Goal: Task Accomplishment & Management: Manage account settings

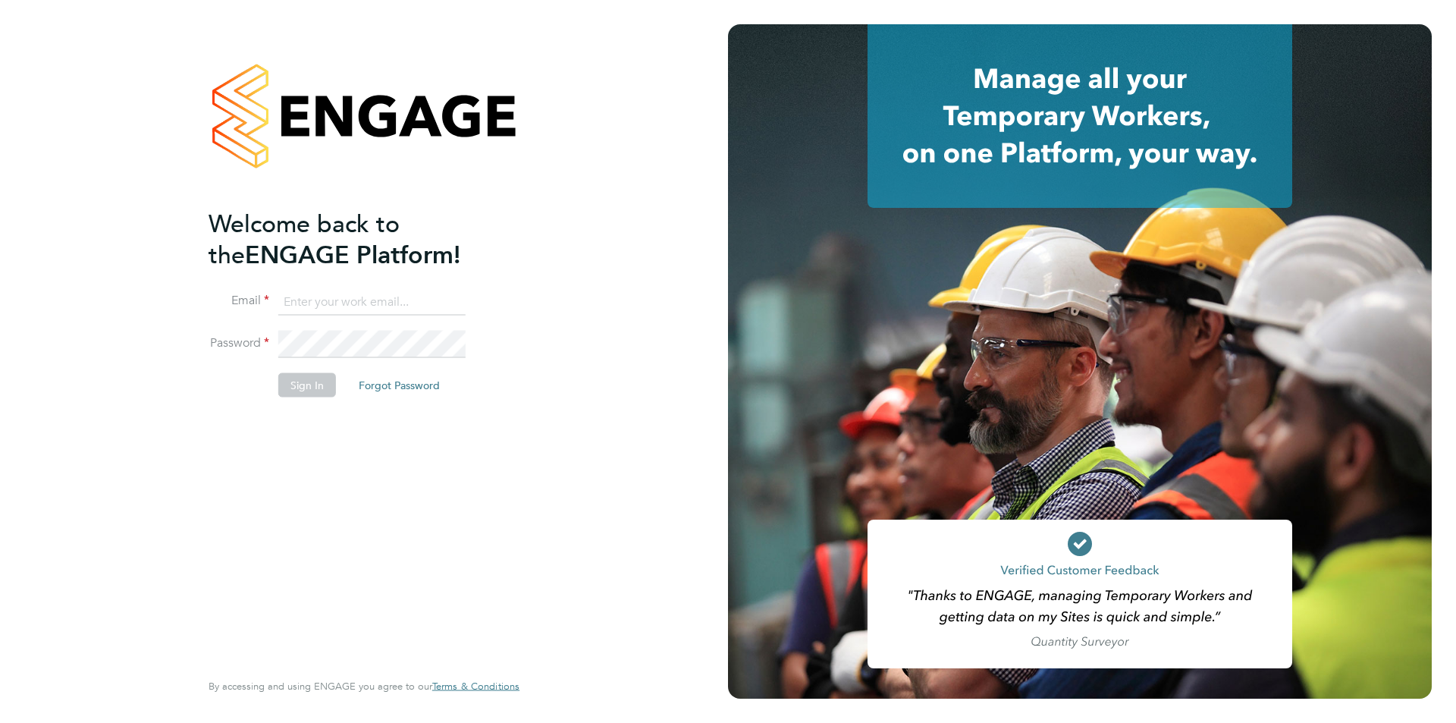
type input "jscholes@fr-group.co.uk"
click at [309, 392] on button "Sign In" at bounding box center [307, 385] width 58 height 24
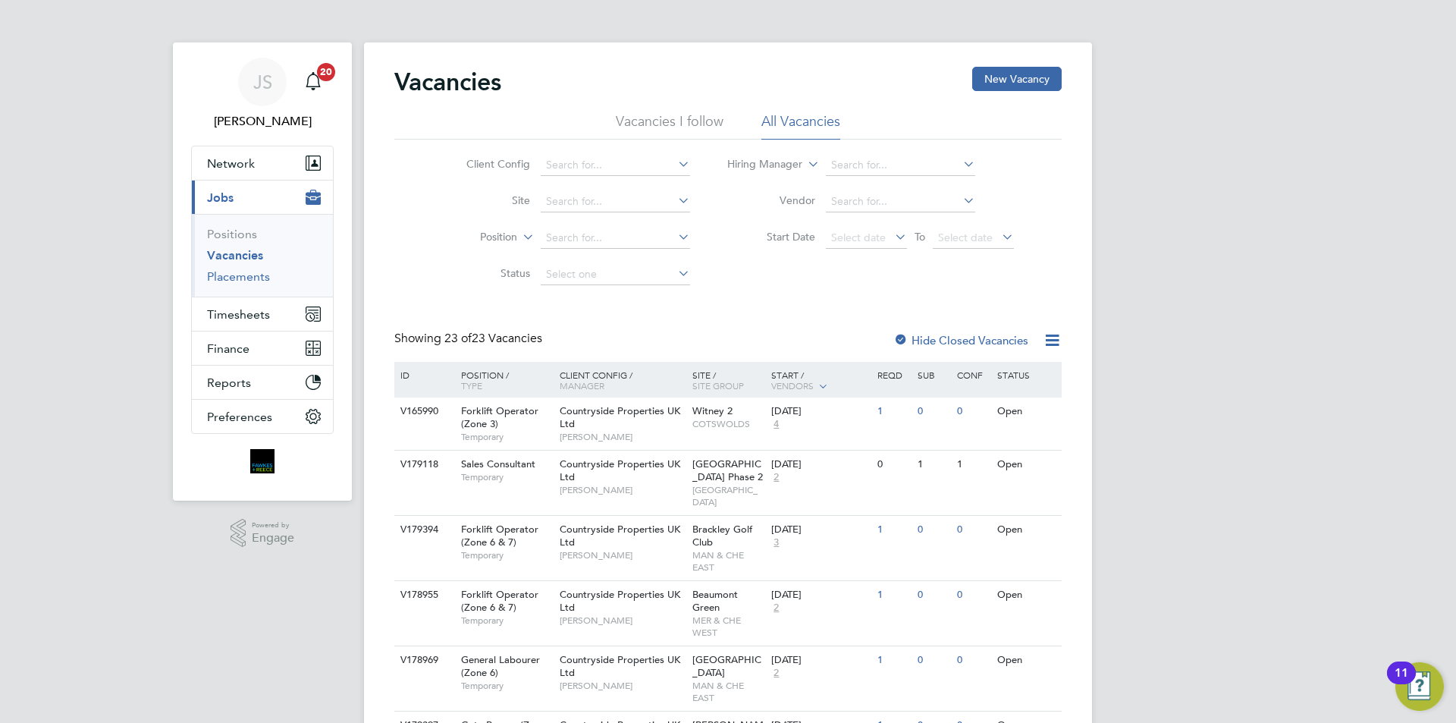
click at [252, 278] on link "Placements" at bounding box center [238, 276] width 63 height 14
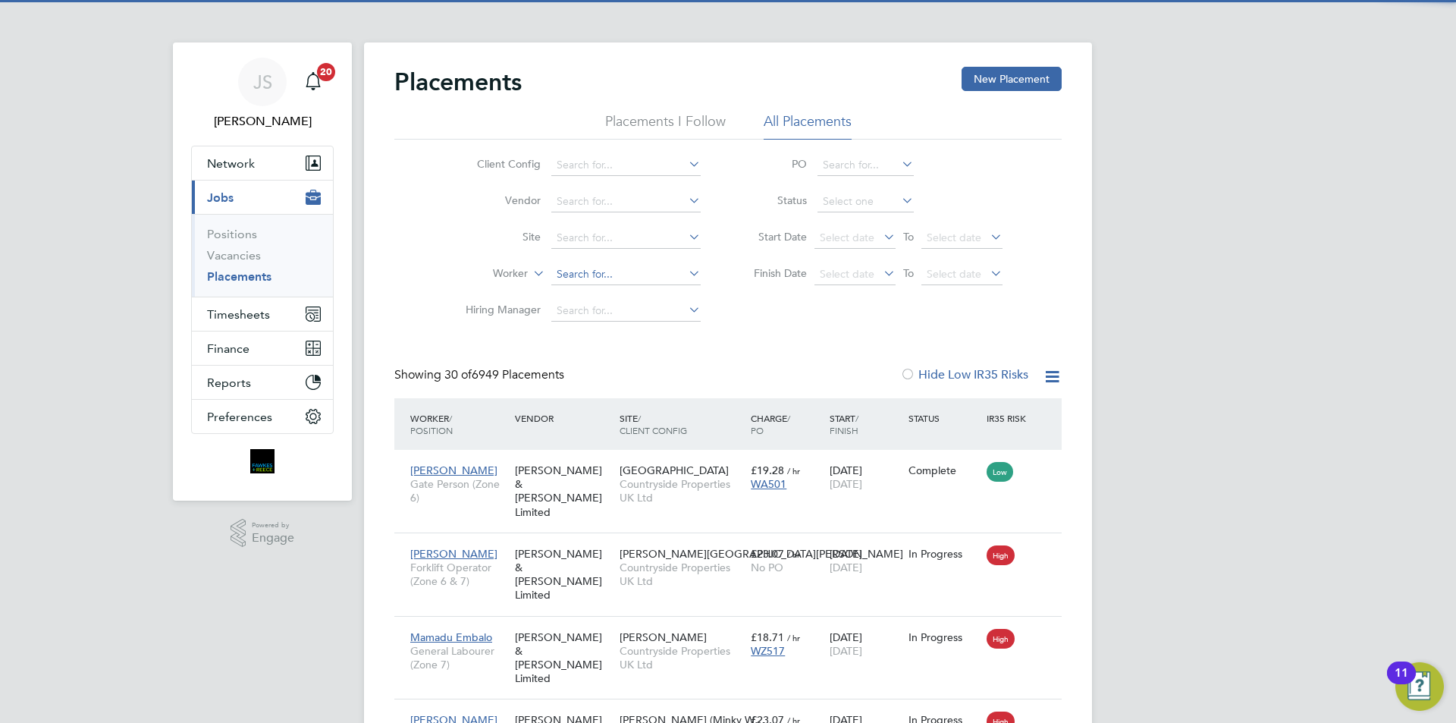
click at [580, 278] on input at bounding box center [625, 274] width 149 height 21
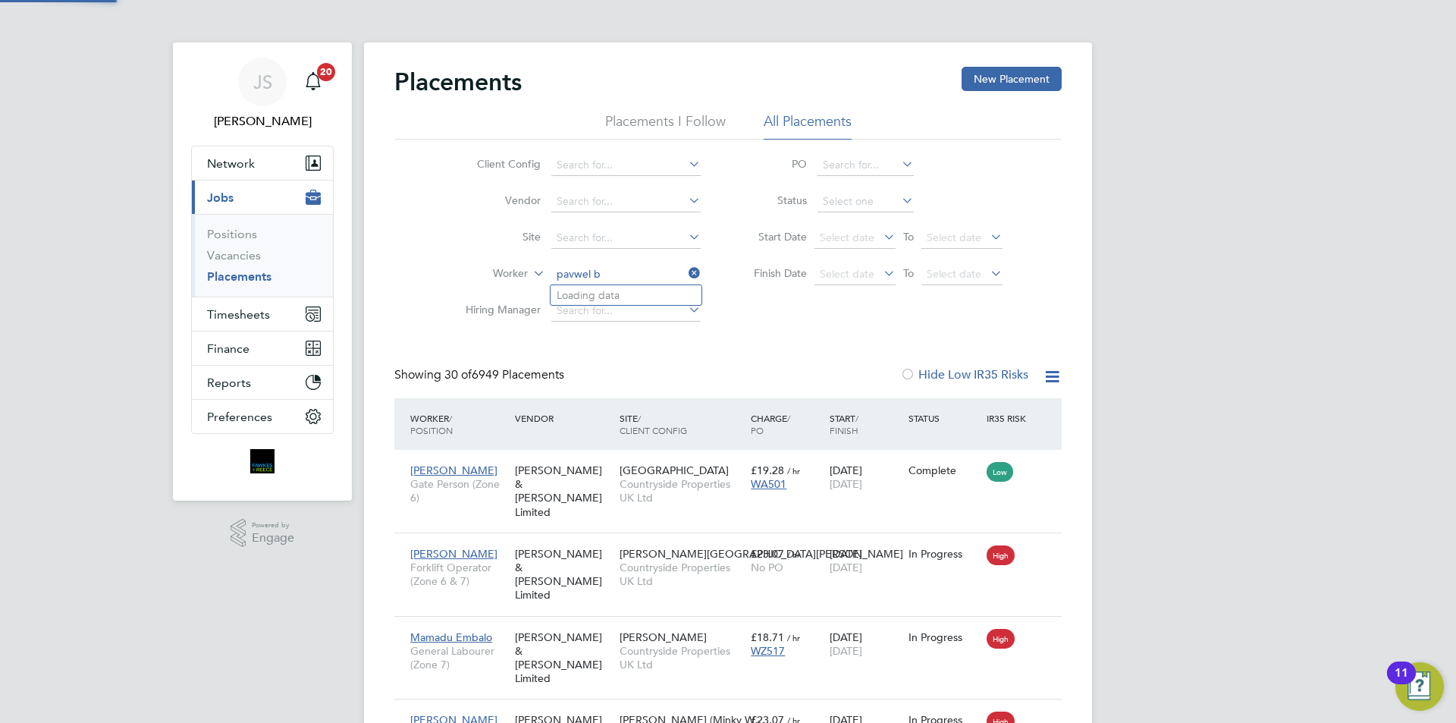
click at [573, 274] on input "pavwel b" at bounding box center [625, 274] width 149 height 21
click at [610, 287] on li "Pawel B ielski" at bounding box center [626, 295] width 151 height 20
type input "Pawel Bielski"
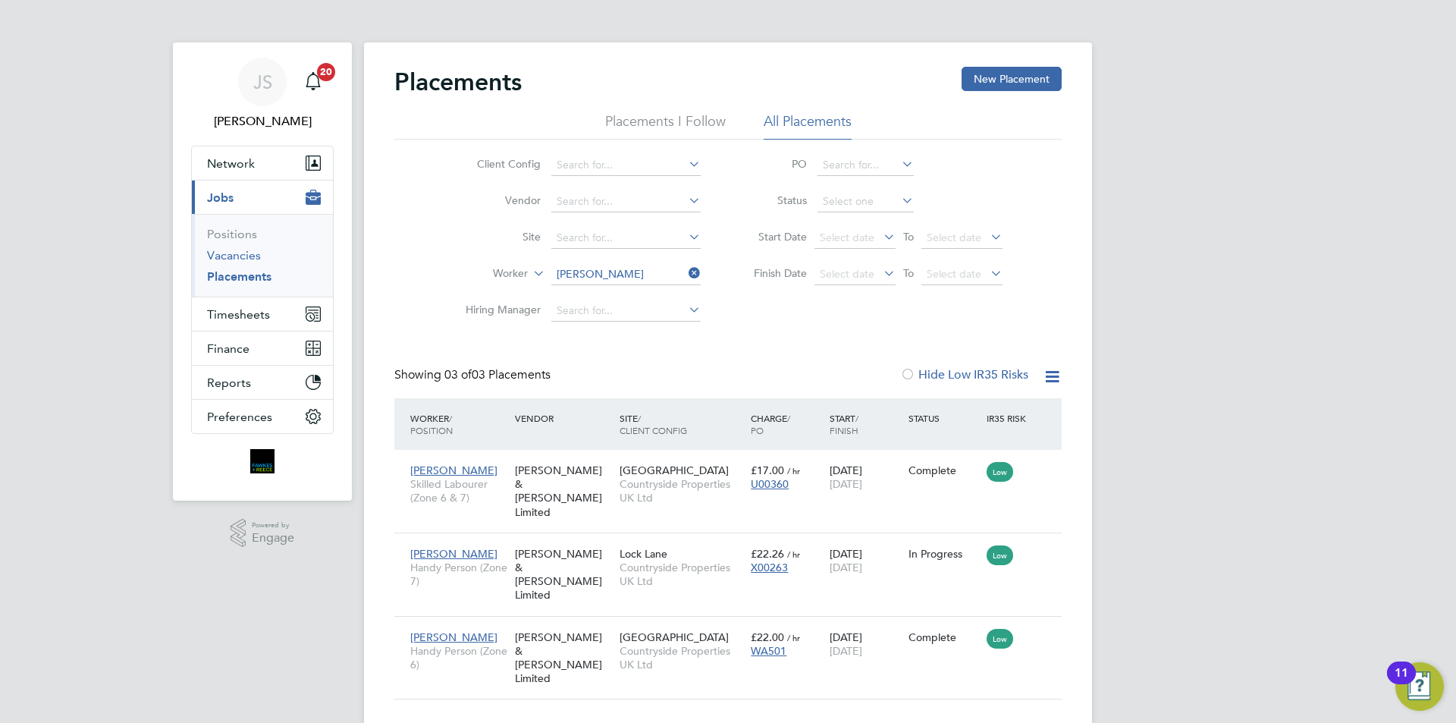
click at [226, 255] on link "Vacancies" at bounding box center [234, 255] width 54 height 14
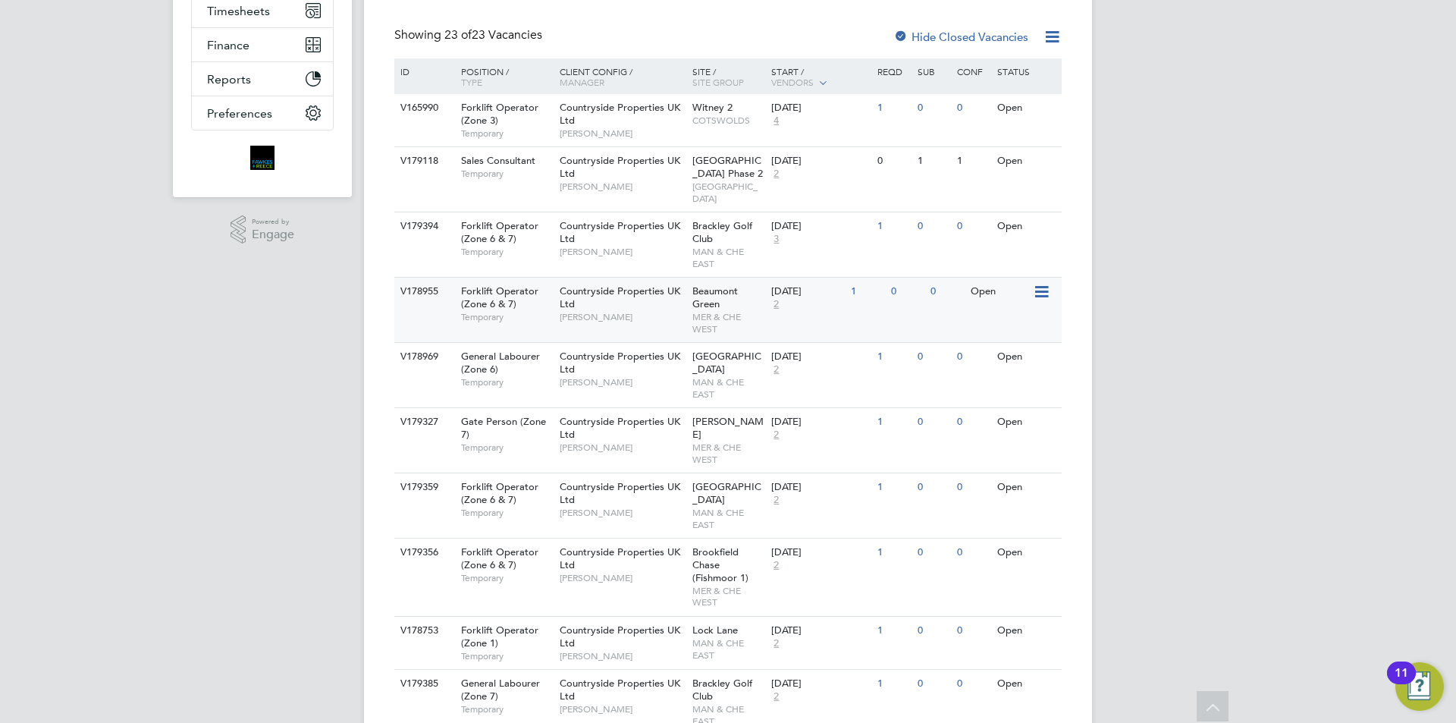
scroll to position [379, 0]
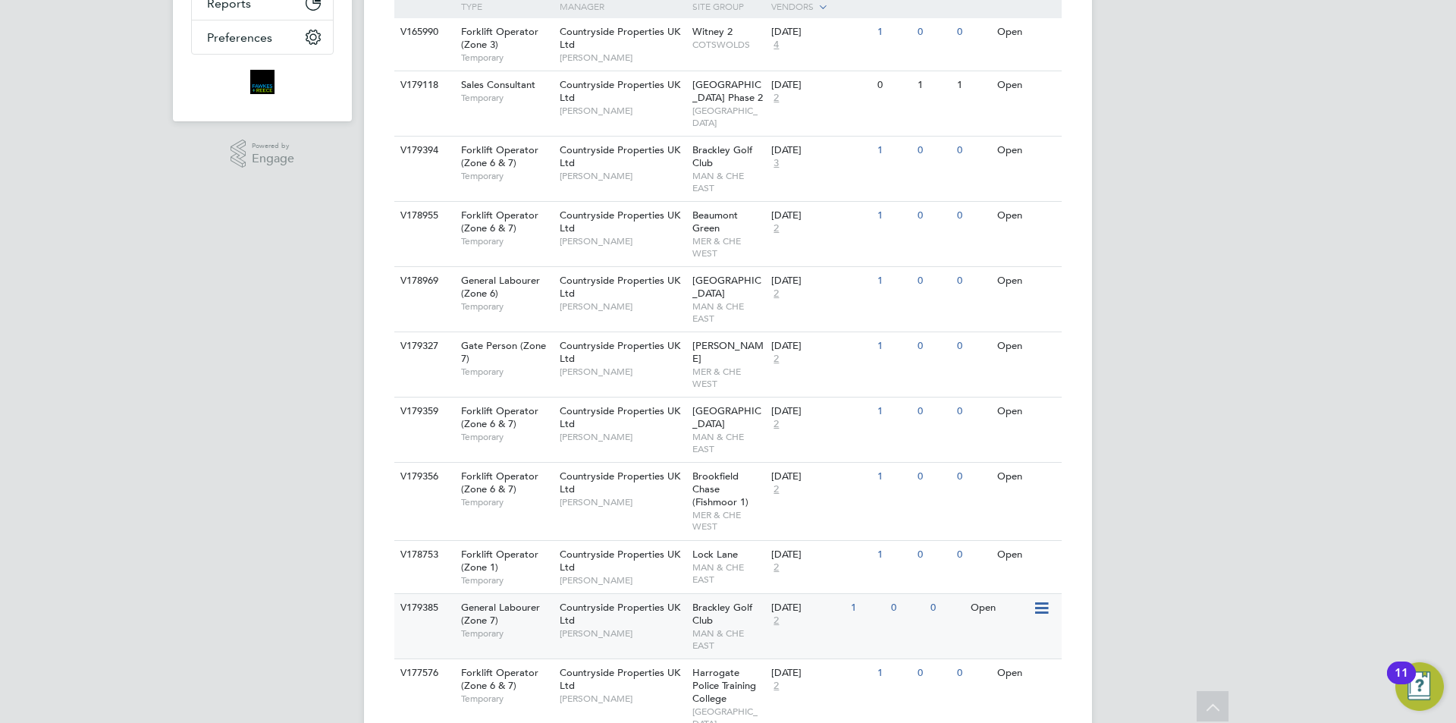
click at [553, 594] on div "General Labourer (Zone 7) Temporary" at bounding box center [503, 620] width 106 height 52
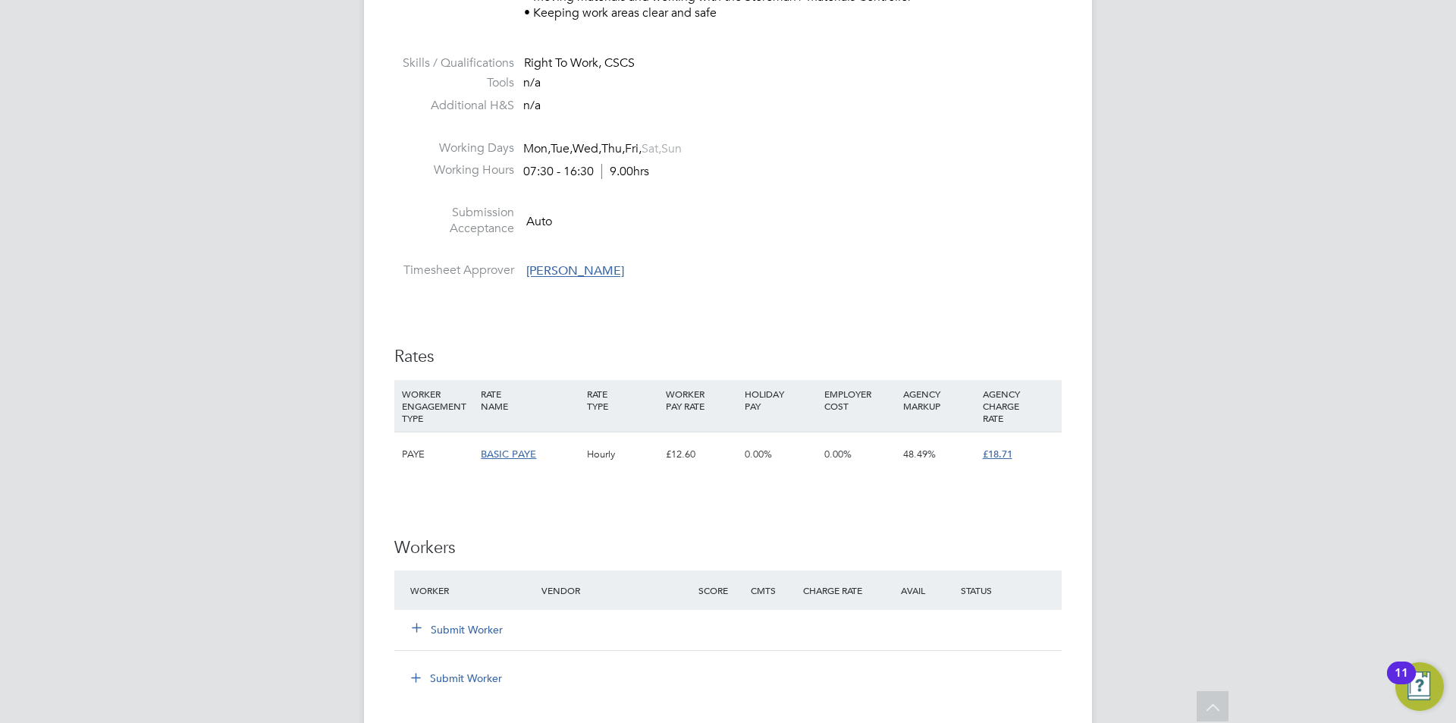
scroll to position [758, 0]
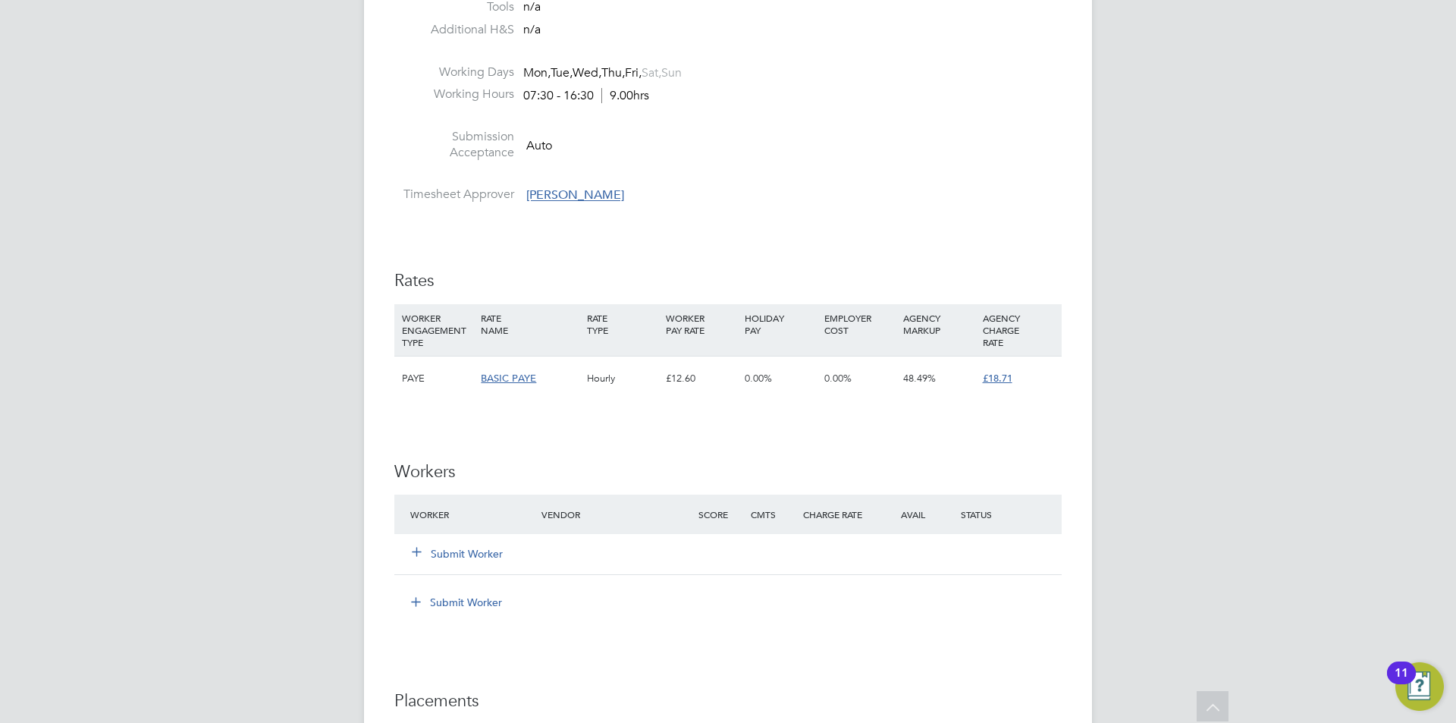
click at [469, 548] on button "Submit Worker" at bounding box center [458, 553] width 91 height 15
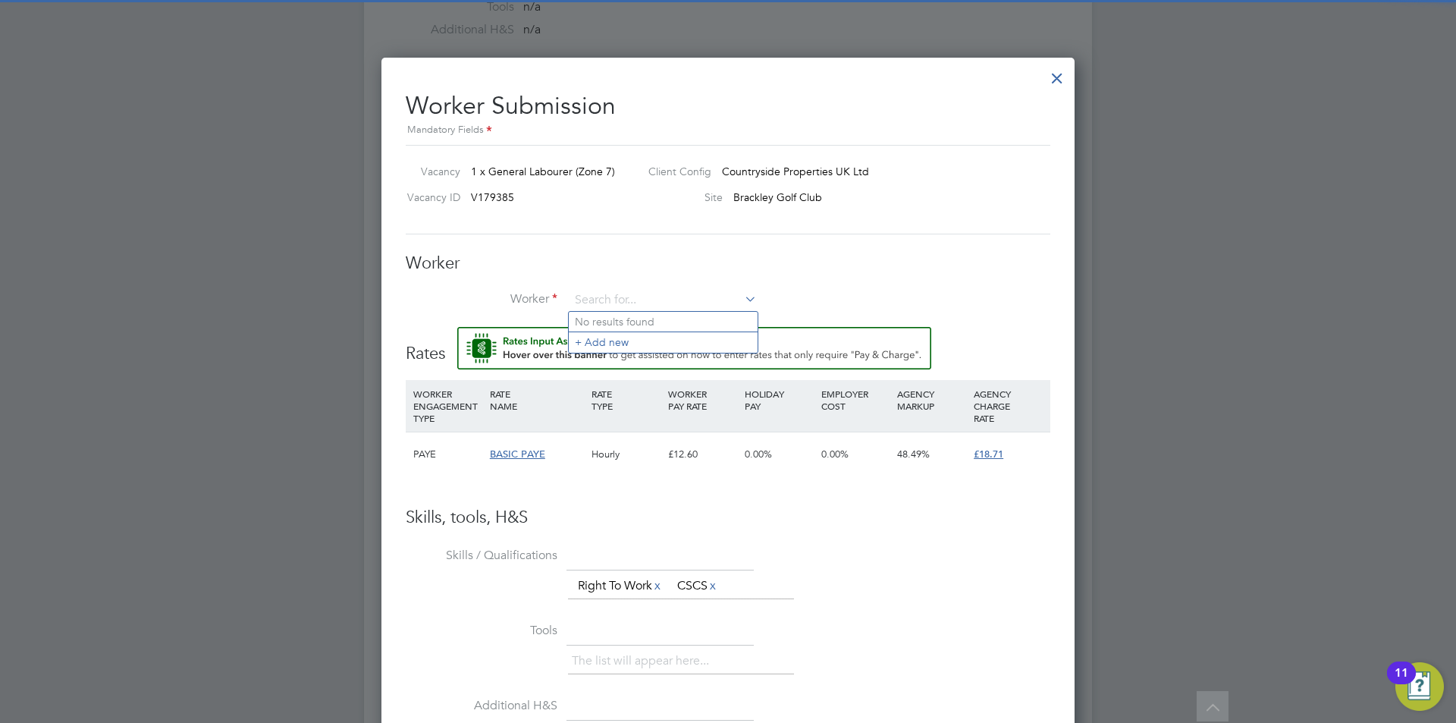
scroll to position [937, 694]
click at [674, 312] on li "Andre Cha rles (CAN-542580)" at bounding box center [675, 322] width 212 height 20
type input "Andre Charles (CAN-542580)"
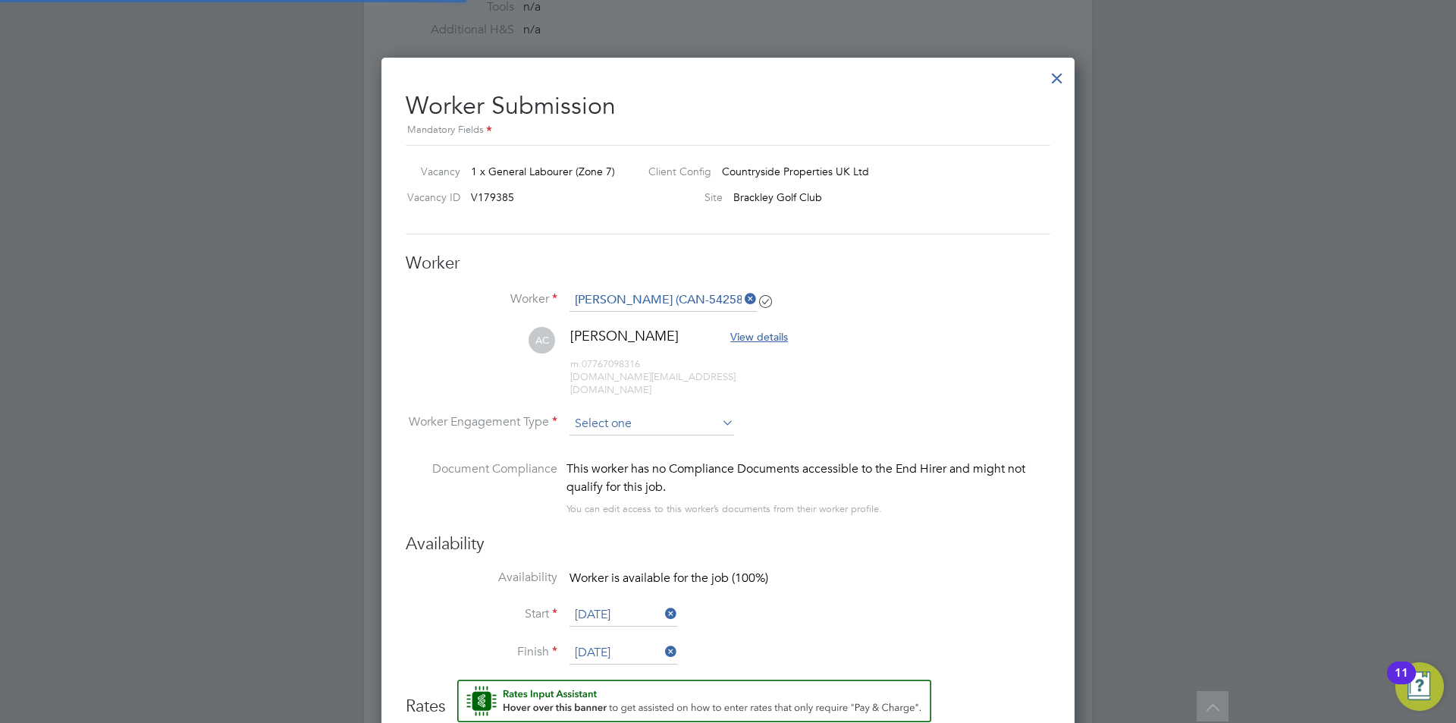
scroll to position [1276, 694]
click at [620, 413] on input at bounding box center [652, 424] width 165 height 23
click at [626, 444] on li "PAYE" at bounding box center [652, 451] width 166 height 20
type input "PAYE"
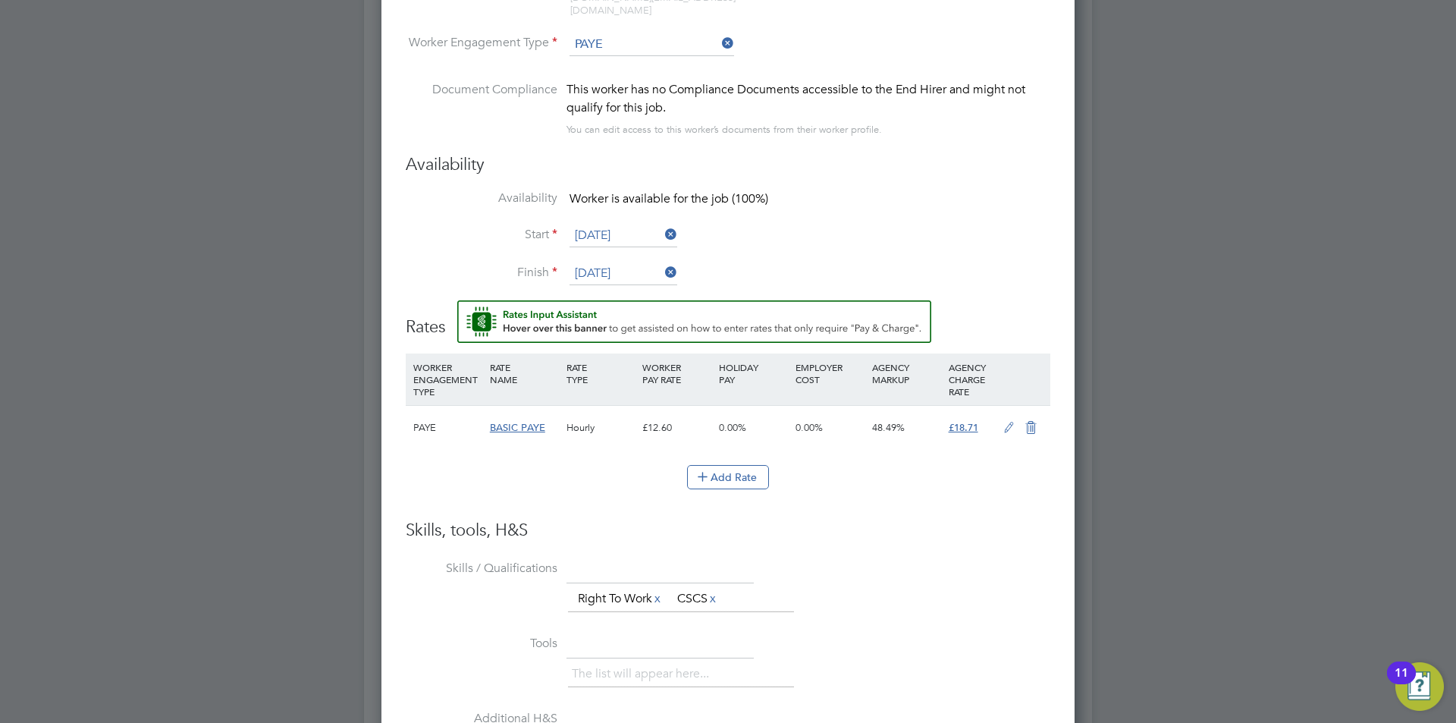
click at [1006, 422] on icon at bounding box center [1009, 428] width 19 height 12
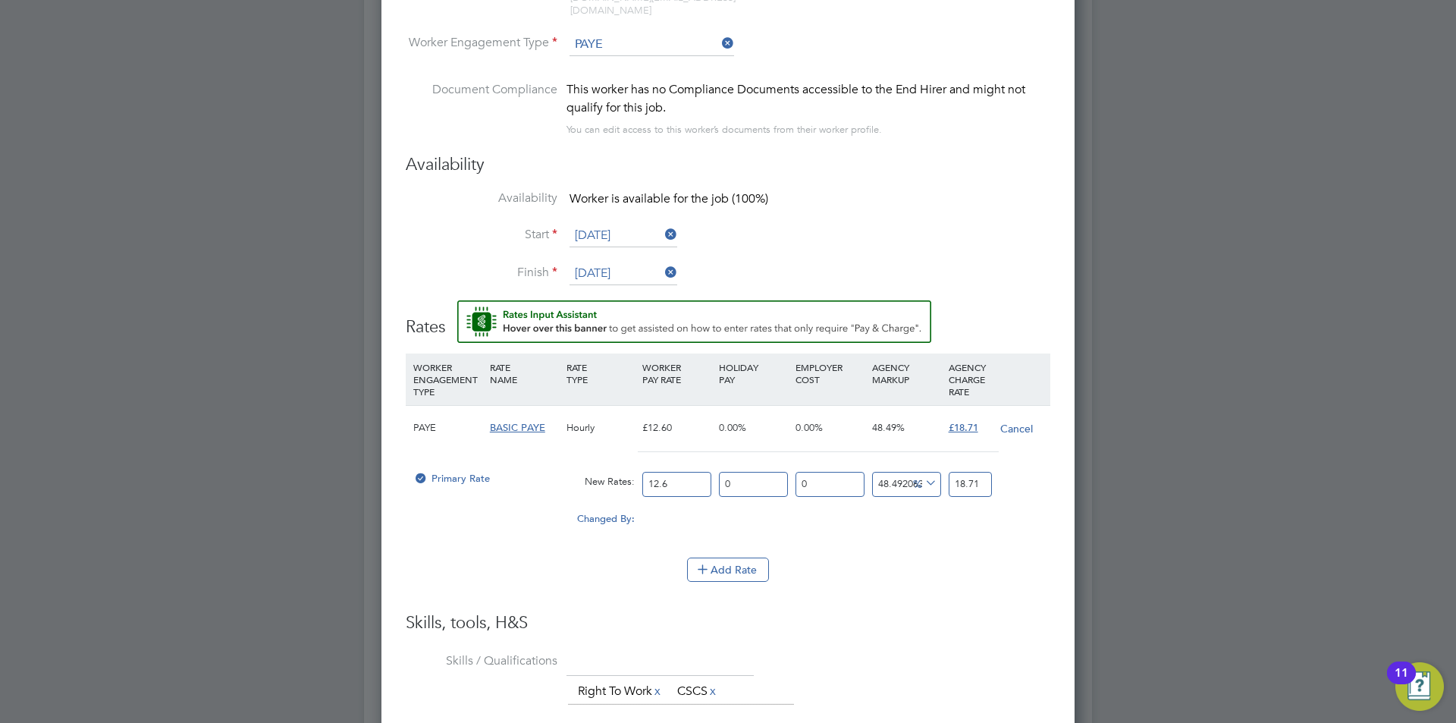
drag, startPoint x: 522, startPoint y: 457, endPoint x: 654, endPoint y: 393, distance: 146.9
click at [520, 464] on div "Primary Rate New Rates: 12.6 0 n/a 0 n/a 48.492063492063494 0 % 18.71" at bounding box center [728, 484] width 645 height 40
type input "1"
type input "1.484920634920635"
type input "16"
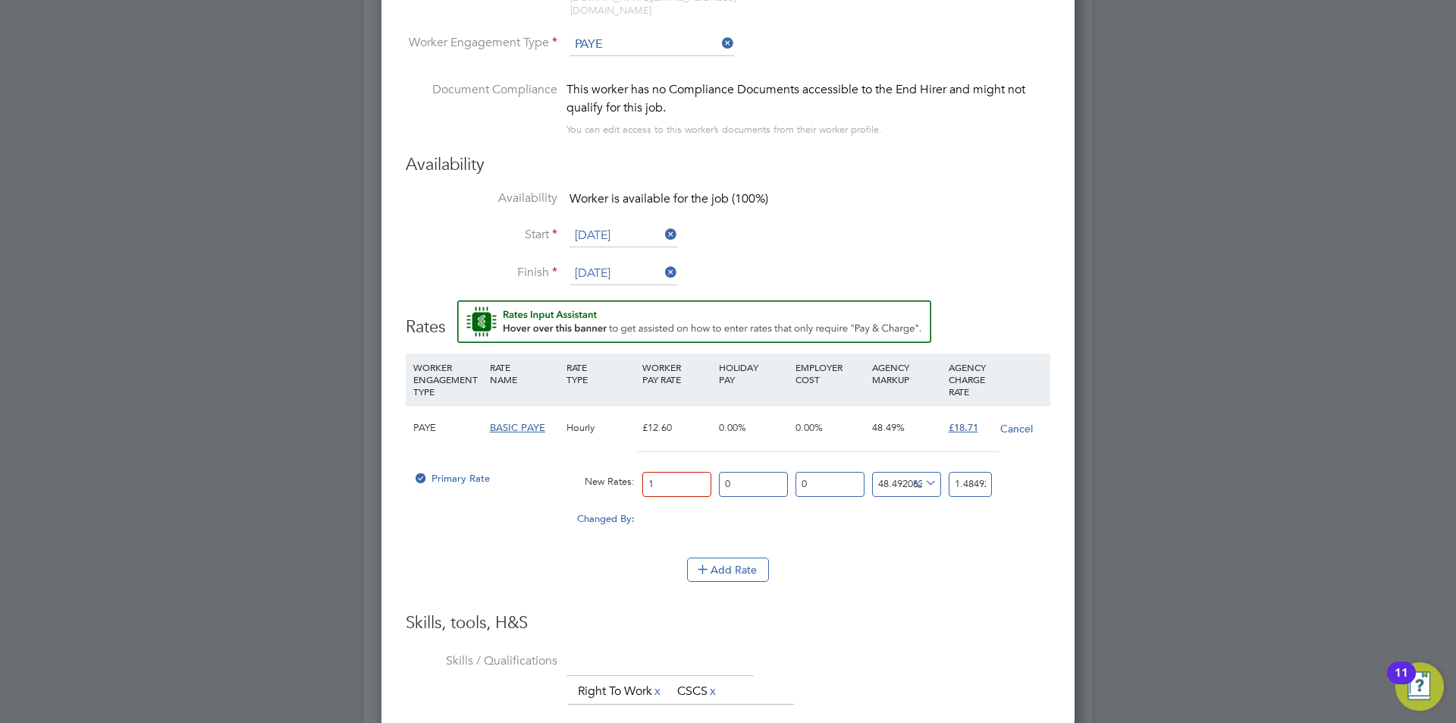
type input "23.75873015873016"
drag, startPoint x: 687, startPoint y: 470, endPoint x: 743, endPoint y: 447, distance: 60.2
click at [686, 472] on input "16" at bounding box center [676, 484] width 69 height 25
type input "16.4"
type input "24.352698412698413"
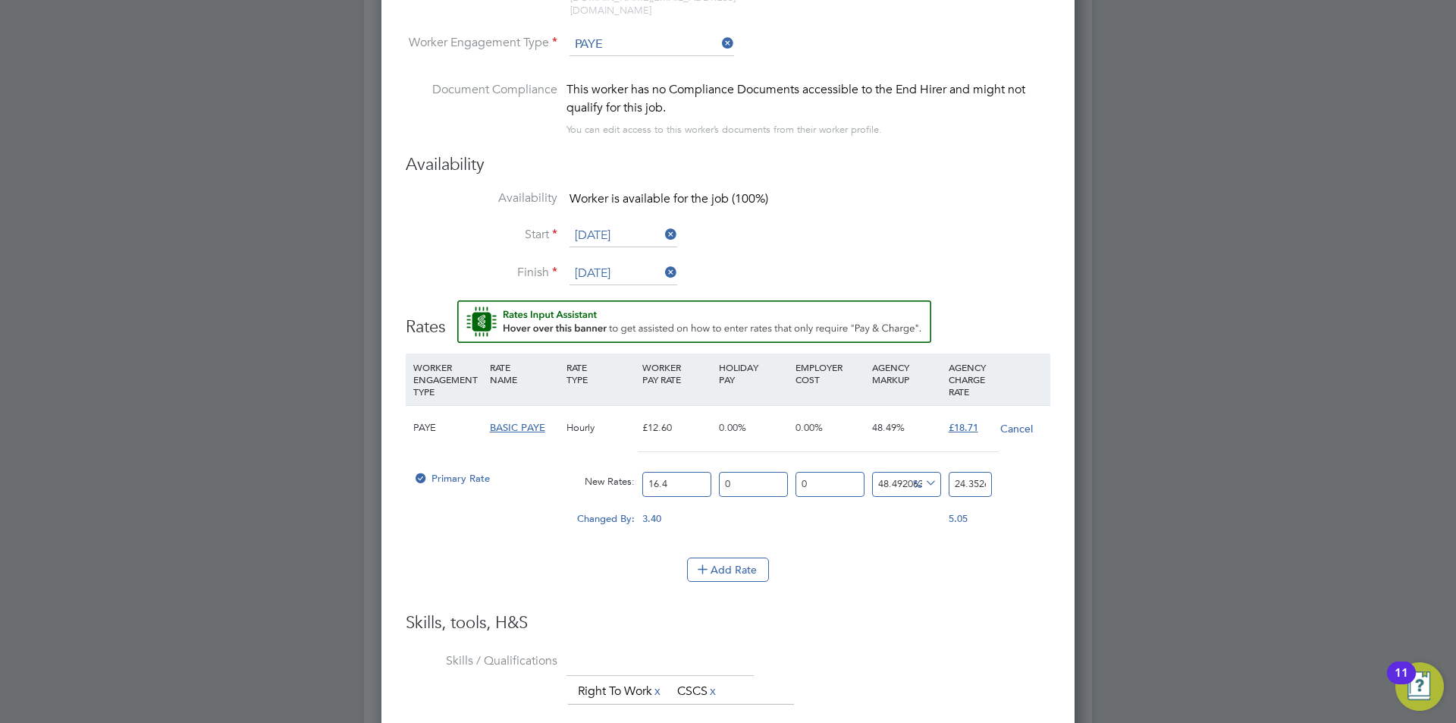
type input "16.45"
type input "24.426944444444445"
type input "16.45"
drag, startPoint x: 950, startPoint y: 473, endPoint x: 1130, endPoint y: 458, distance: 181.1
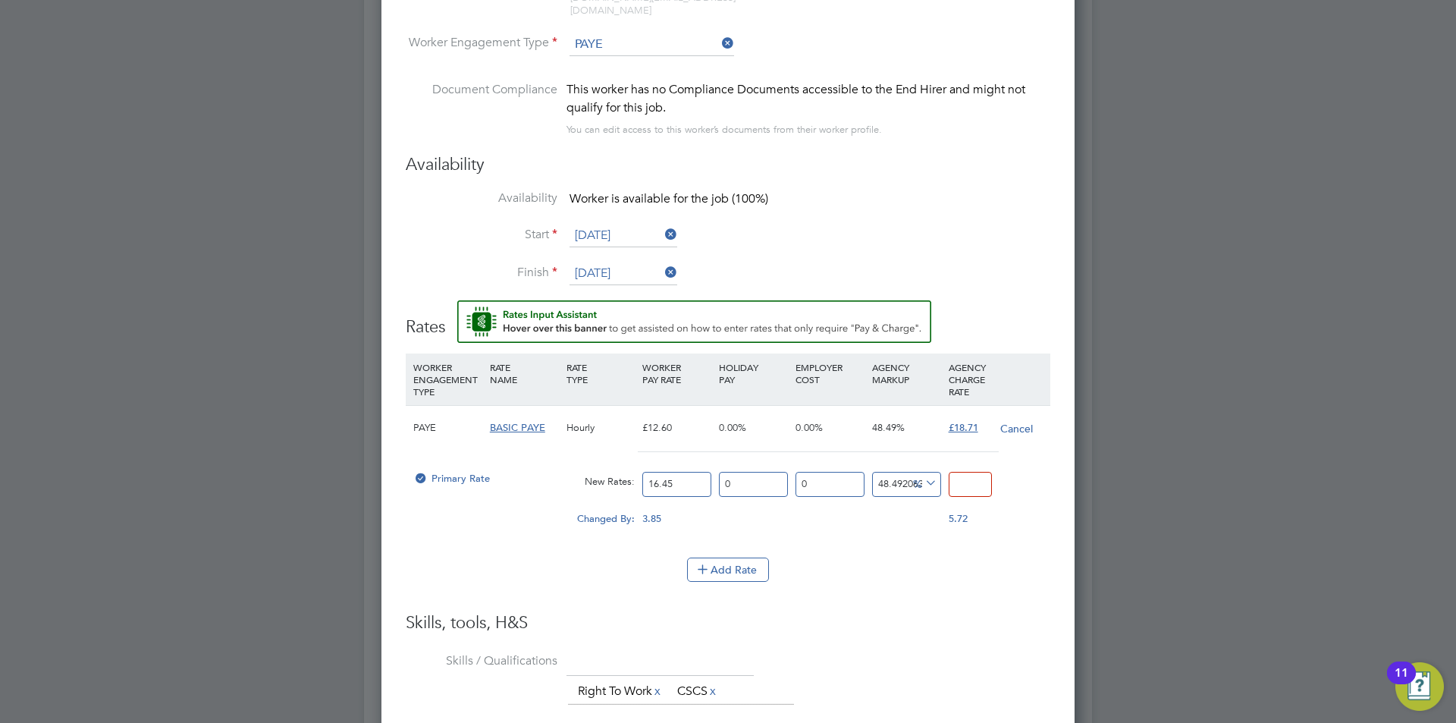
type input "-93.9209726443769"
type input "1"
type input "9.422492401215806"
type input "18"
type input "13.677811550151976"
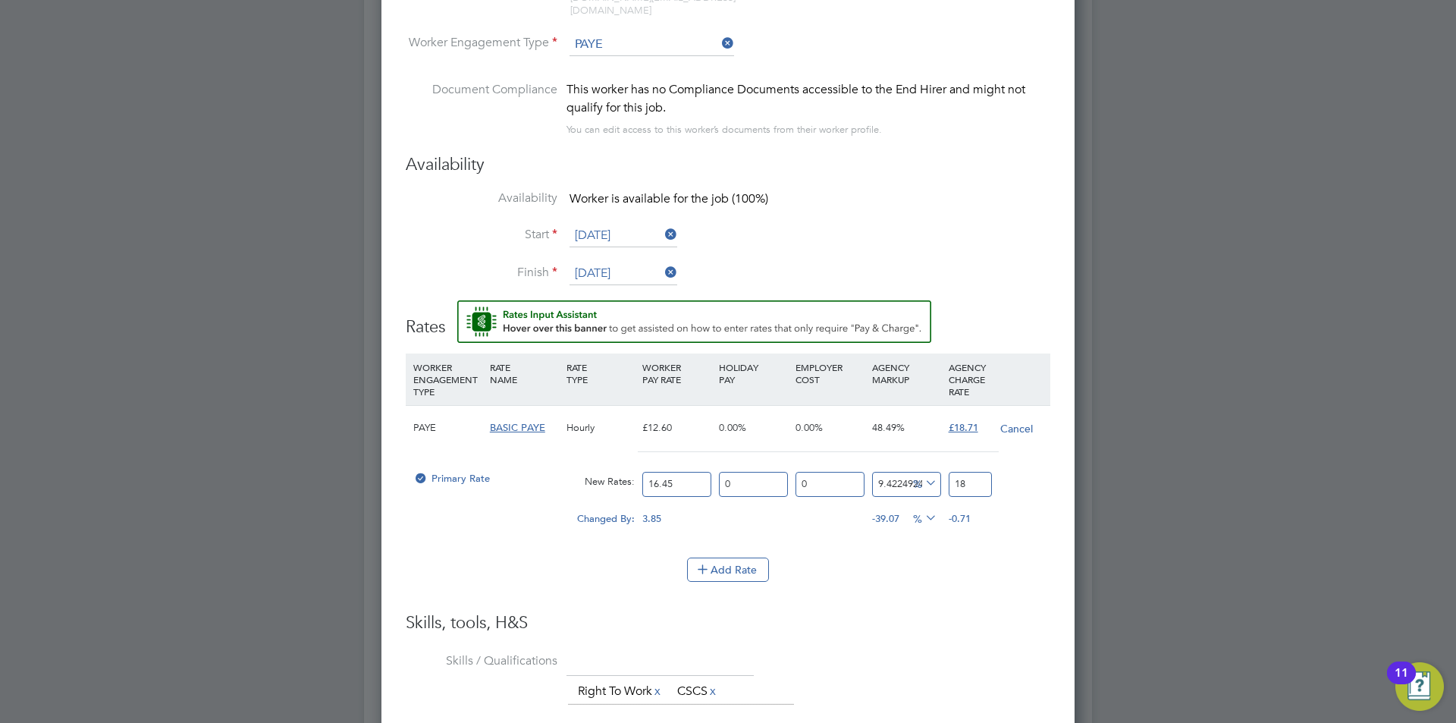
type input "18.7"
type input "13.738601823708207"
type input "18.71"
click at [956, 593] on li "WORKER ENGAGEMENT TYPE RATE NAME RATE TYPE WORKER PAY RATE HOLIDAY PAY EMPLOYER…" at bounding box center [728, 482] width 645 height 259
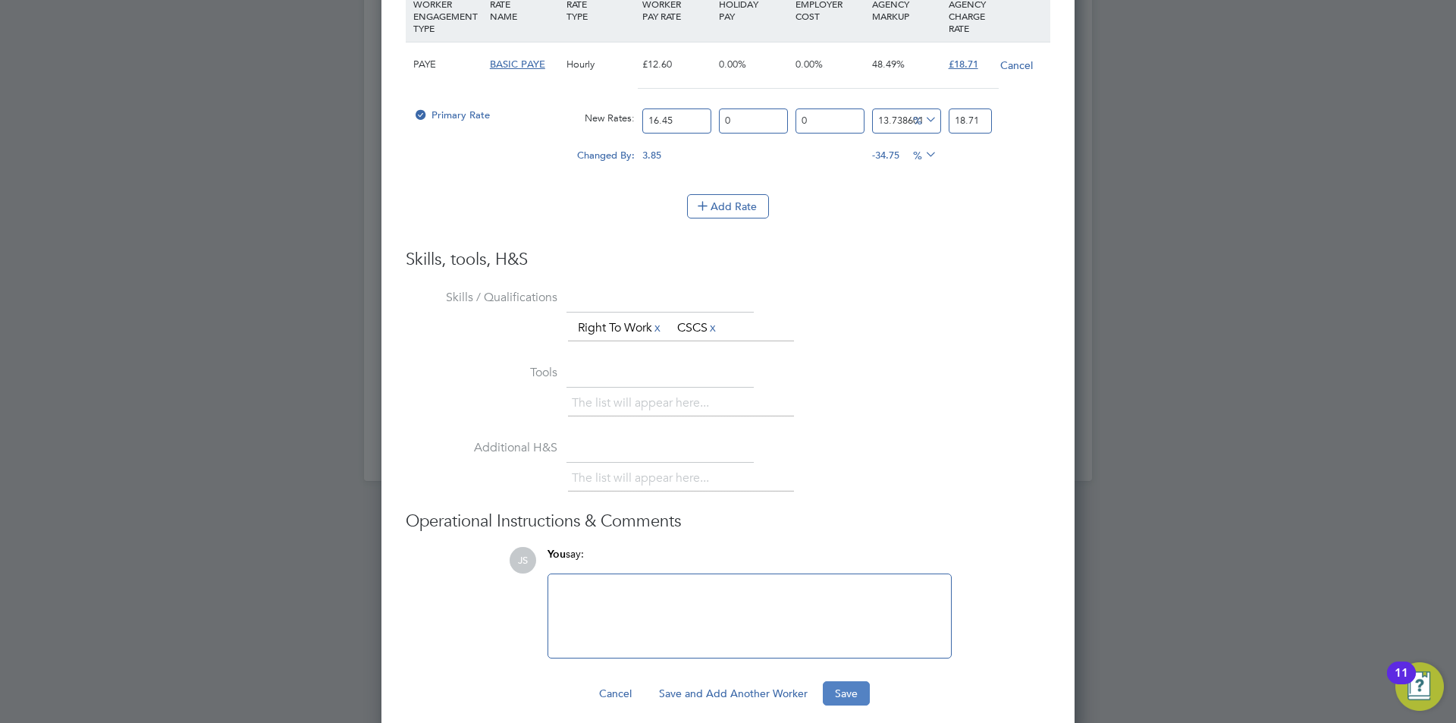
click at [847, 681] on button "Save" at bounding box center [846, 693] width 47 height 24
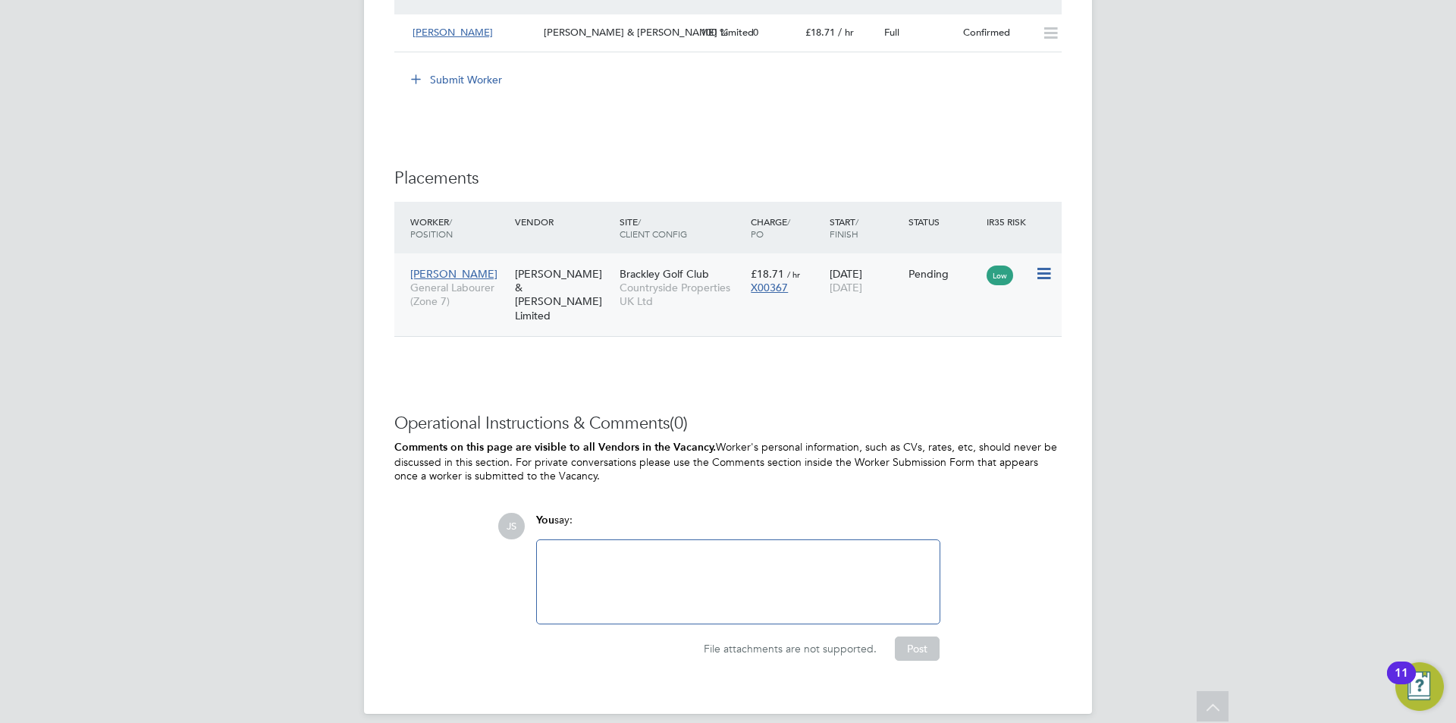
click at [1042, 275] on icon at bounding box center [1042, 274] width 15 height 18
click at [965, 365] on li "Start" at bounding box center [997, 366] width 108 height 21
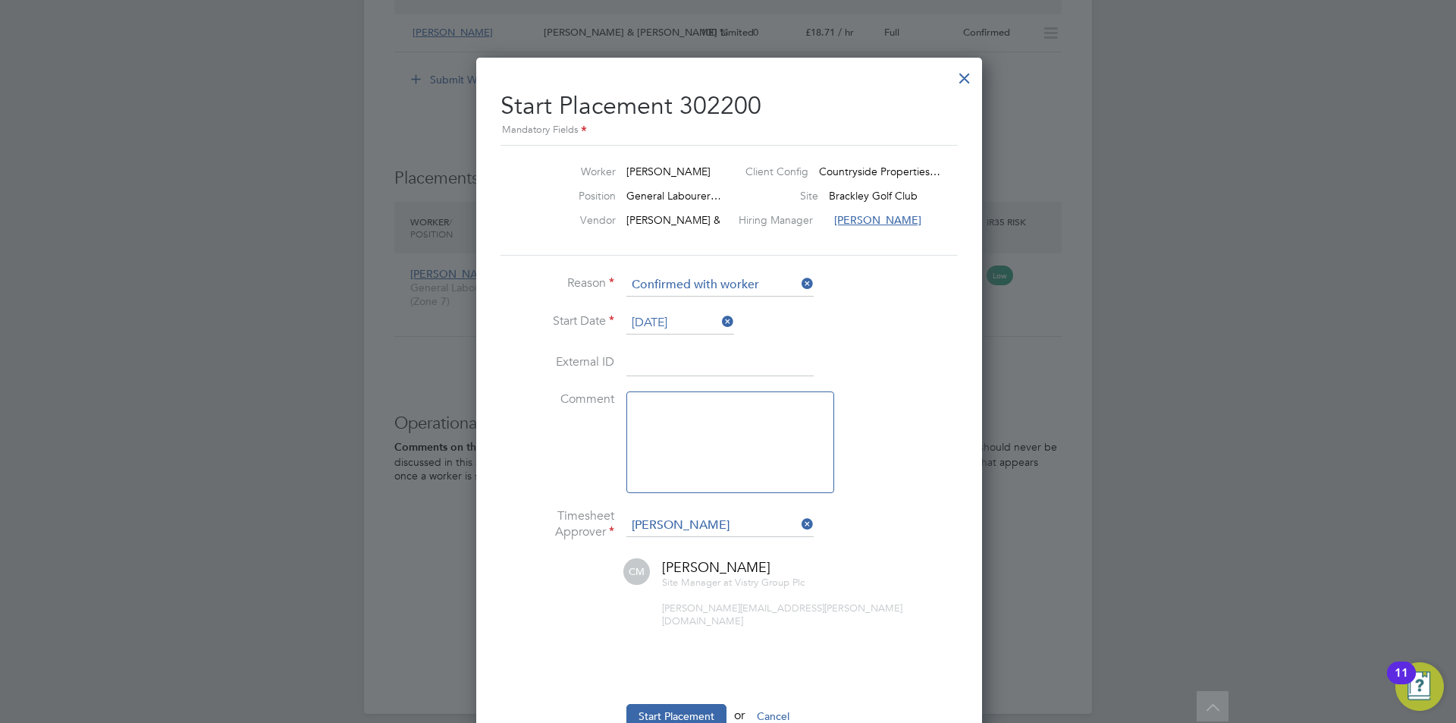
click at [705, 454] on textarea at bounding box center [730, 442] width 208 height 102
type textarea "checked in on site"
click at [712, 704] on button "Start Placement" at bounding box center [676, 716] width 100 height 24
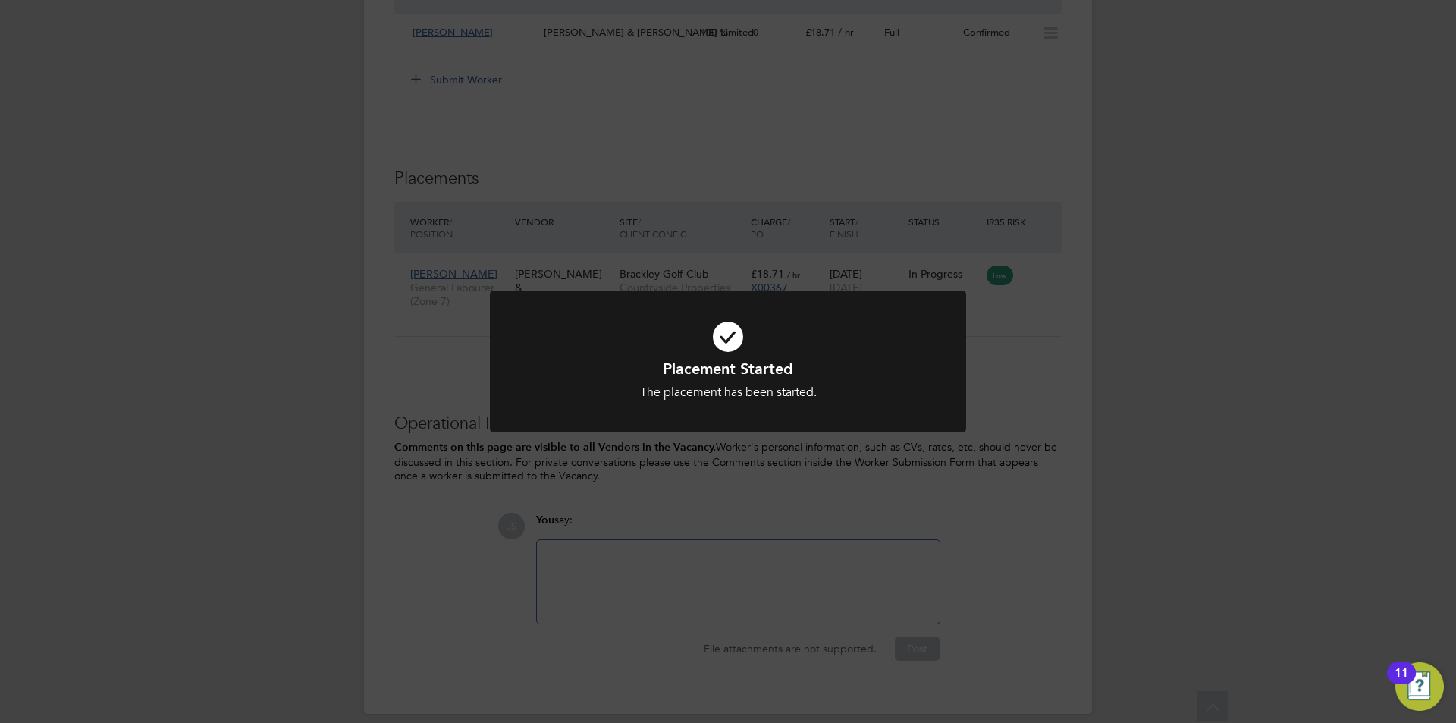
click at [797, 525] on div "Placement Started The placement has been started. Cancel Okay" at bounding box center [728, 361] width 1456 height 723
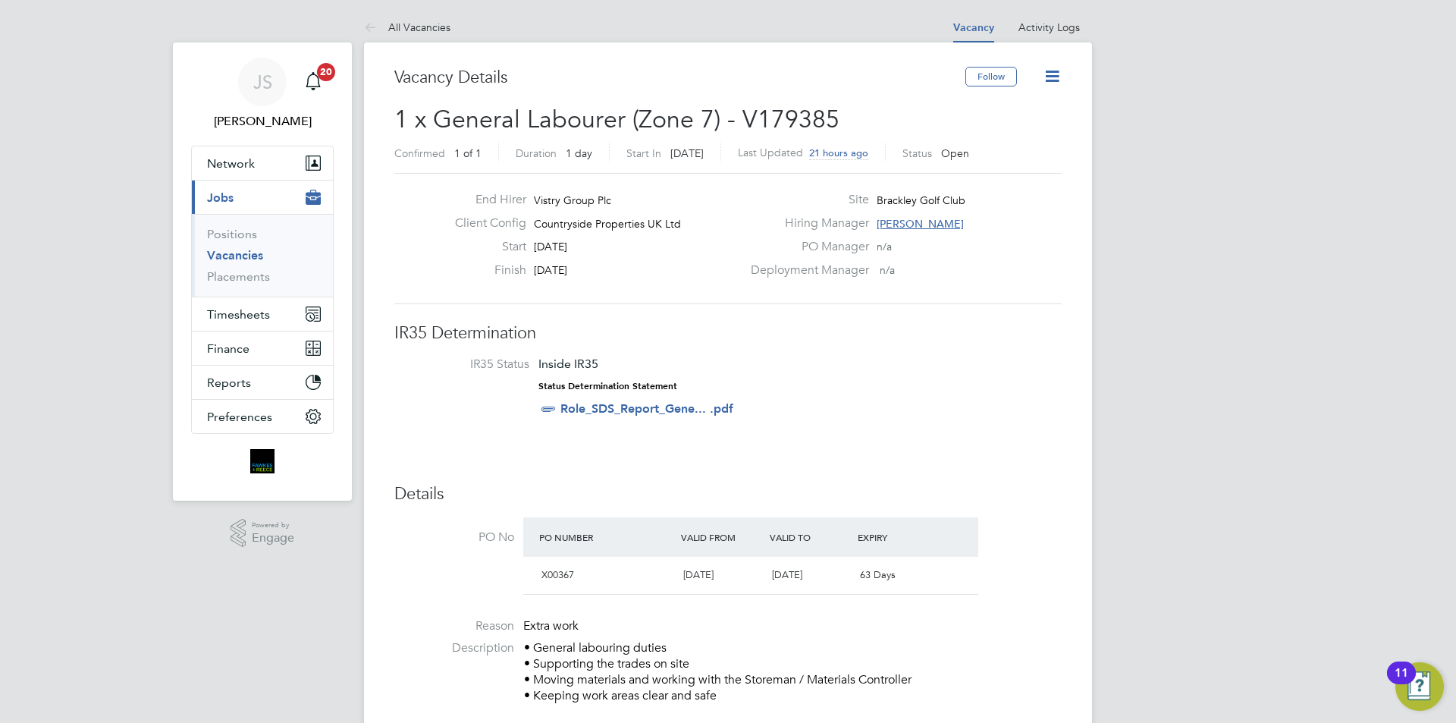
click at [1050, 86] on icon at bounding box center [1052, 76] width 19 height 19
click at [1010, 136] on li "Update Status" at bounding box center [1016, 133] width 88 height 21
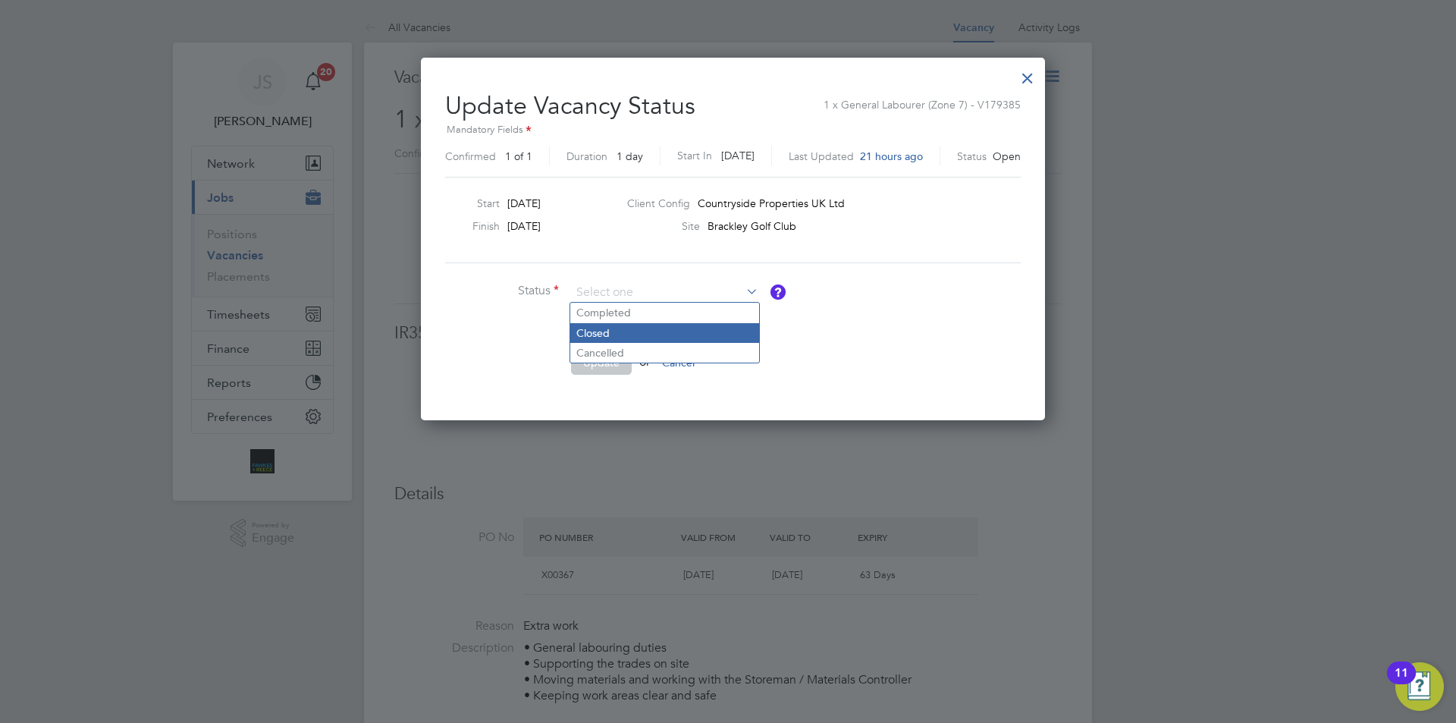
click at [599, 331] on li "Closed" at bounding box center [664, 333] width 189 height 20
type input "Closed"
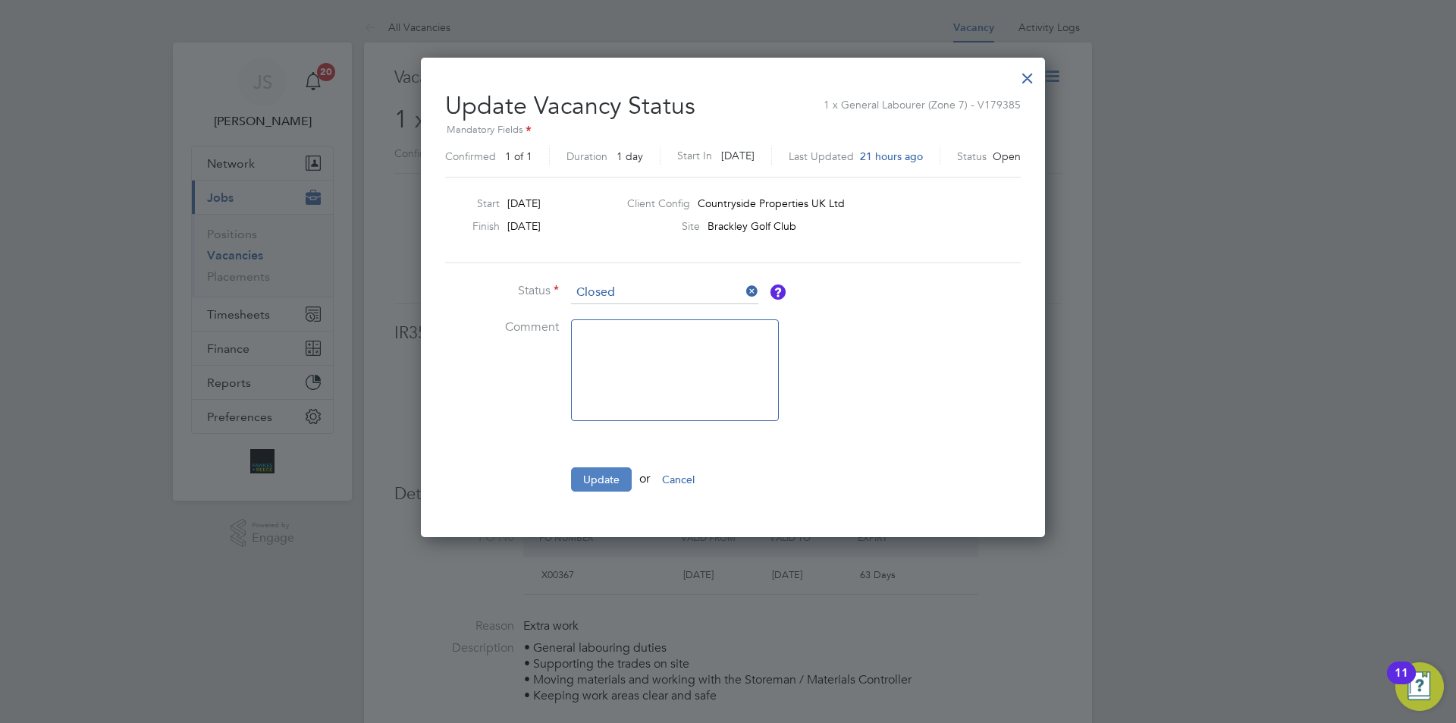
click at [604, 473] on button "Update" at bounding box center [601, 479] width 61 height 24
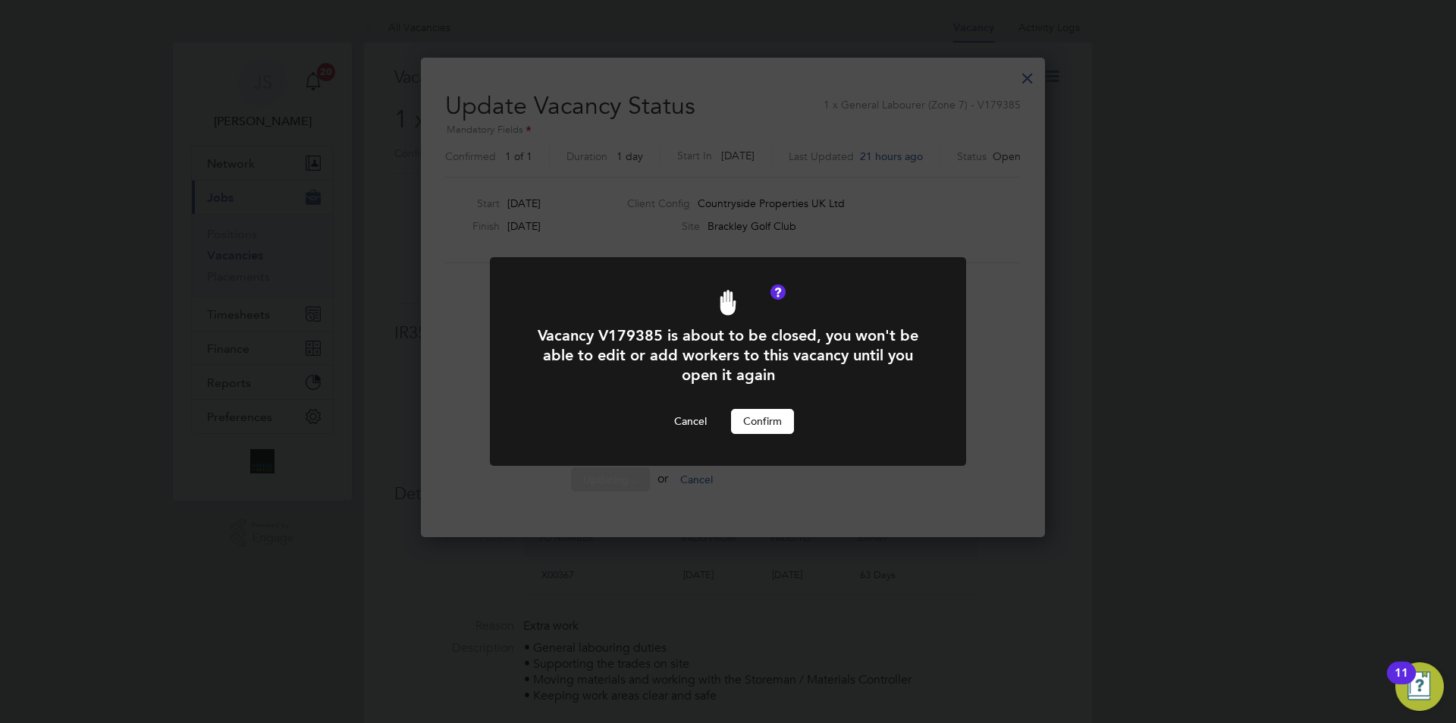
click at [779, 425] on button "Confirm" at bounding box center [762, 421] width 63 height 24
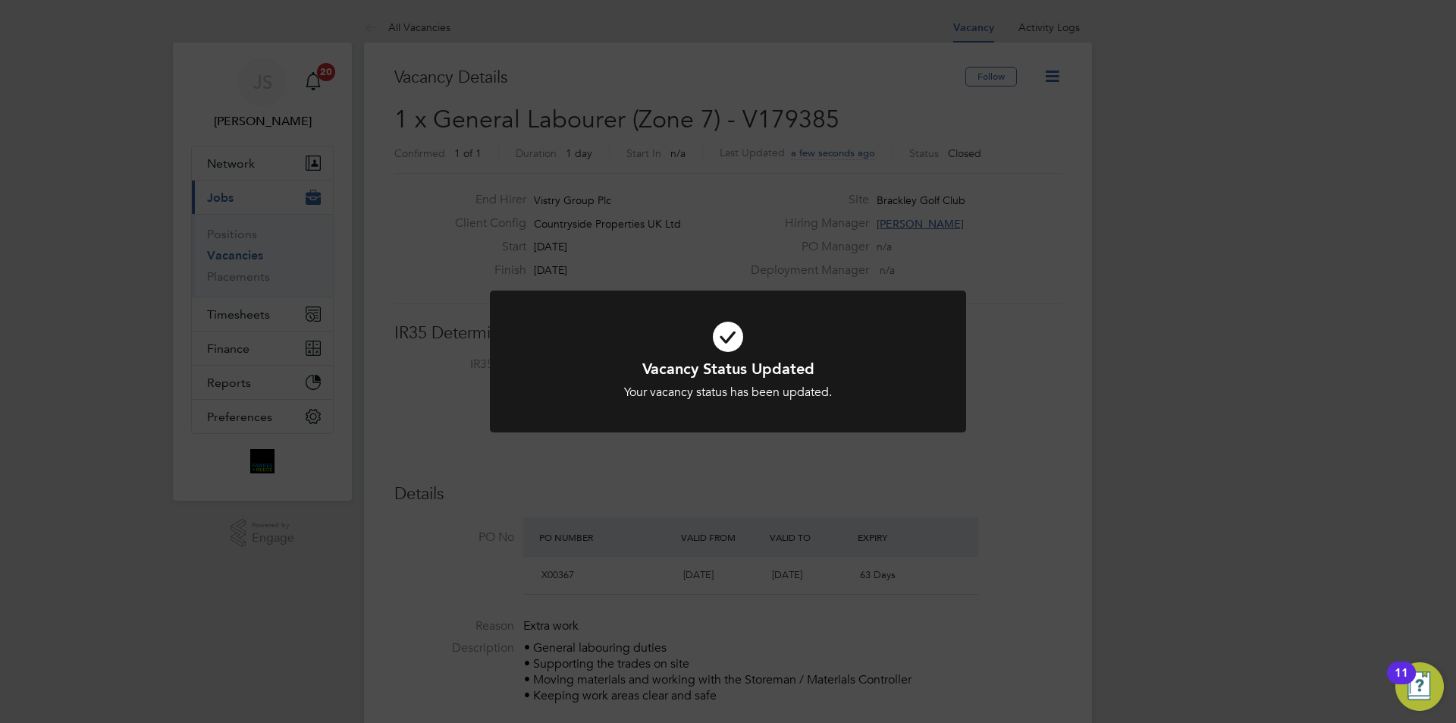
click at [793, 596] on div "Vacancy Status Updated Your vacancy status has been updated. Cancel Okay" at bounding box center [728, 361] width 1456 height 723
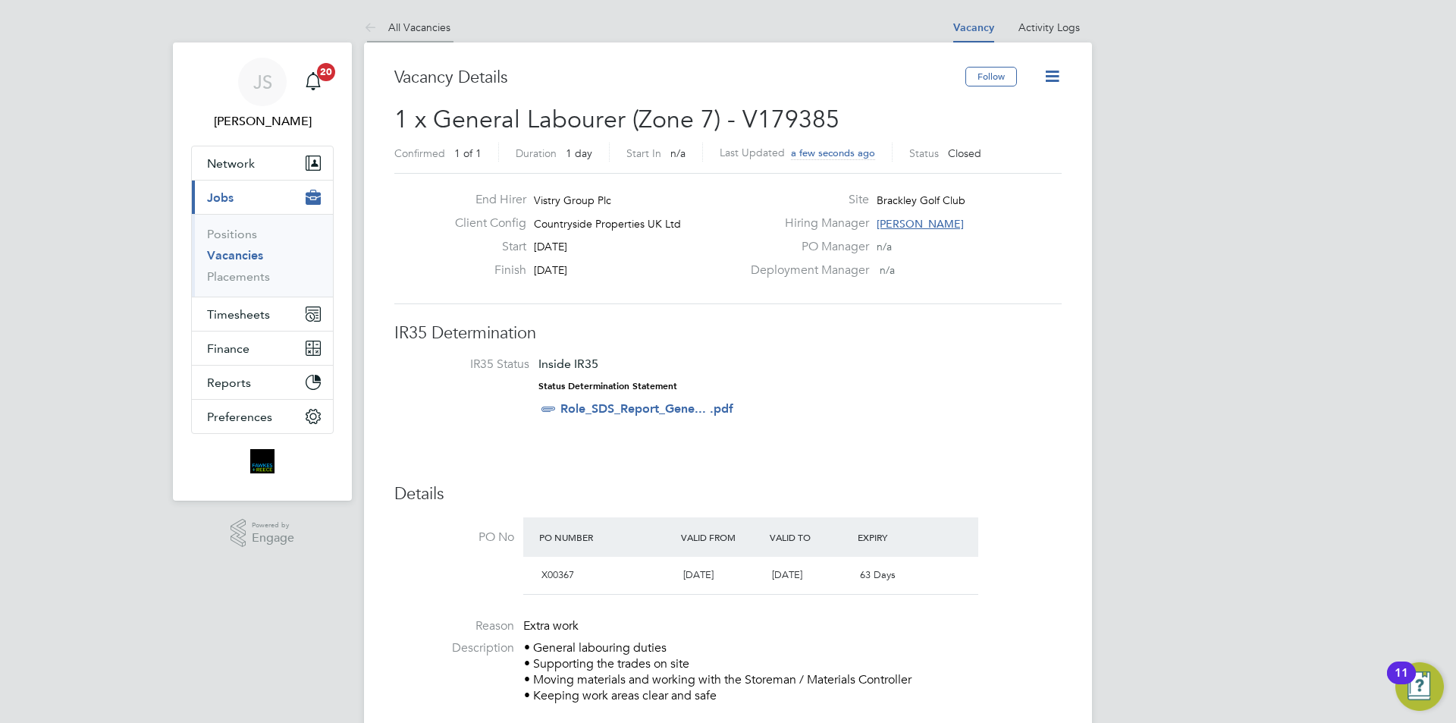
click at [411, 20] on li "All Vacancies" at bounding box center [407, 27] width 86 height 30
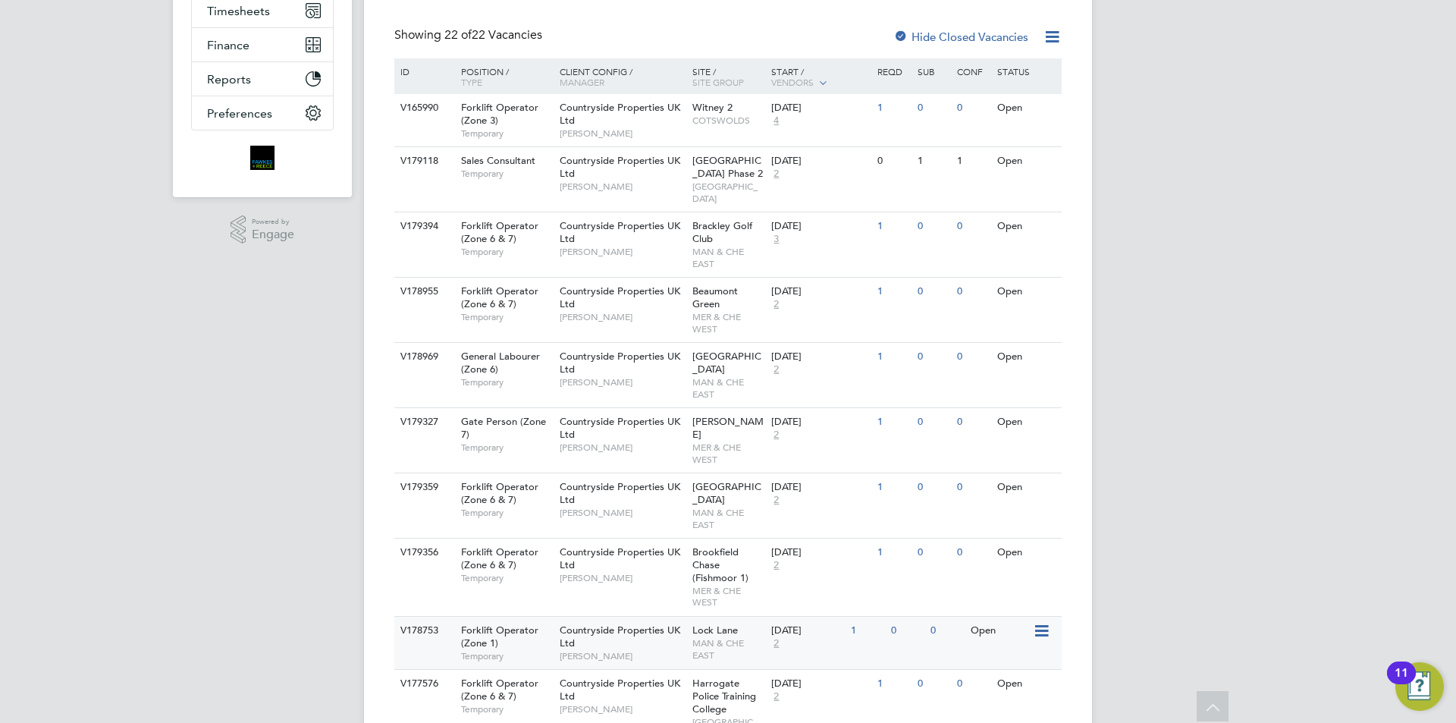
click at [633, 617] on div "Countryside Properties UK Ltd Mike Walsh" at bounding box center [622, 643] width 133 height 52
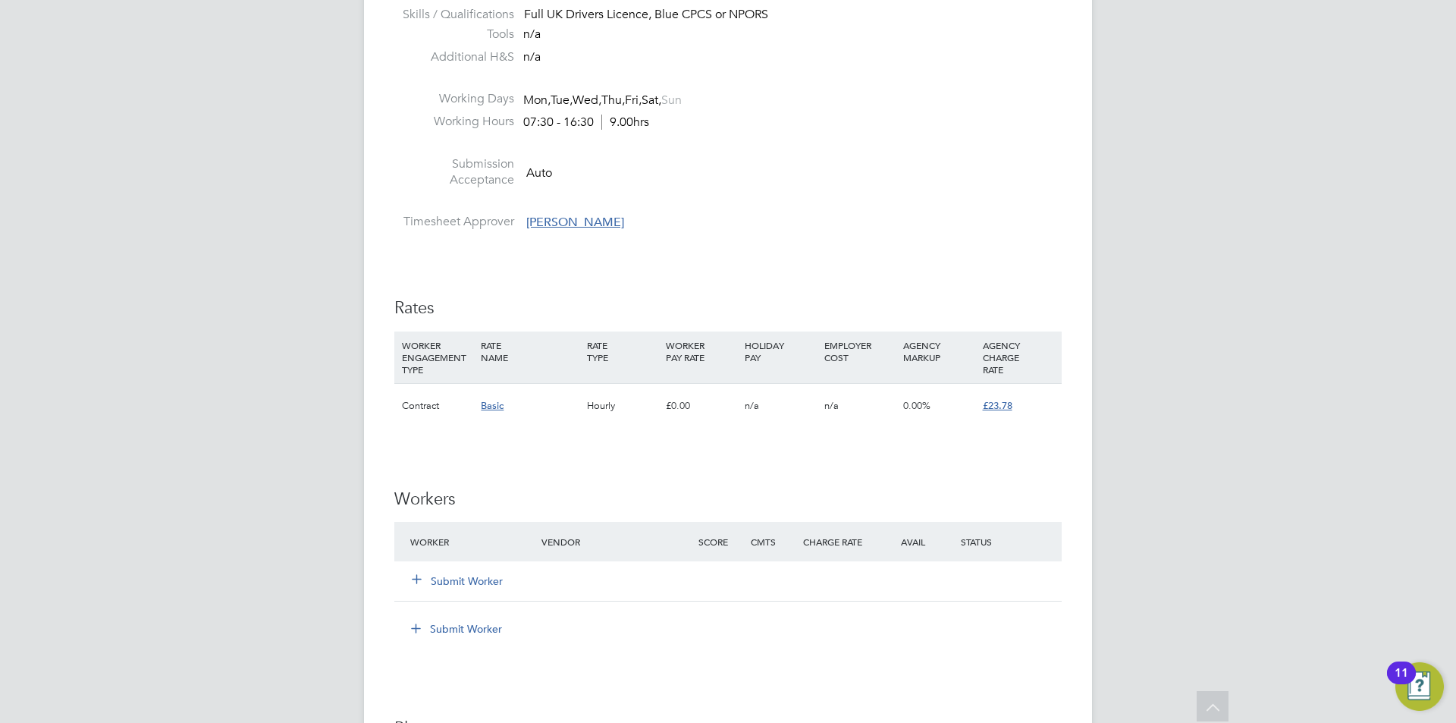
click at [468, 580] on button "Submit Worker" at bounding box center [458, 580] width 91 height 15
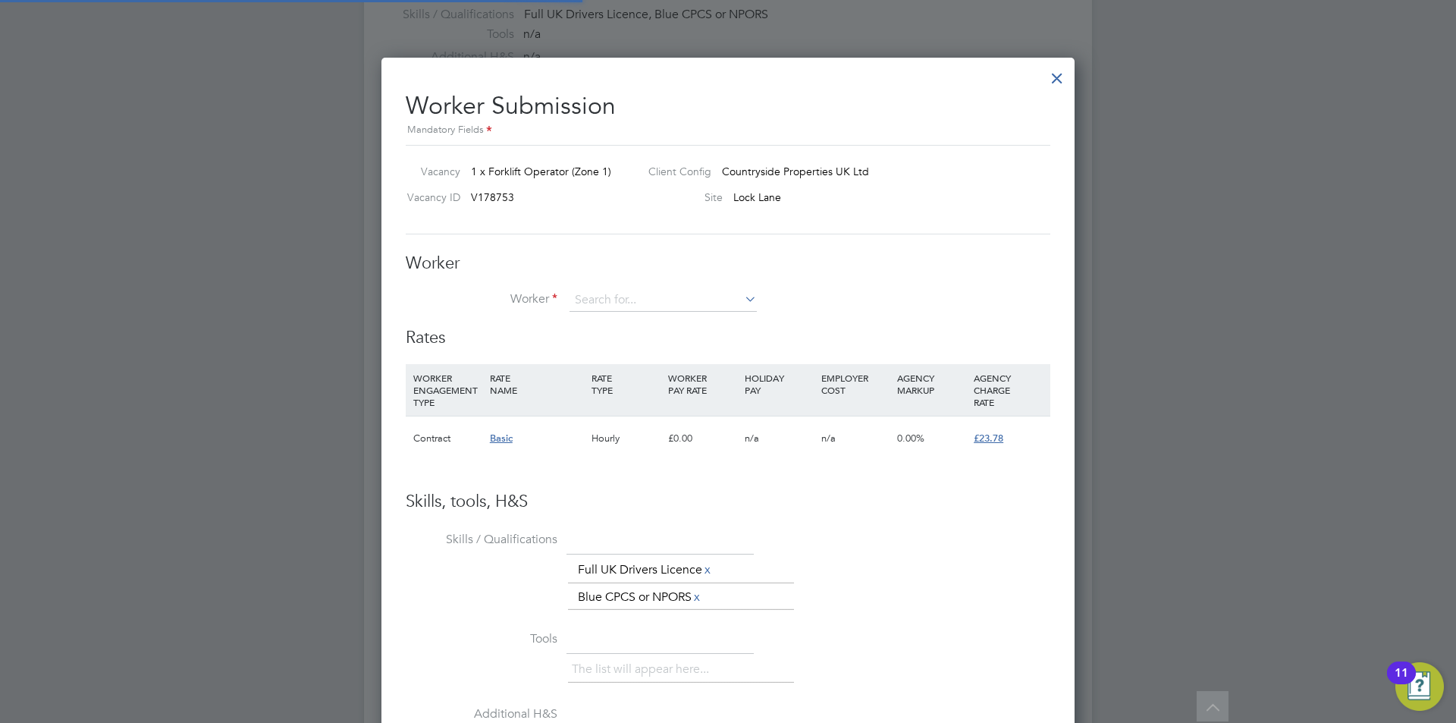
scroll to position [961, 694]
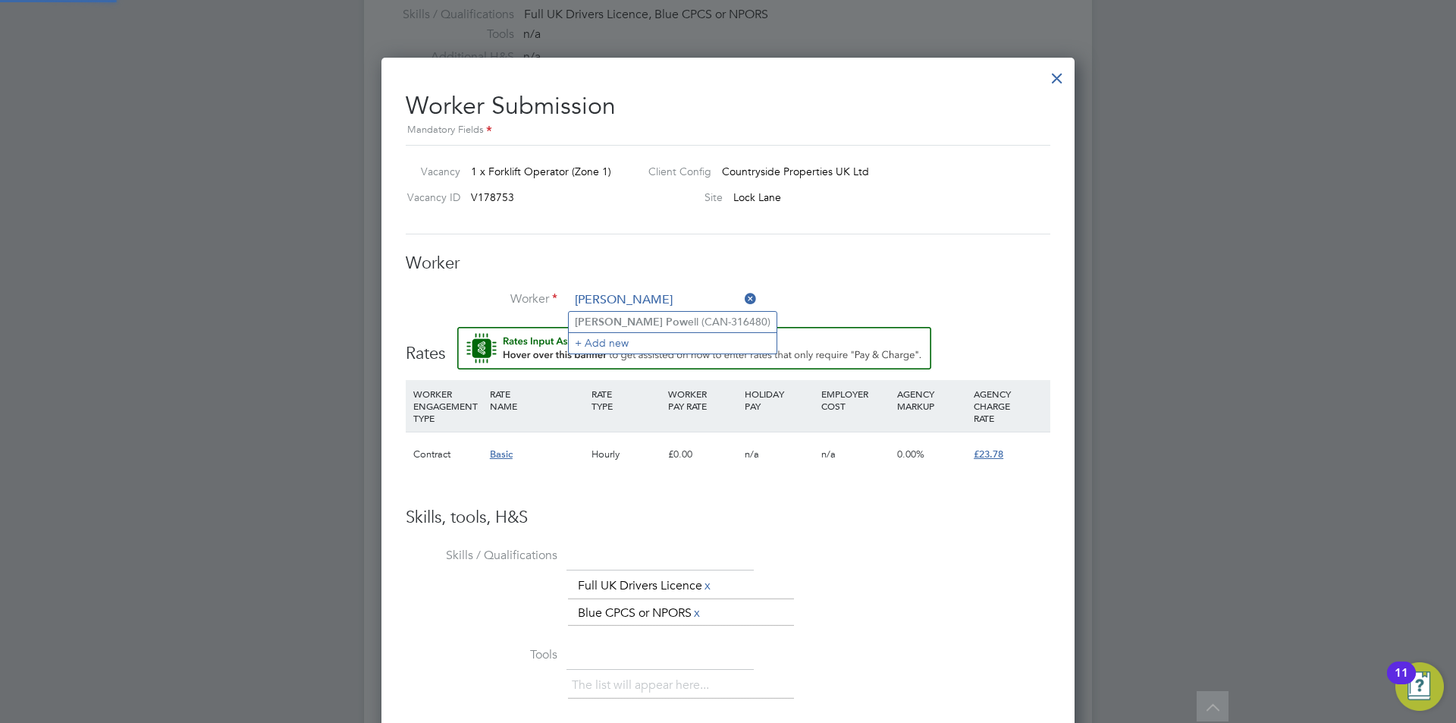
type input "[PERSON_NAME]"
click at [616, 311] on ul "[PERSON_NAME] ell (CAN-316480) + Add new" at bounding box center [672, 332] width 209 height 42
click at [618, 319] on li "Worker" at bounding box center [728, 308] width 645 height 38
click at [623, 299] on input at bounding box center [663, 300] width 187 height 23
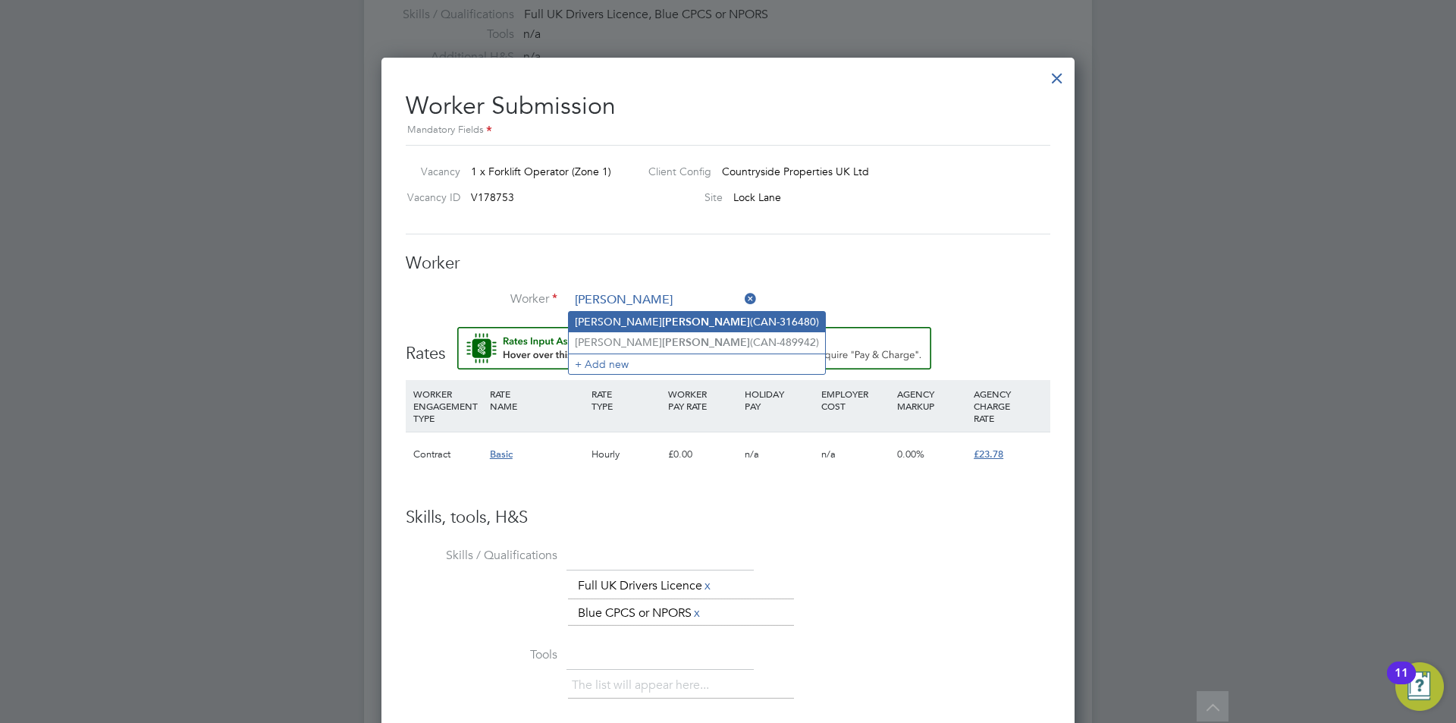
click at [642, 316] on li "[PERSON_NAME] (CAN-316480)" at bounding box center [697, 322] width 256 height 20
type input "[PERSON_NAME] (CAN-316480)"
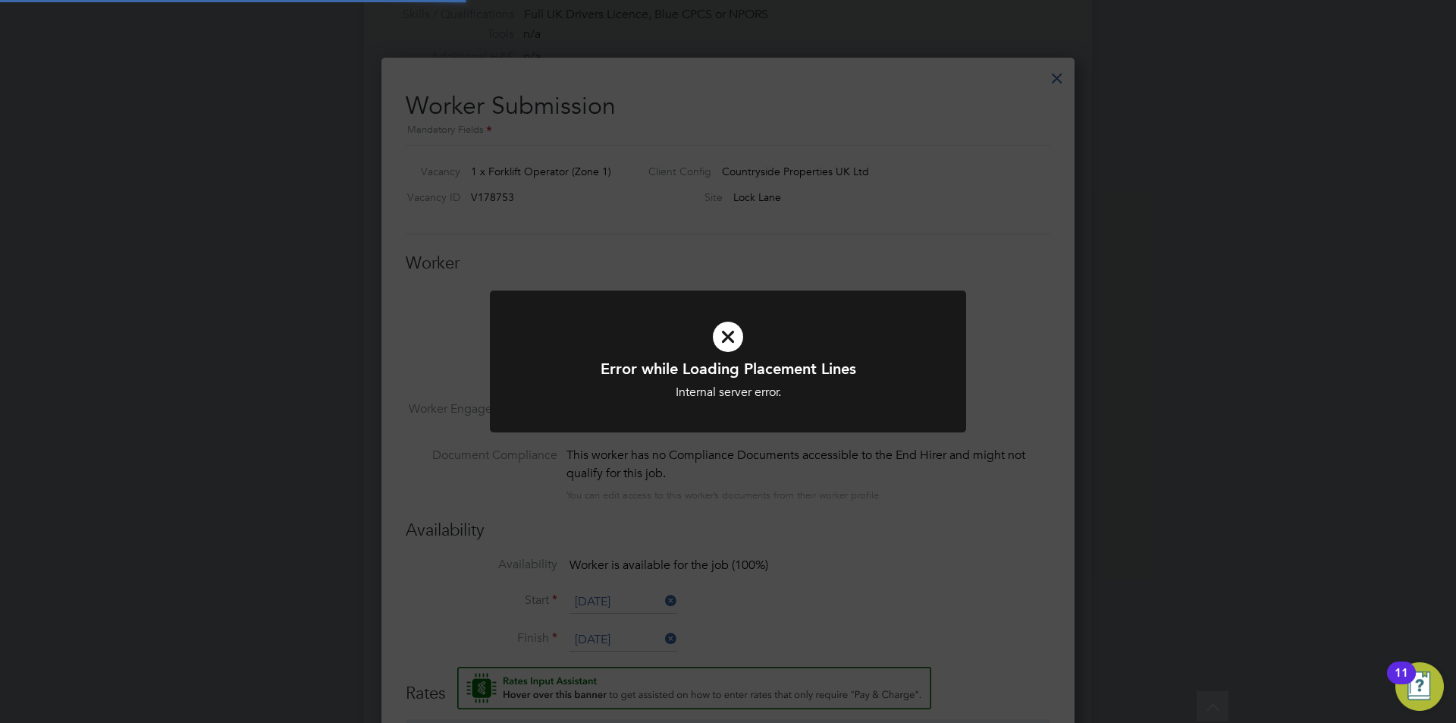
scroll to position [1300, 694]
click at [811, 504] on div "Error while Loading Placement Lines Internal server error. Cancel Okay" at bounding box center [728, 361] width 1456 height 723
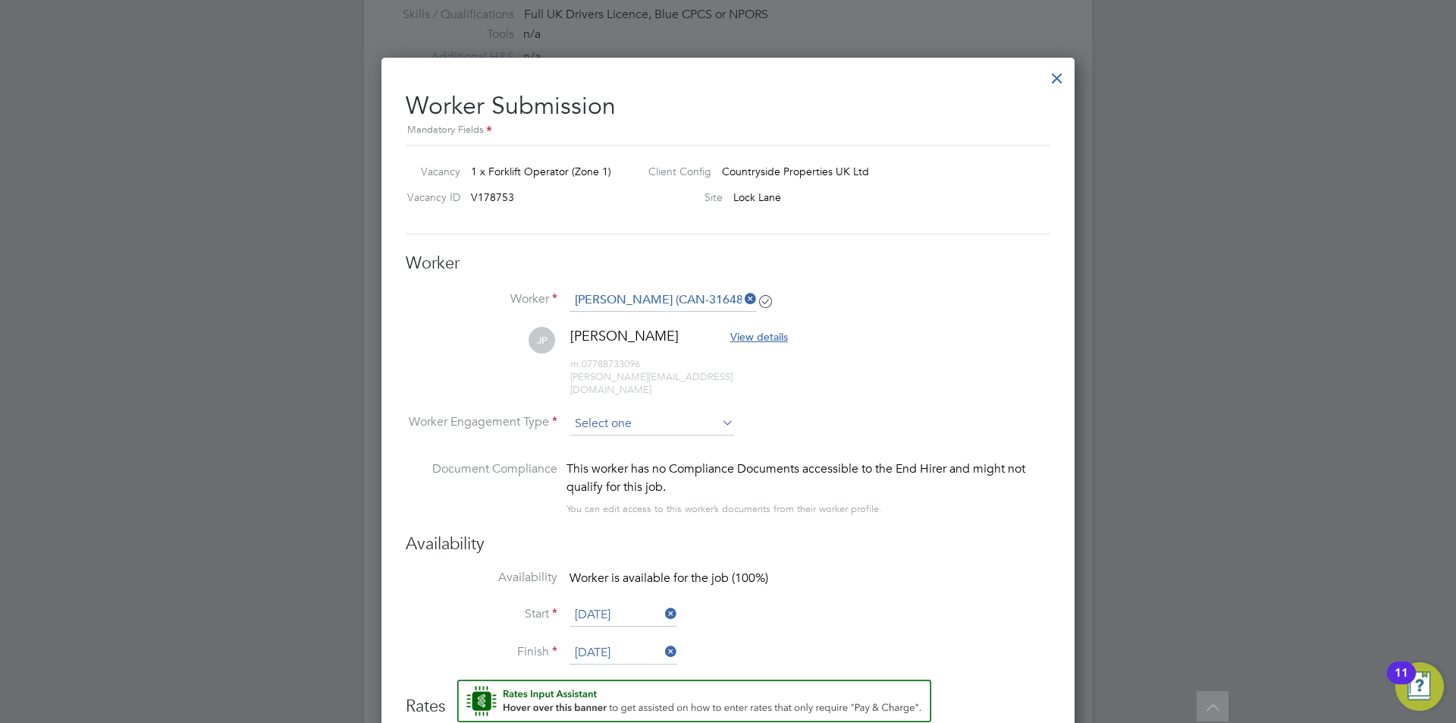
click at [606, 418] on input at bounding box center [652, 424] width 165 height 23
click at [624, 433] on li "Contract" at bounding box center [652, 432] width 166 height 20
type input "Contract"
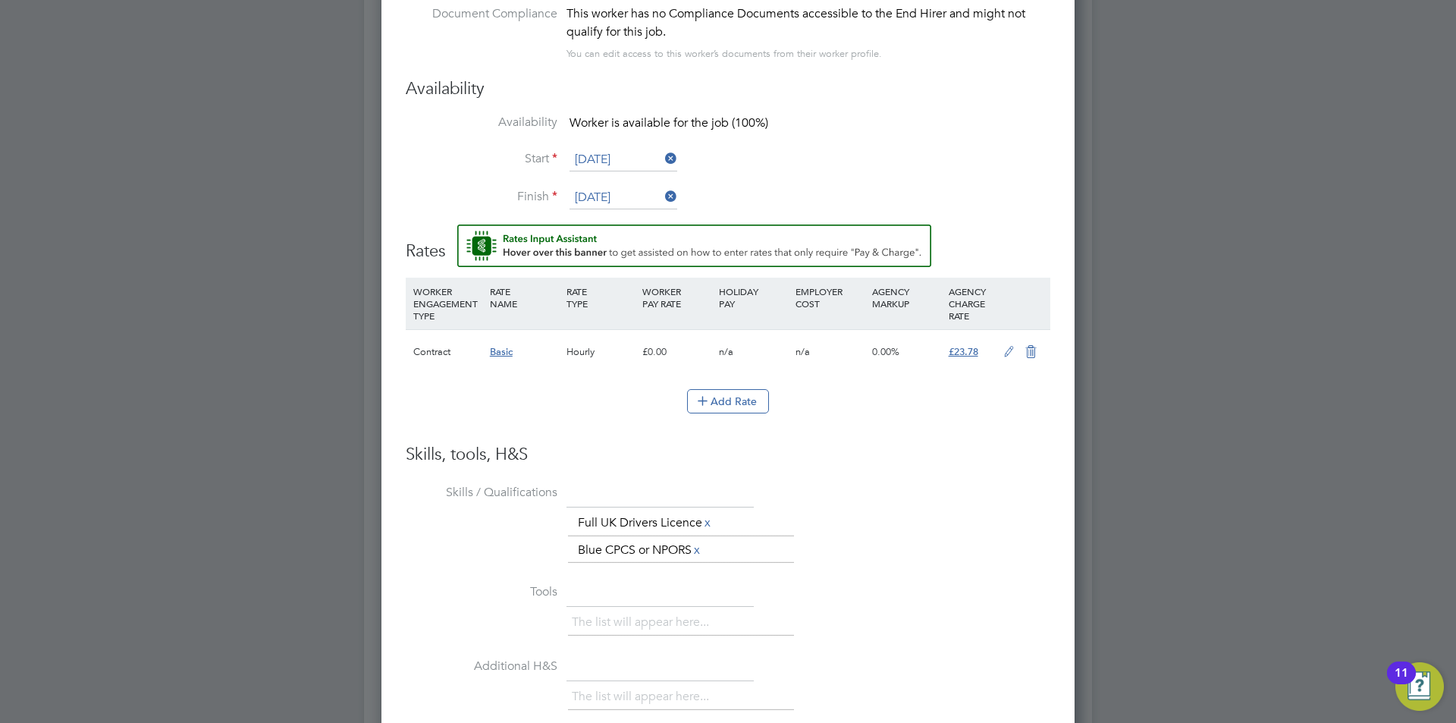
click at [1003, 346] on icon at bounding box center [1009, 352] width 19 height 12
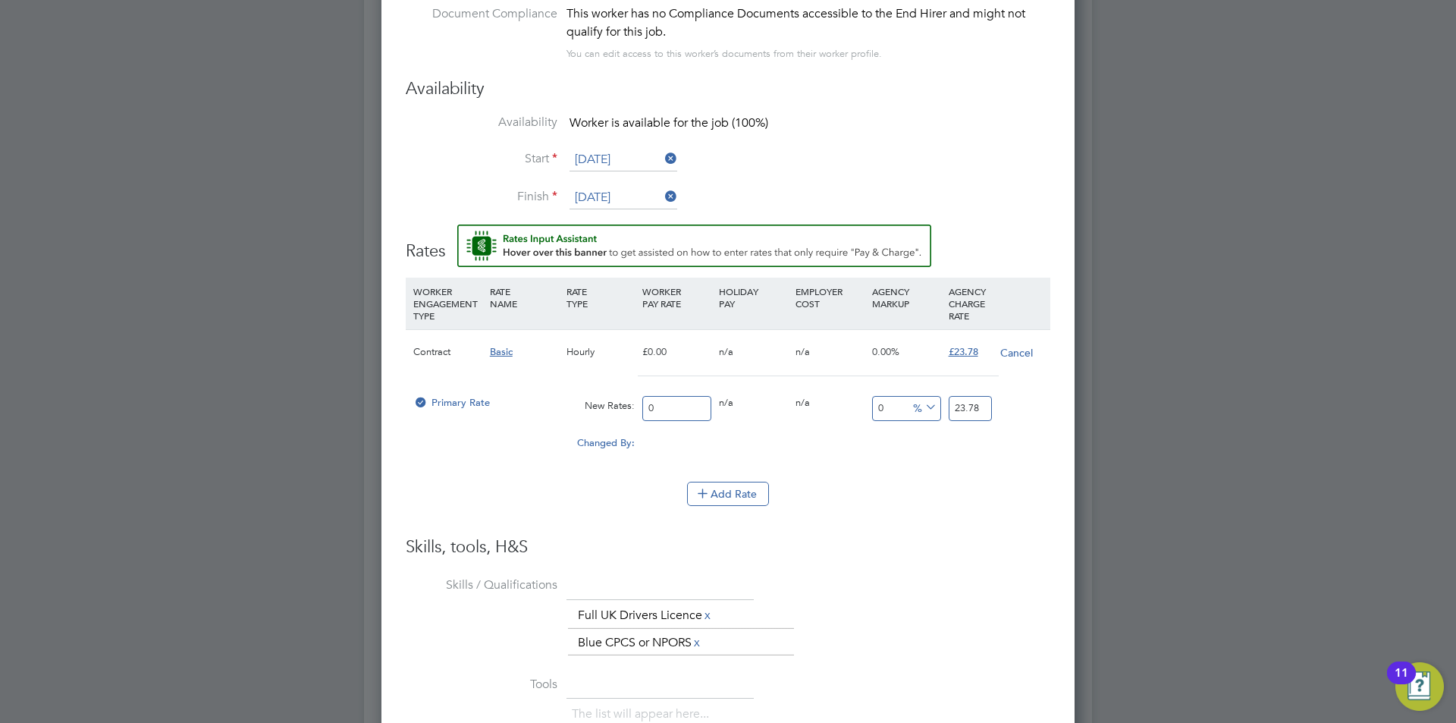
click at [680, 396] on input "0" at bounding box center [676, 408] width 69 height 25
type input "2"
type input "21"
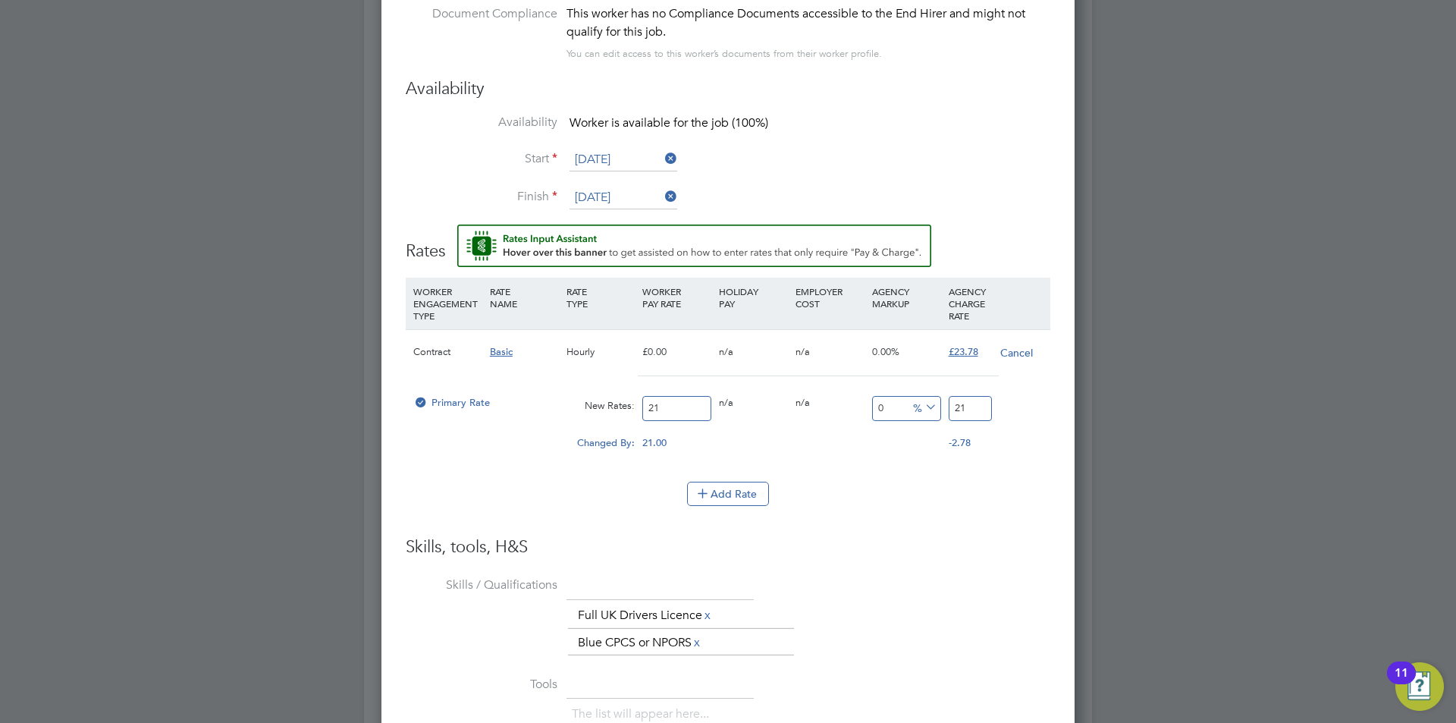
type input "21"
click at [965, 398] on input "21" at bounding box center [970, 408] width 43 height 25
type input "-90.47619047619048"
type input "2"
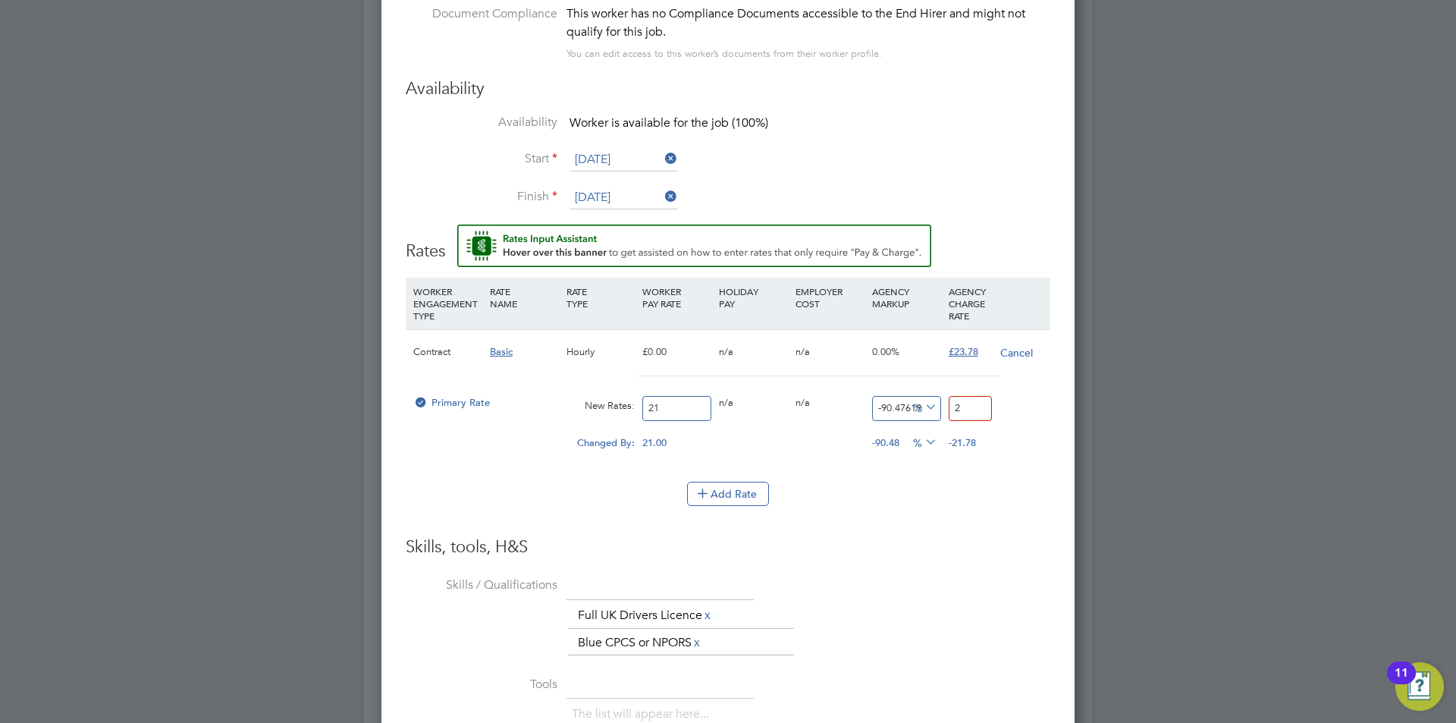
type input "9.523809523809524"
type input "23.0"
type input "9.857142857142858"
type input "23.07"
click at [962, 602] on div "The list will appear here... Full UK Drivers Licence x Blue CPCS or NPORS x" at bounding box center [809, 629] width 482 height 55
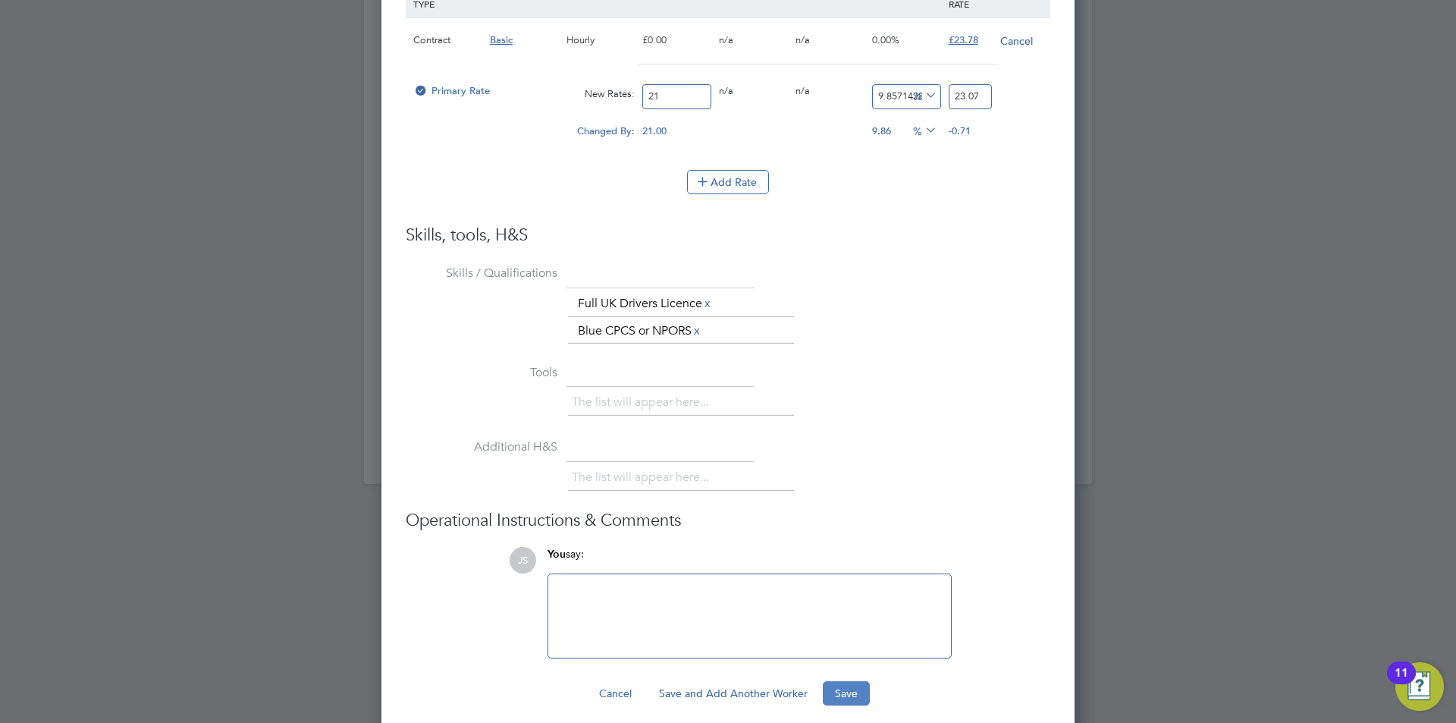
click at [851, 681] on button "Save" at bounding box center [846, 693] width 47 height 24
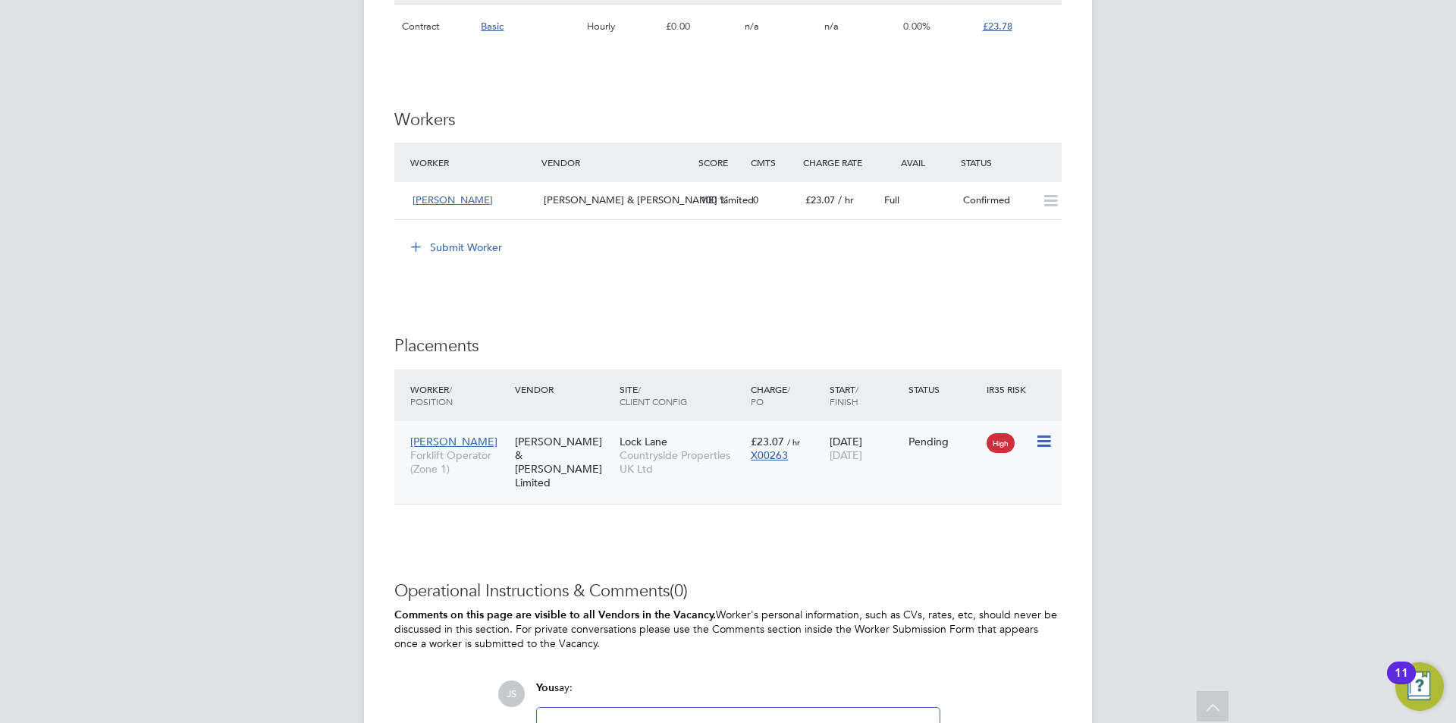
click at [1039, 444] on icon at bounding box center [1042, 441] width 15 height 18
click at [959, 527] on li "Start" at bounding box center [997, 534] width 108 height 21
type input "Mike Walsh"
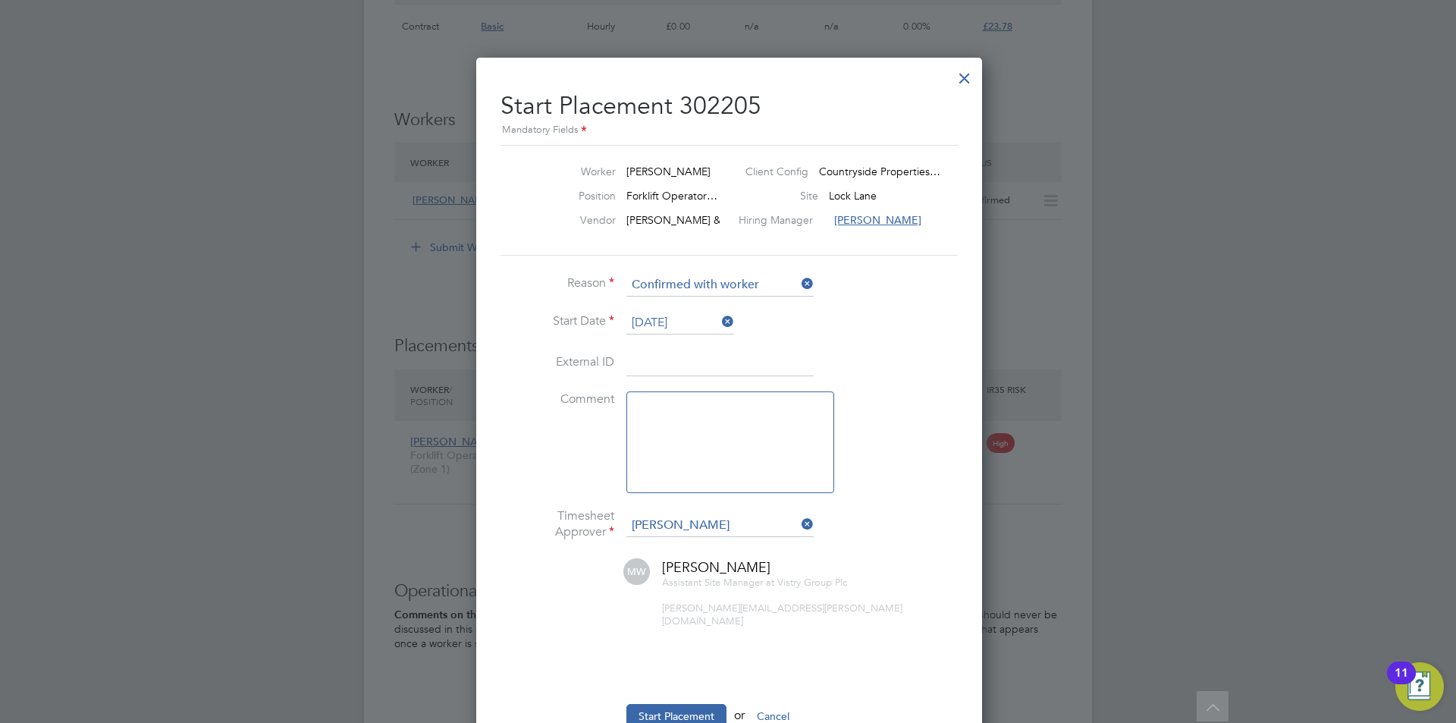
click at [749, 432] on textarea at bounding box center [730, 442] width 208 height 102
type textarea "checked in on site"
click at [642, 704] on button "Start Placement" at bounding box center [676, 716] width 100 height 24
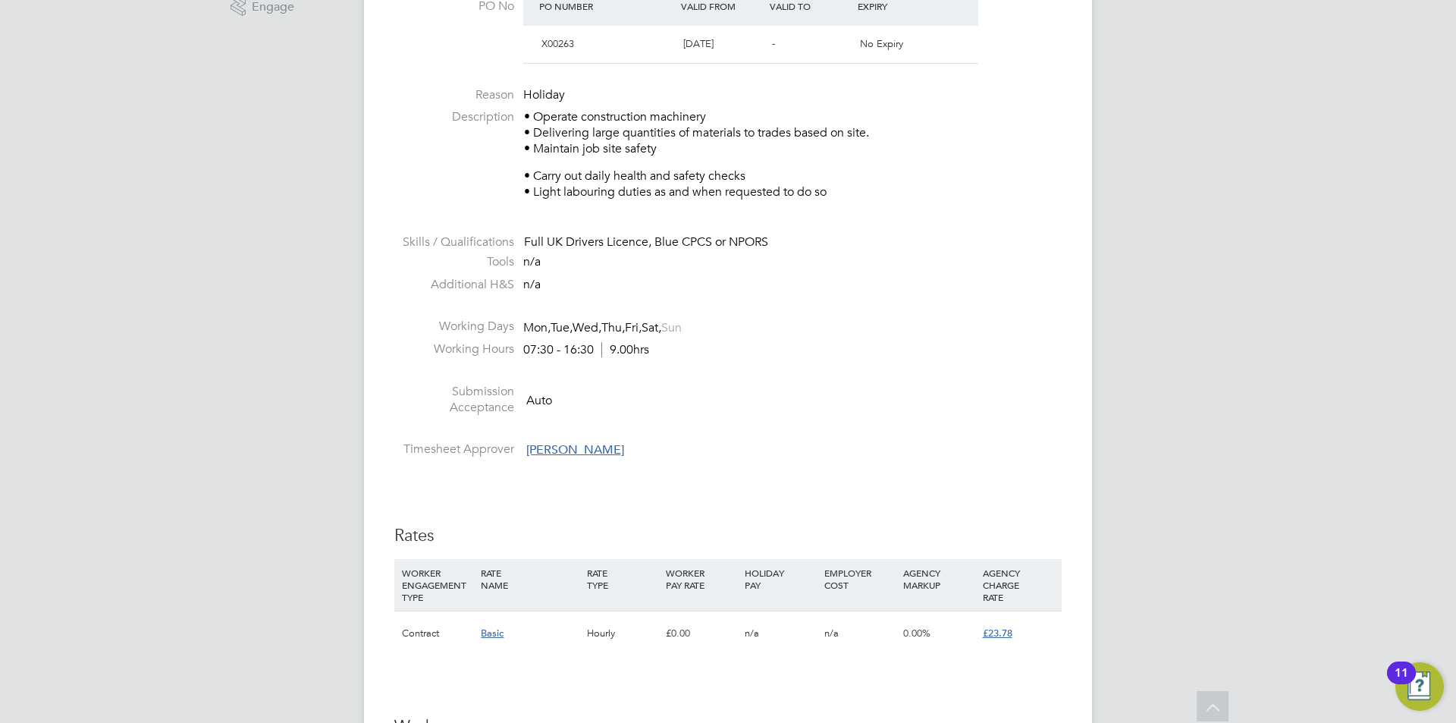
scroll to position [0, 0]
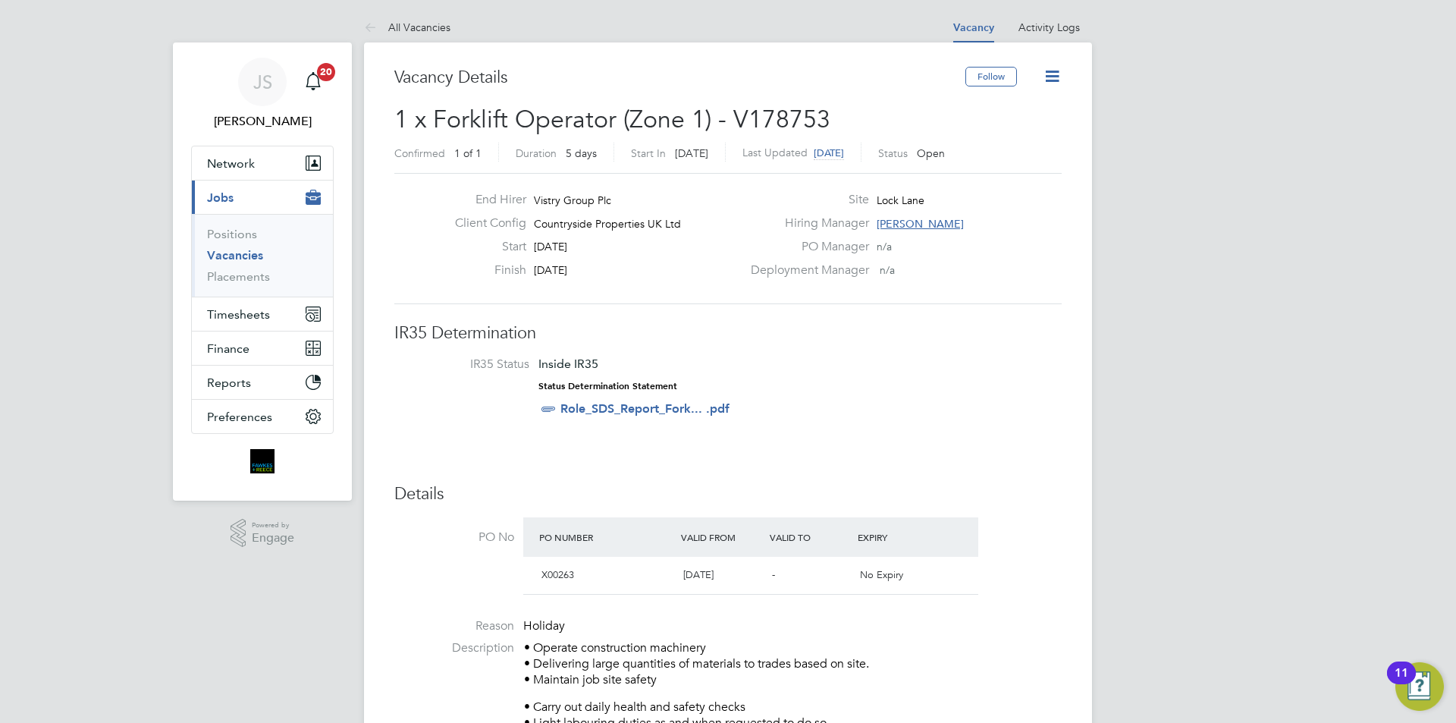
click at [1052, 76] on icon at bounding box center [1052, 76] width 19 height 19
click at [1025, 123] on li "Edit Vacancy" at bounding box center [1016, 112] width 88 height 21
click at [1025, 130] on li "Update Status" at bounding box center [1016, 133] width 88 height 21
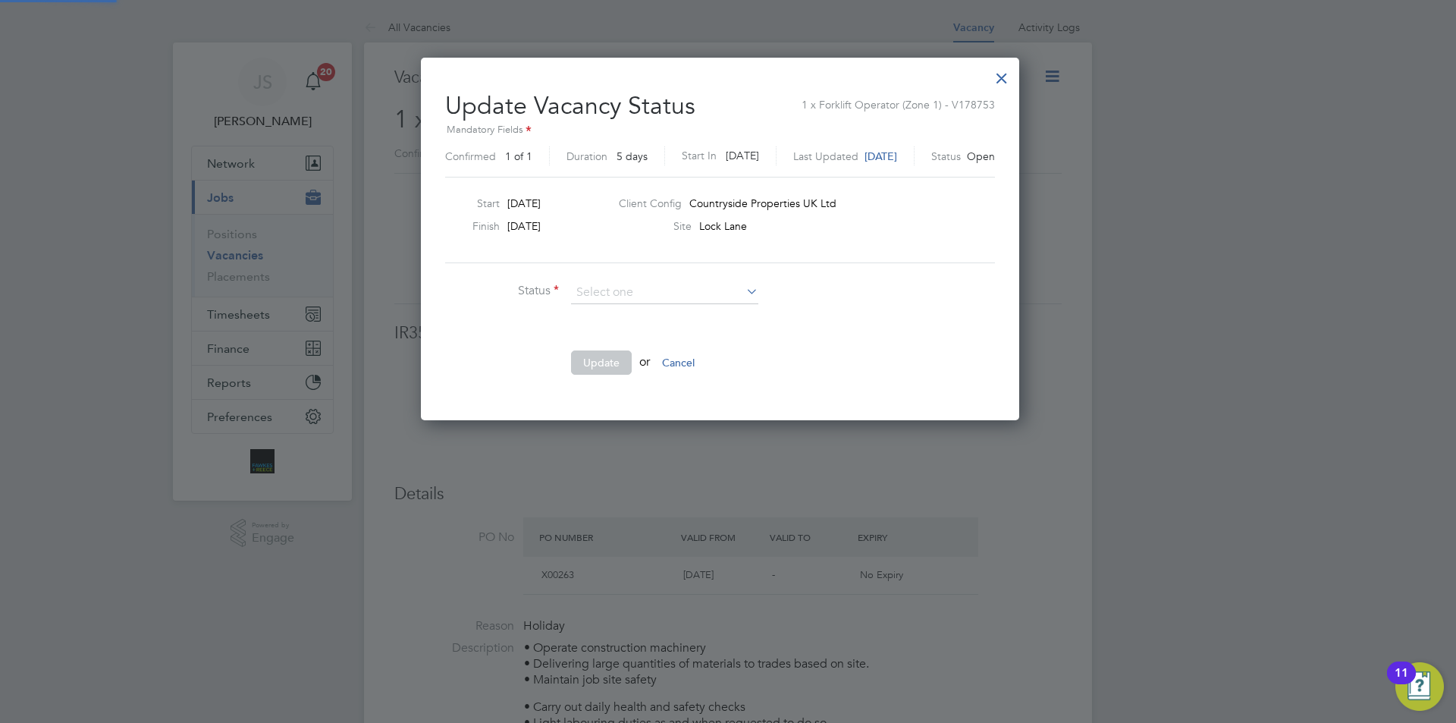
scroll to position [362, 614]
click at [593, 336] on li "Closed" at bounding box center [664, 333] width 189 height 20
type input "Closed"
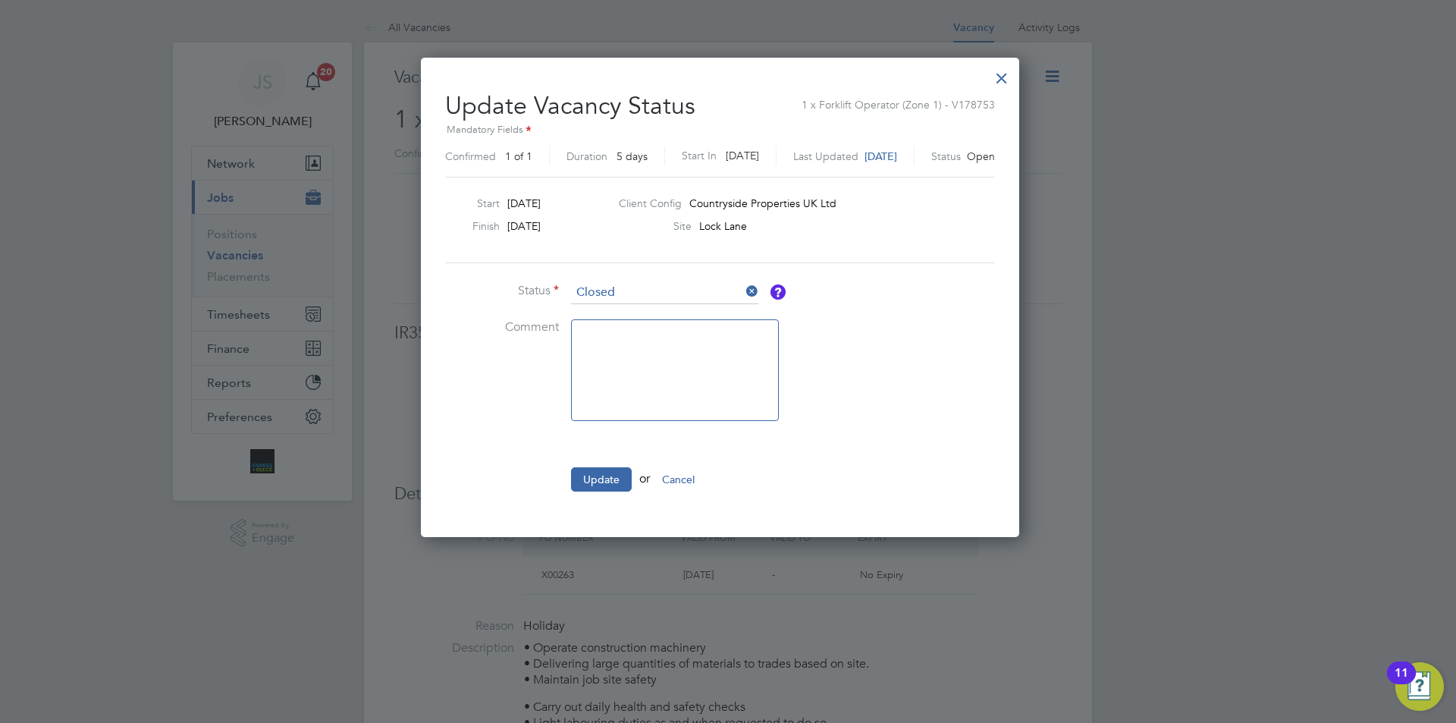
scroll to position [479, 614]
click at [609, 485] on button "Update" at bounding box center [601, 479] width 61 height 24
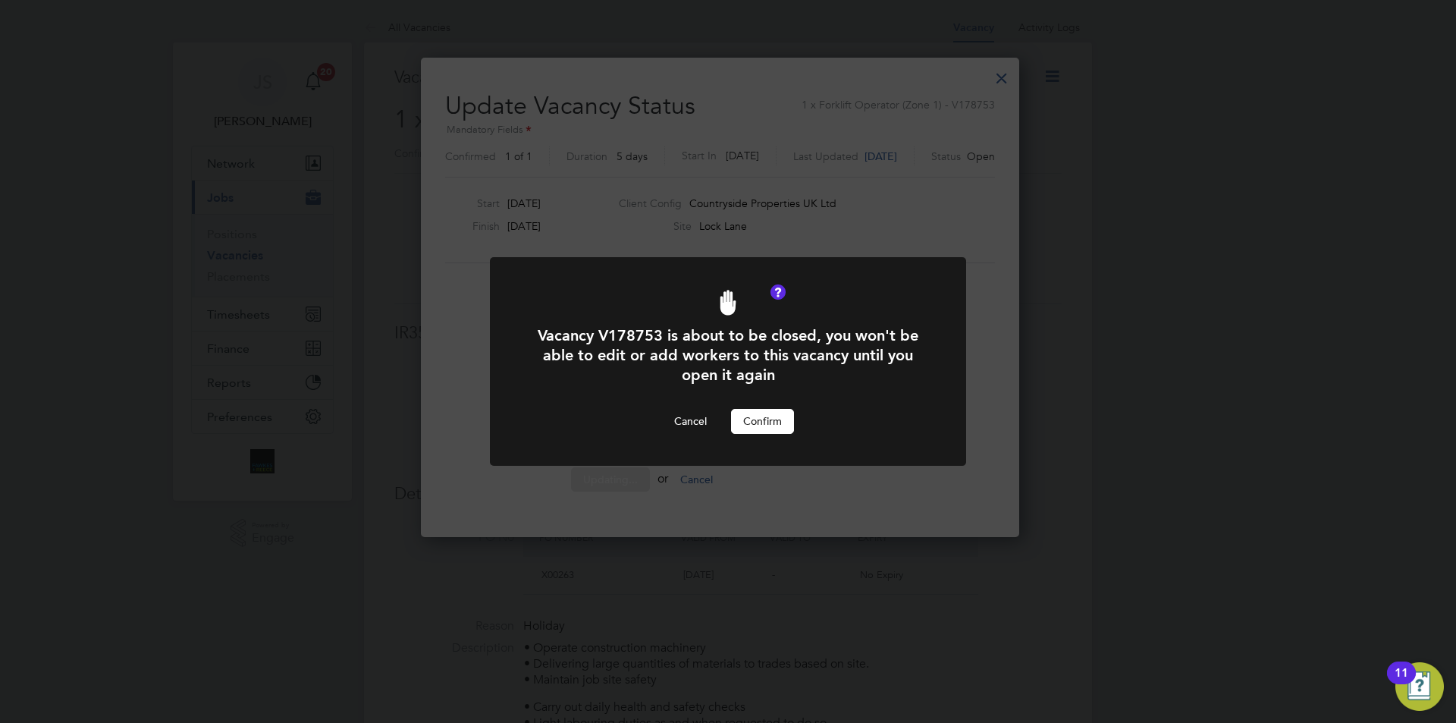
click at [755, 425] on button "Confirm" at bounding box center [762, 421] width 63 height 24
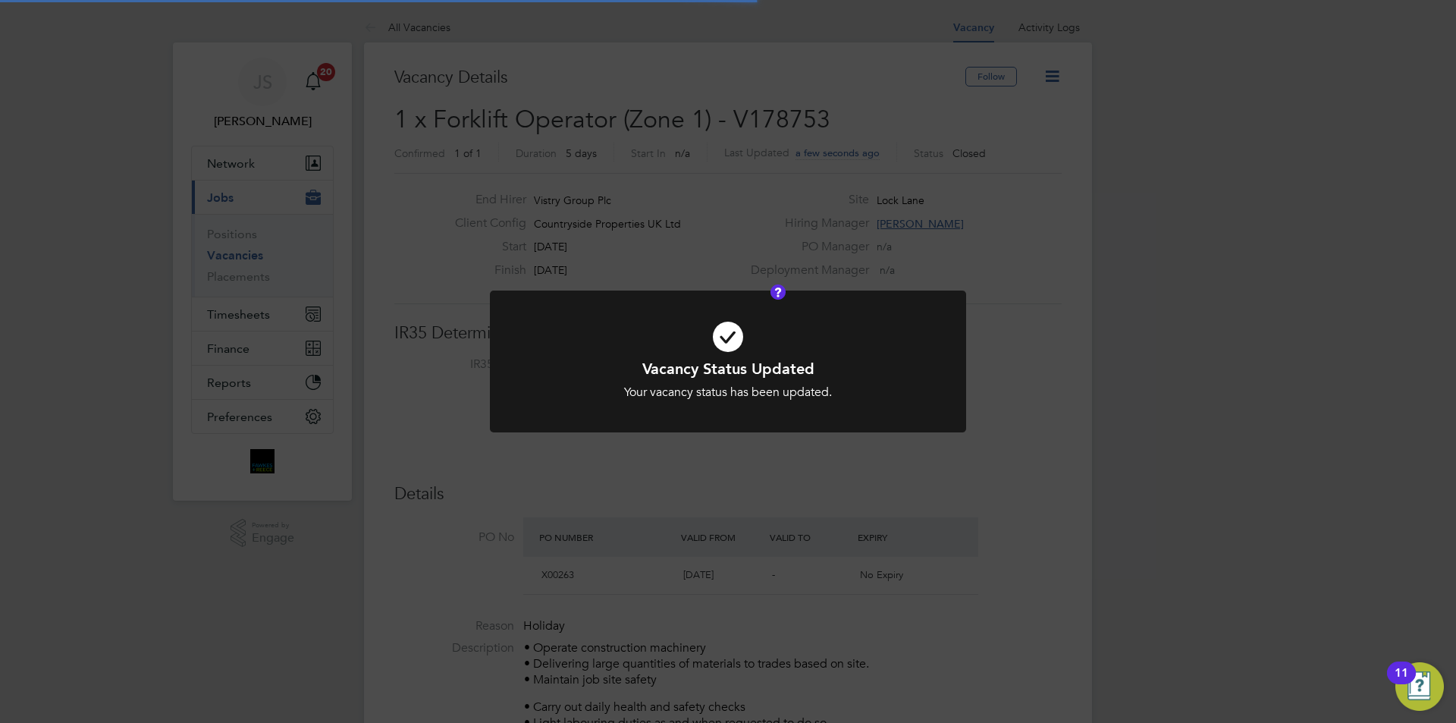
scroll to position [45, 106]
click at [761, 450] on div "Vacancy Status Updated Your vacancy status has been updated. Cancel Okay" at bounding box center [728, 370] width 476 height 160
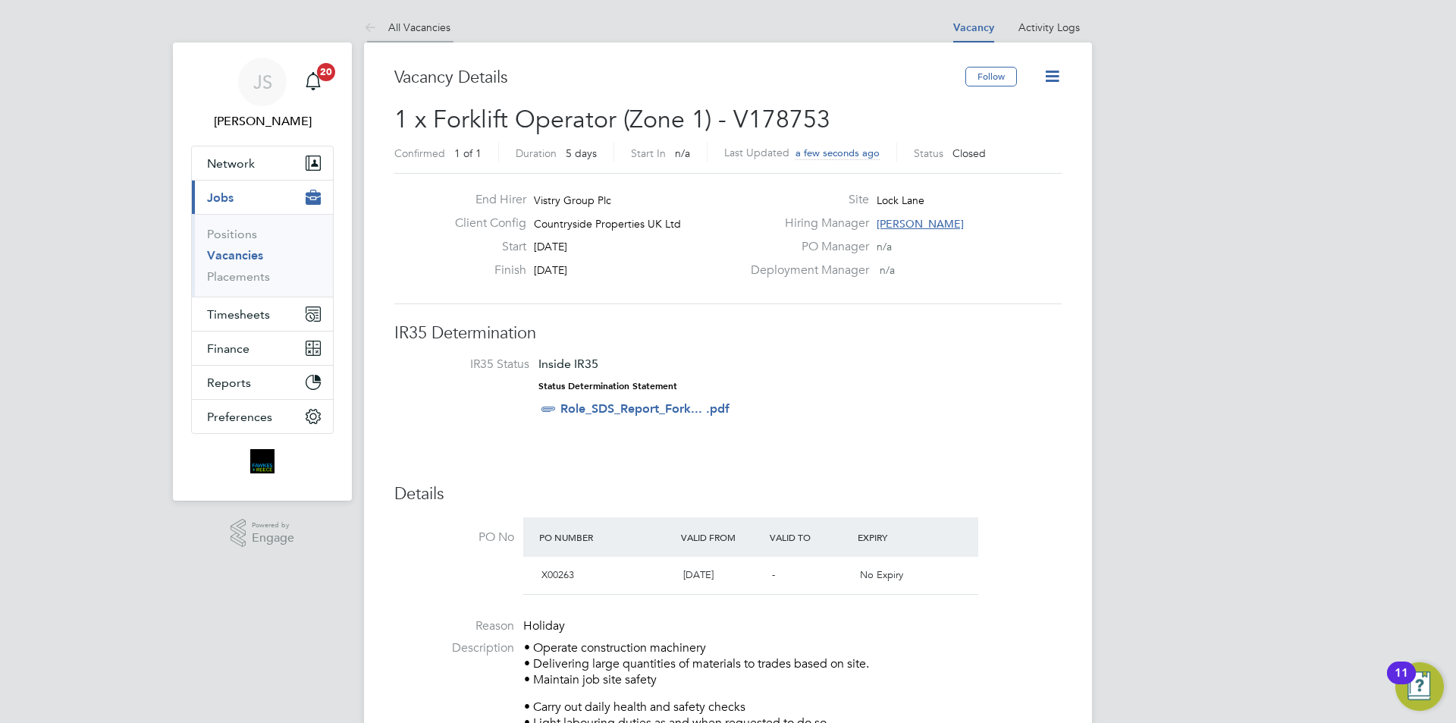
click at [428, 30] on link "All Vacancies" at bounding box center [407, 27] width 86 height 14
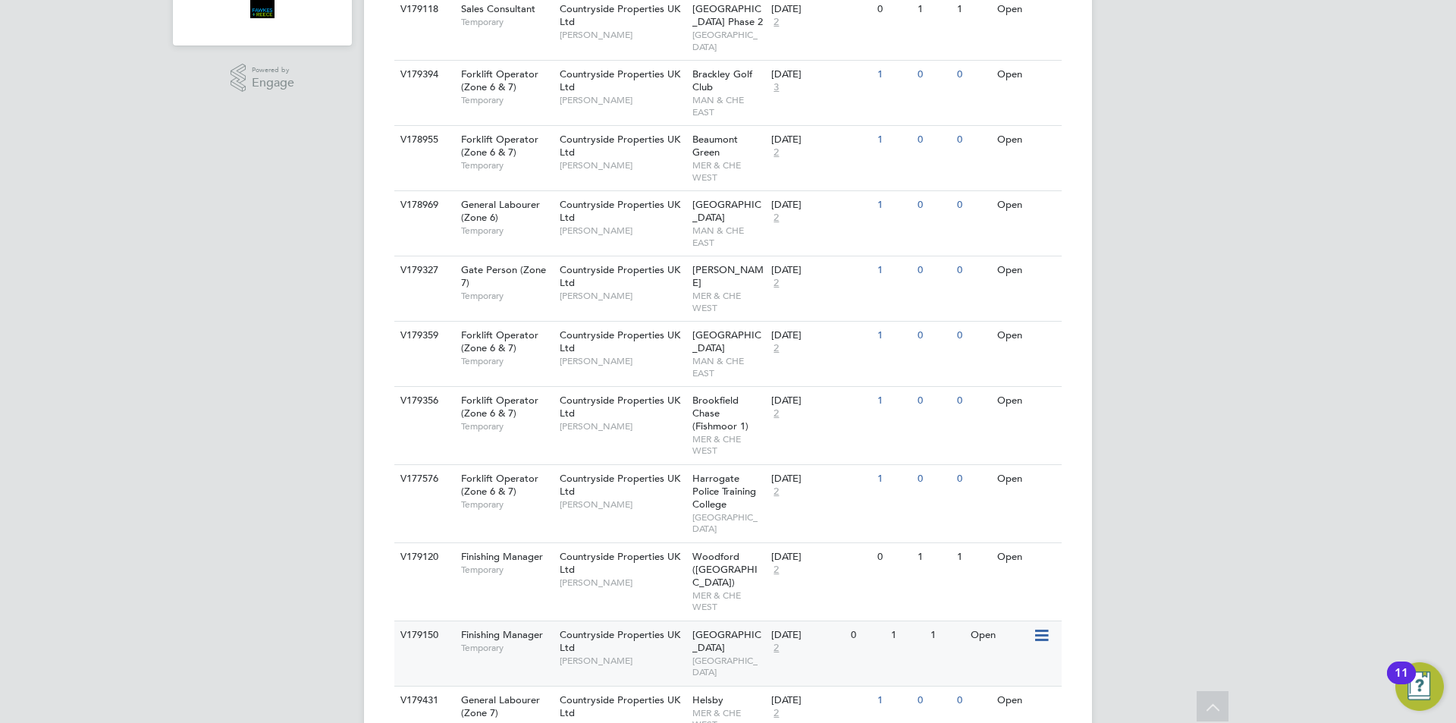
scroll to position [683, 0]
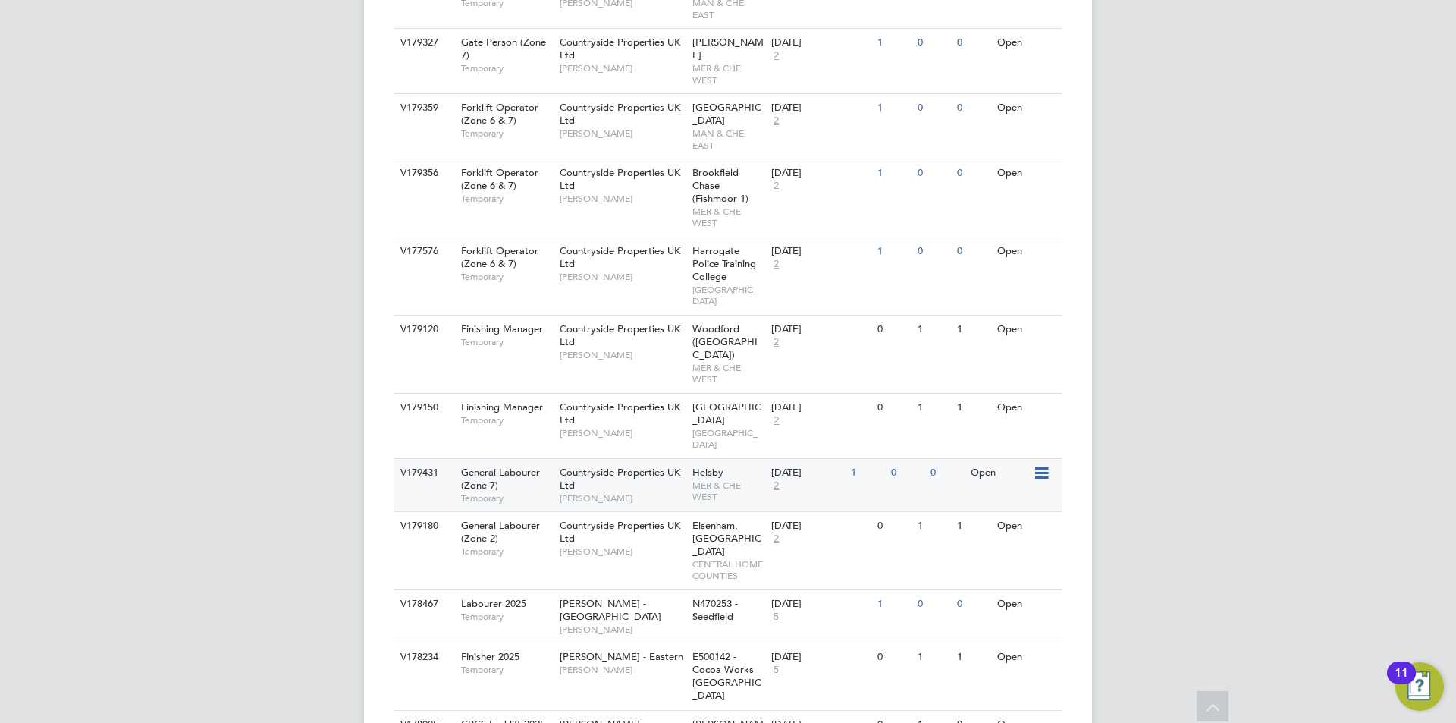
click at [629, 459] on div "Countryside Properties UK Ltd Matty Smith" at bounding box center [622, 485] width 133 height 52
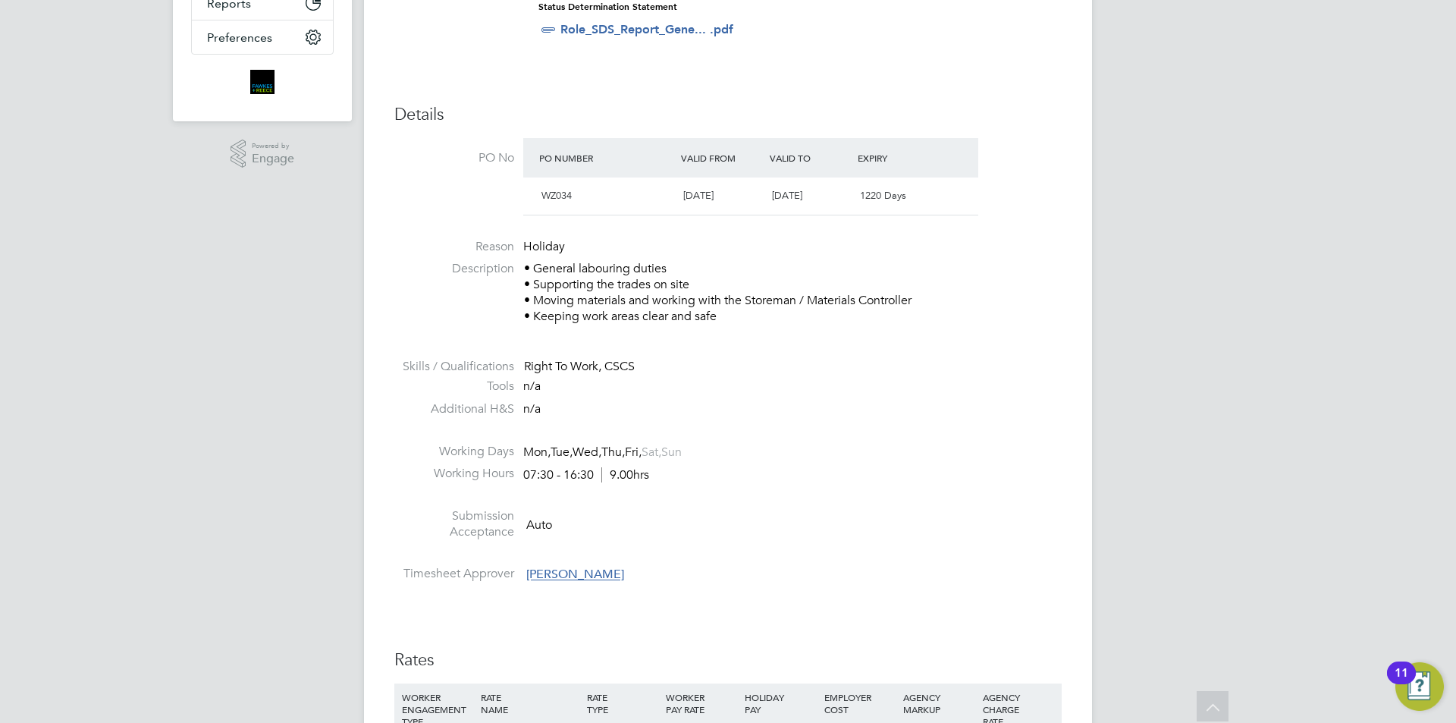
scroll to position [758, 0]
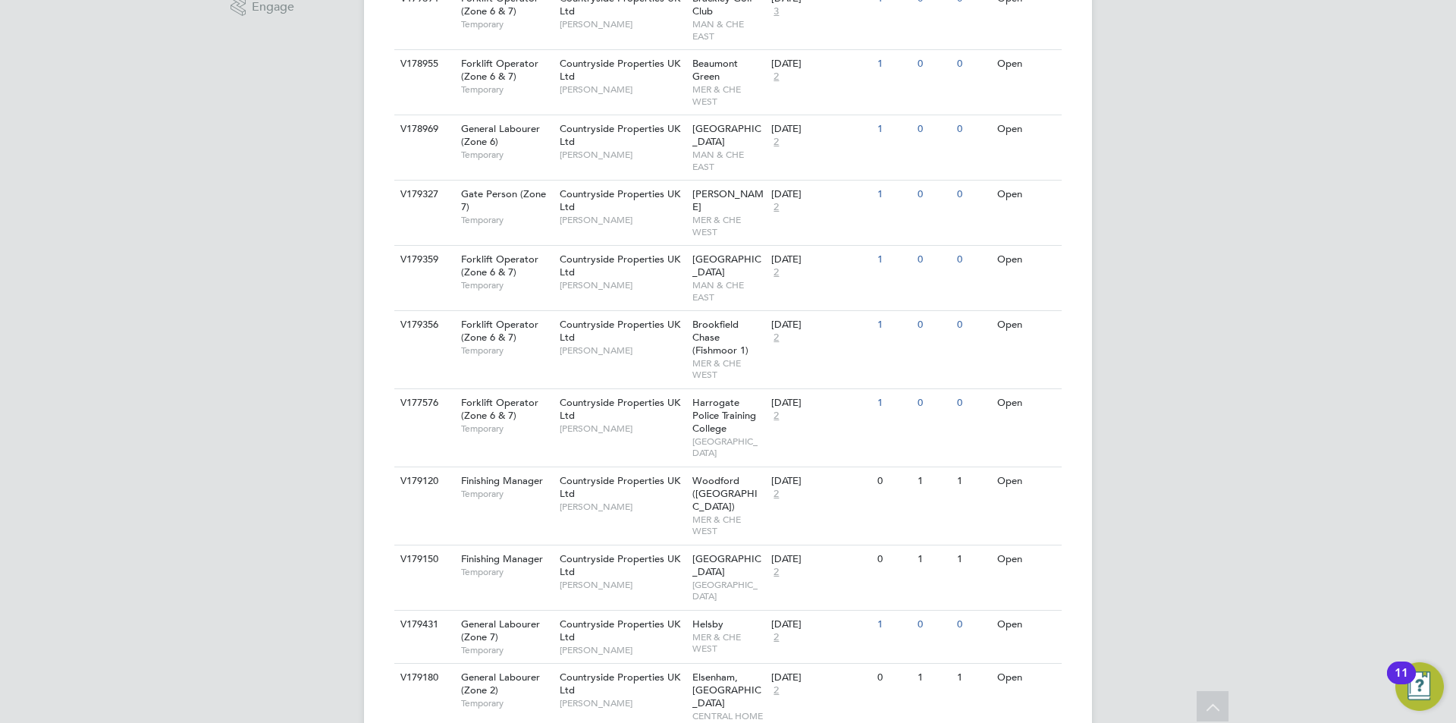
scroll to position [683, 0]
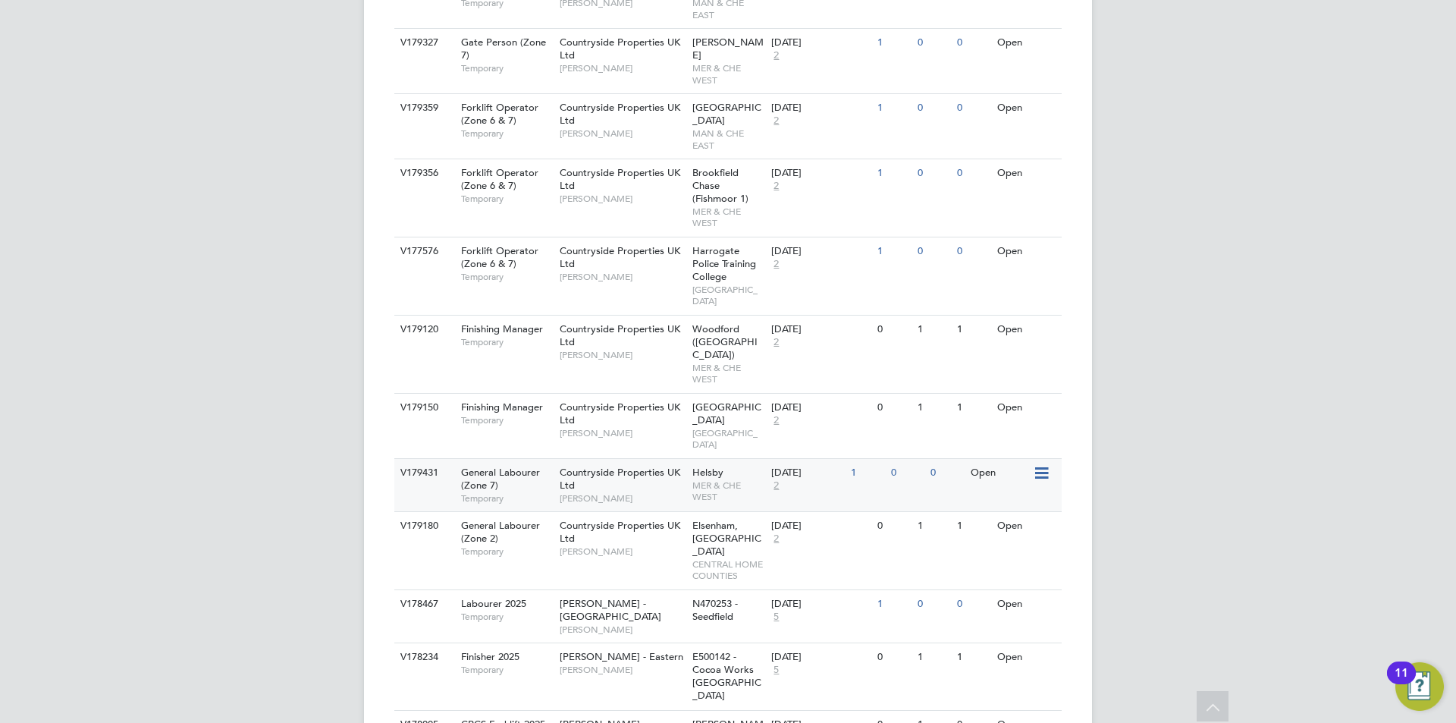
click at [612, 459] on div "Countryside Properties UK Ltd [PERSON_NAME]" at bounding box center [622, 485] width 133 height 52
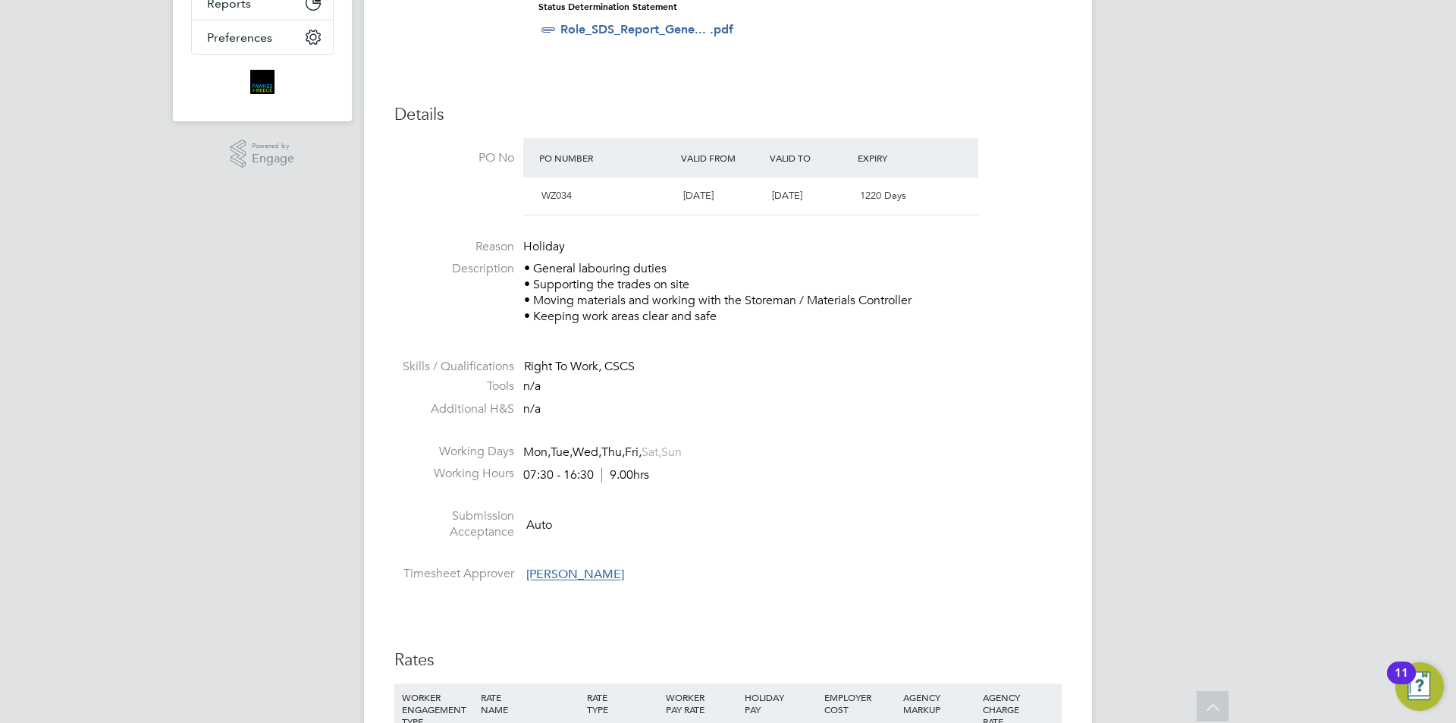
scroll to position [758, 0]
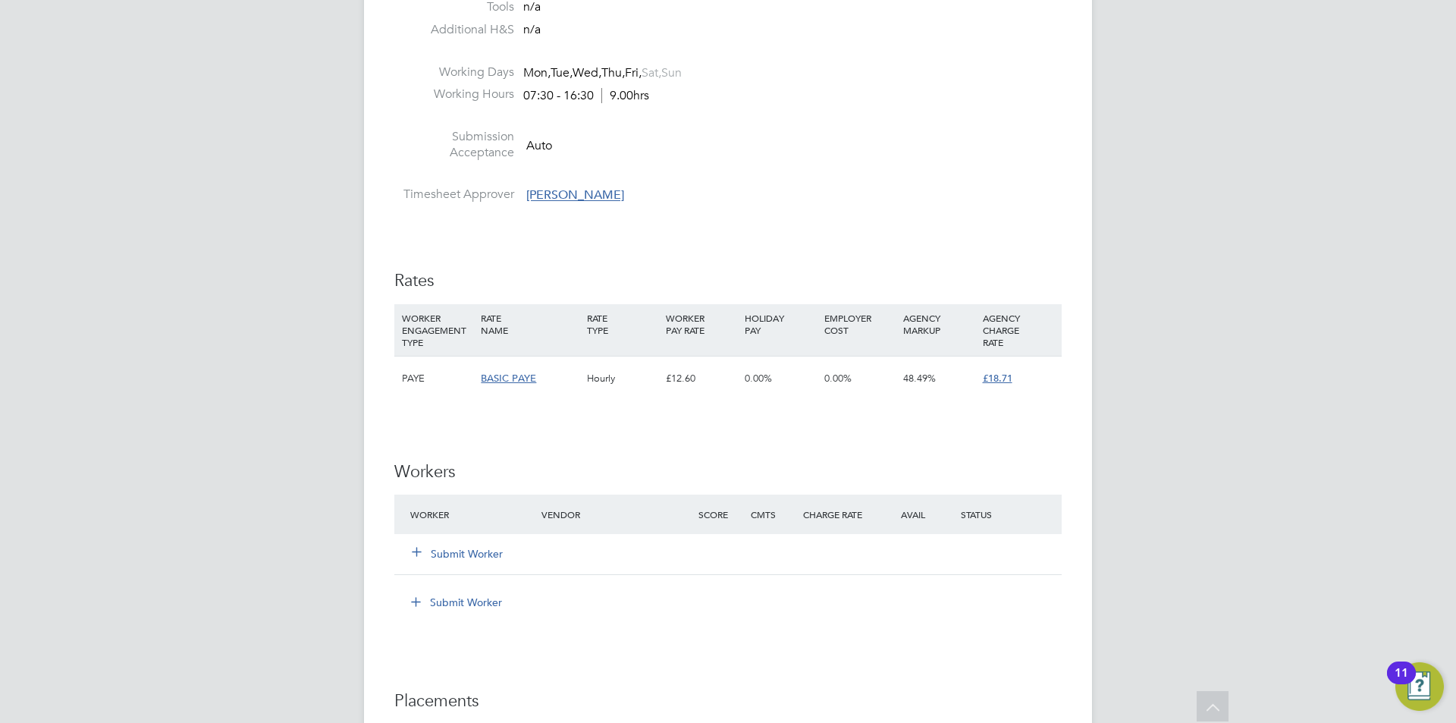
click at [480, 549] on button "Submit Worker" at bounding box center [458, 553] width 91 height 15
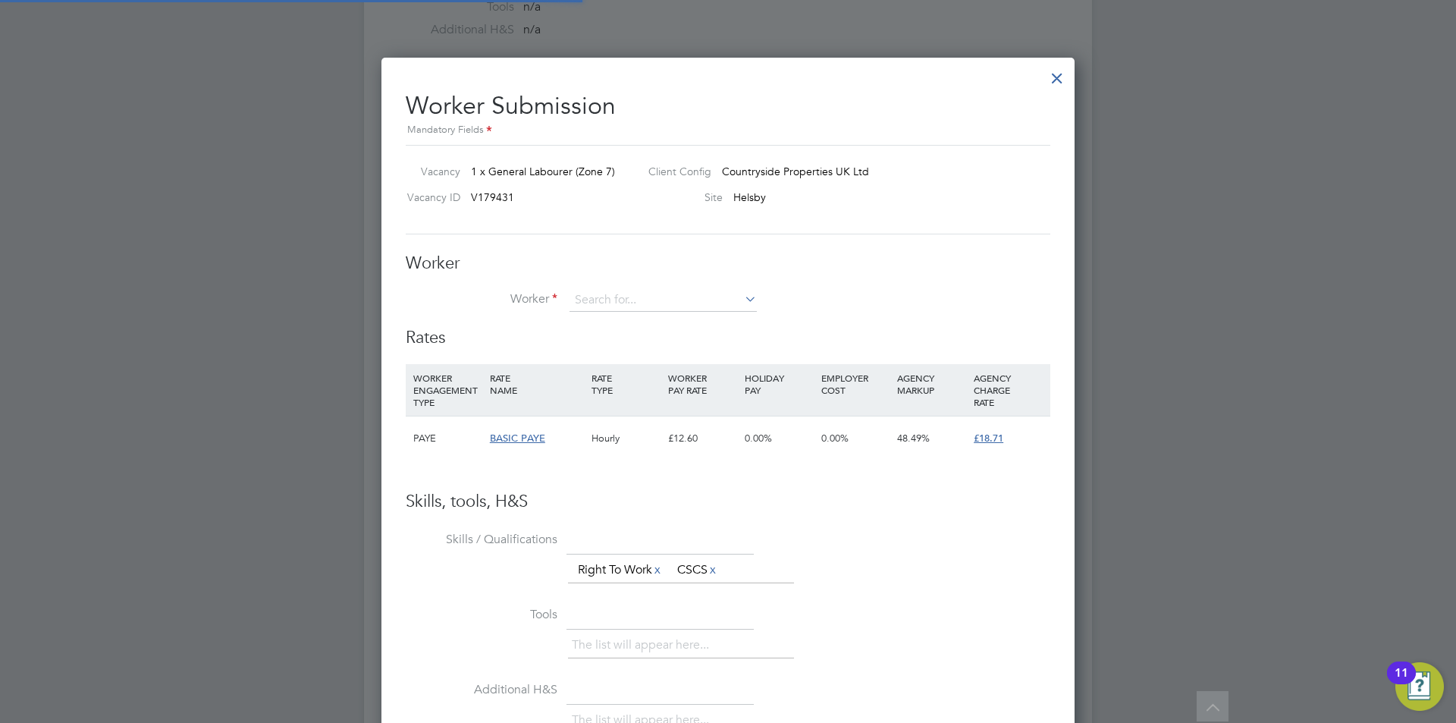
scroll to position [921, 694]
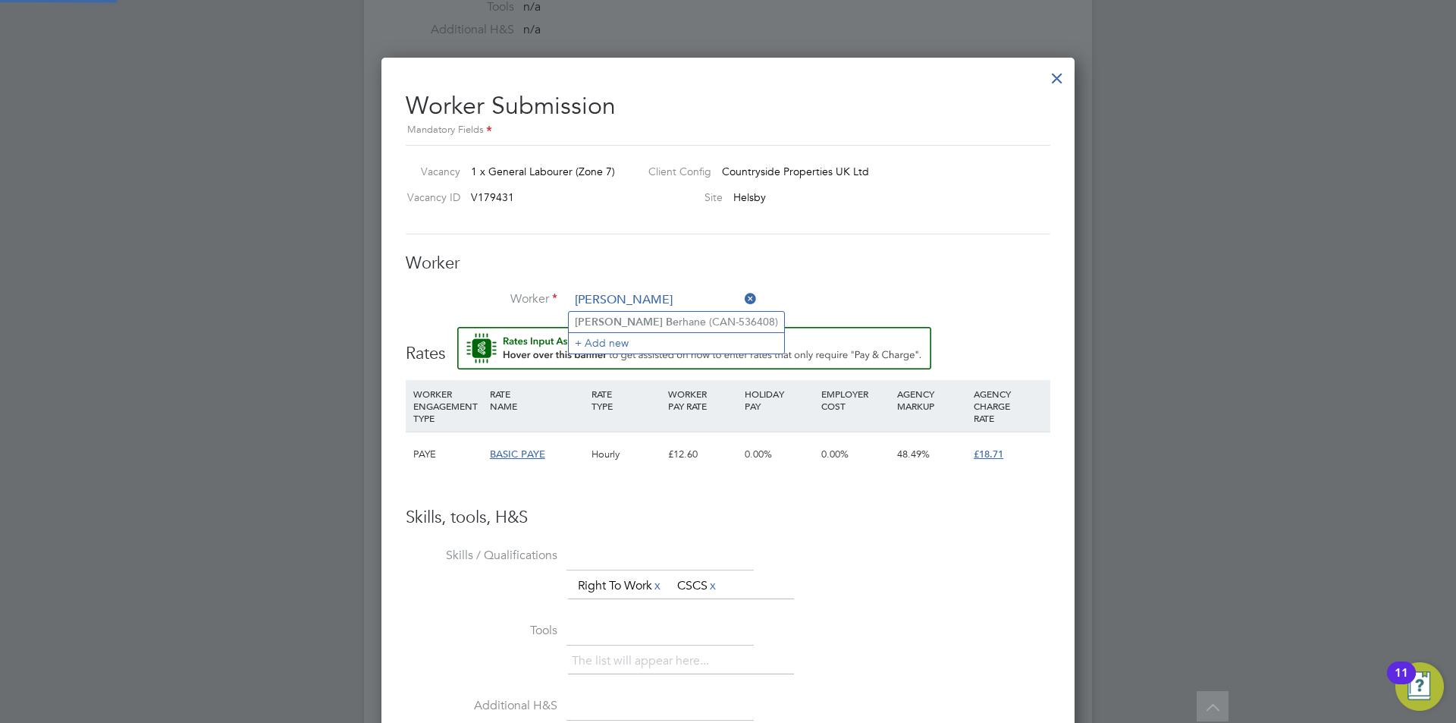
type input "[PERSON_NAME]"
click at [627, 319] on li "Worker" at bounding box center [728, 308] width 645 height 38
click at [645, 300] on input at bounding box center [663, 300] width 187 height 23
click at [649, 358] on li "[PERSON_NAME] (CAN-536408)" at bounding box center [697, 363] width 256 height 20
type input "[PERSON_NAME] (CAN-536408)"
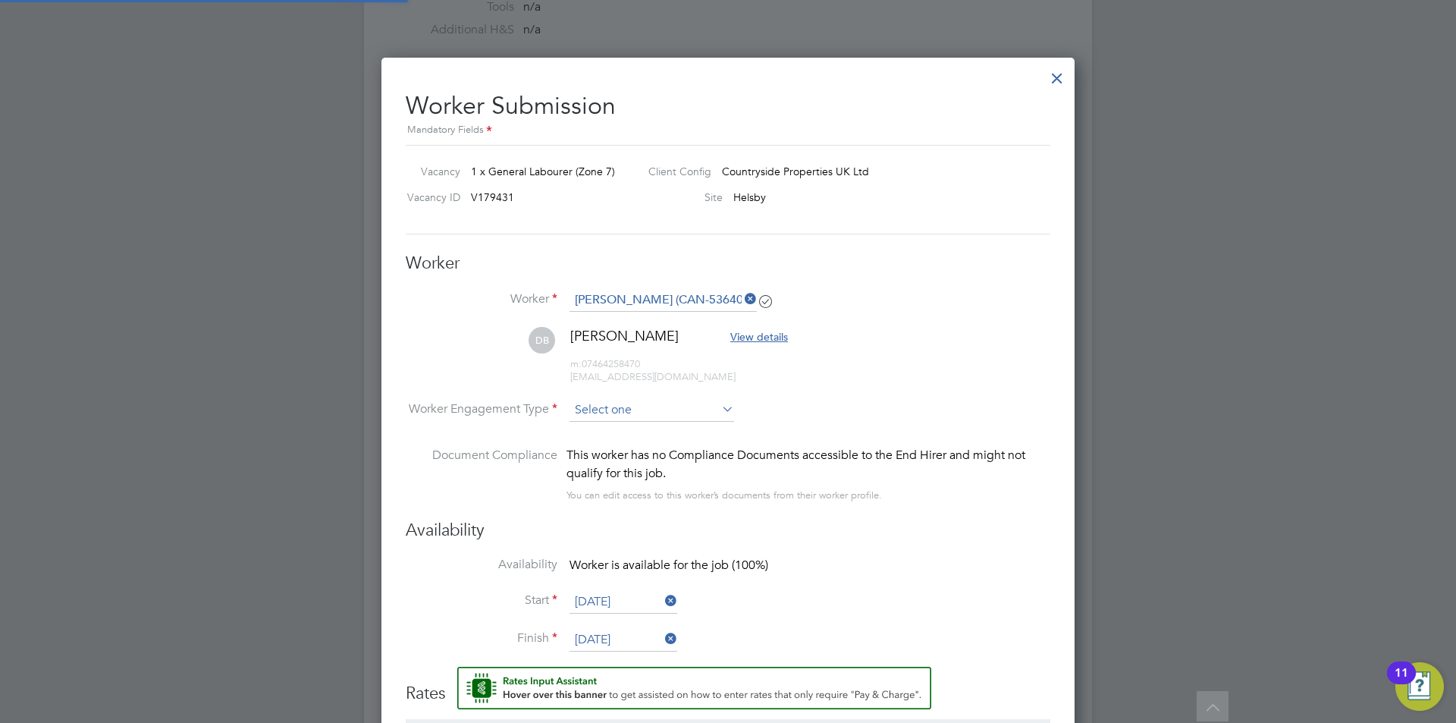
scroll to position [8, 8]
click at [630, 419] on input at bounding box center [652, 411] width 165 height 23
click at [619, 443] on li "PAYE" at bounding box center [652, 451] width 166 height 20
type input "PAYE"
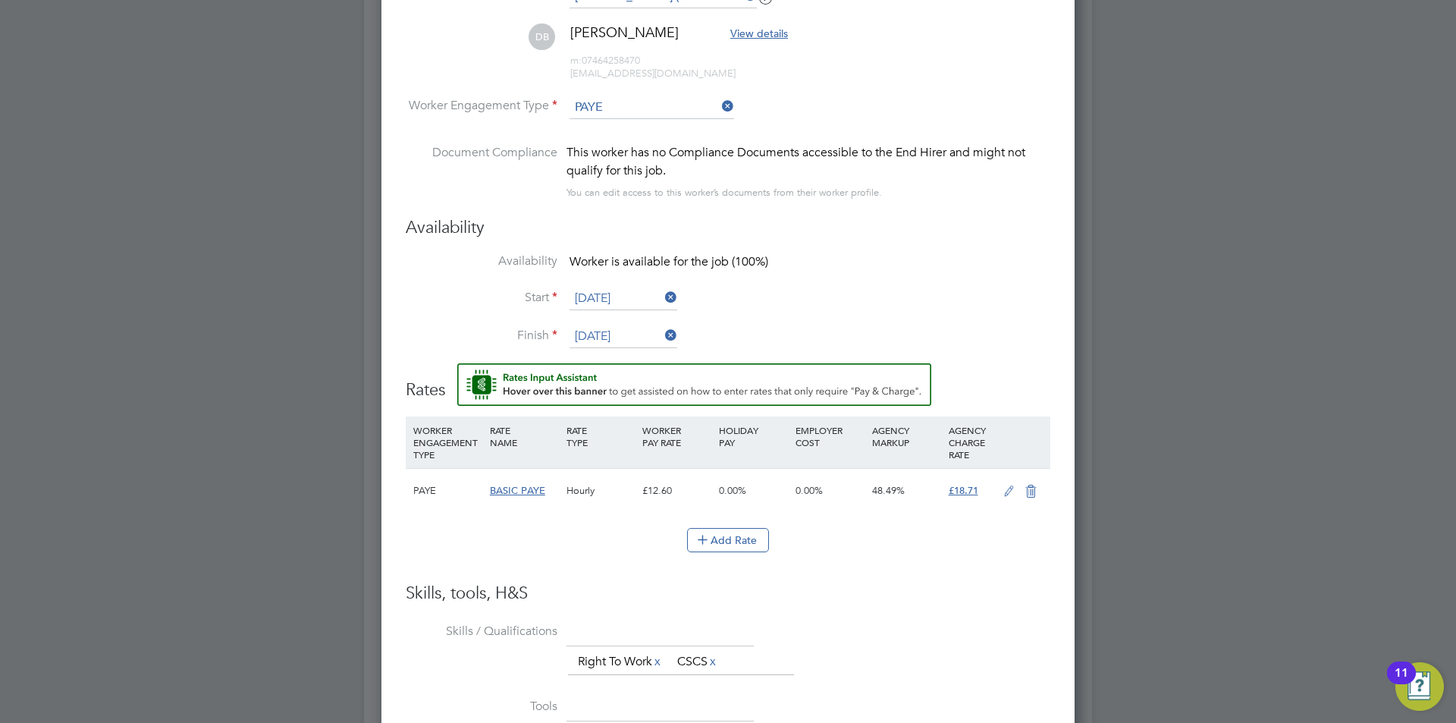
click at [984, 259] on li "Availability Worker is available for the job (100%)" at bounding box center [728, 270] width 645 height 34
click at [1001, 491] on icon at bounding box center [1009, 491] width 19 height 12
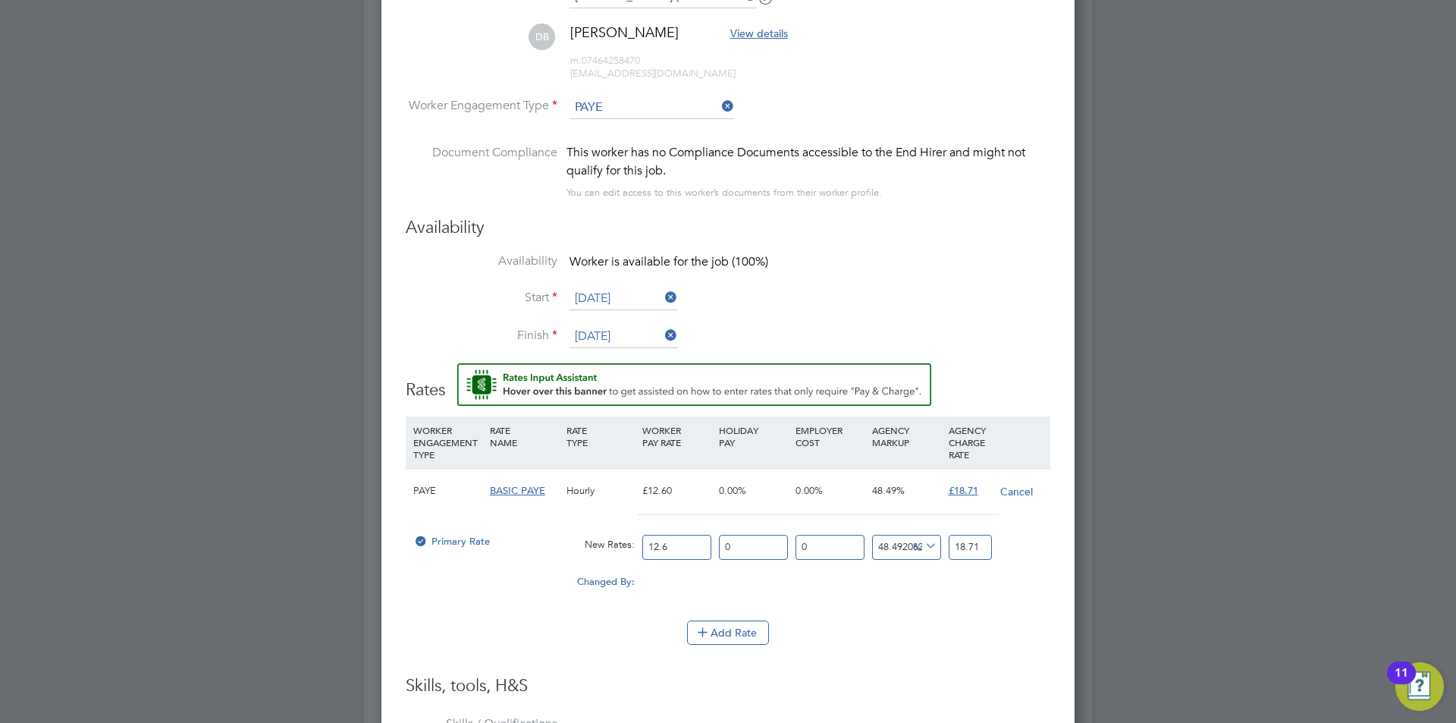
click at [604, 540] on div "Primary Rate New Rates: 12.6 0 n/a 0 n/a 48.492063492063494 0 % 18.71" at bounding box center [728, 547] width 645 height 40
type input "1"
type input "1.484920634920635"
type input "17"
type input "25.243650793650794"
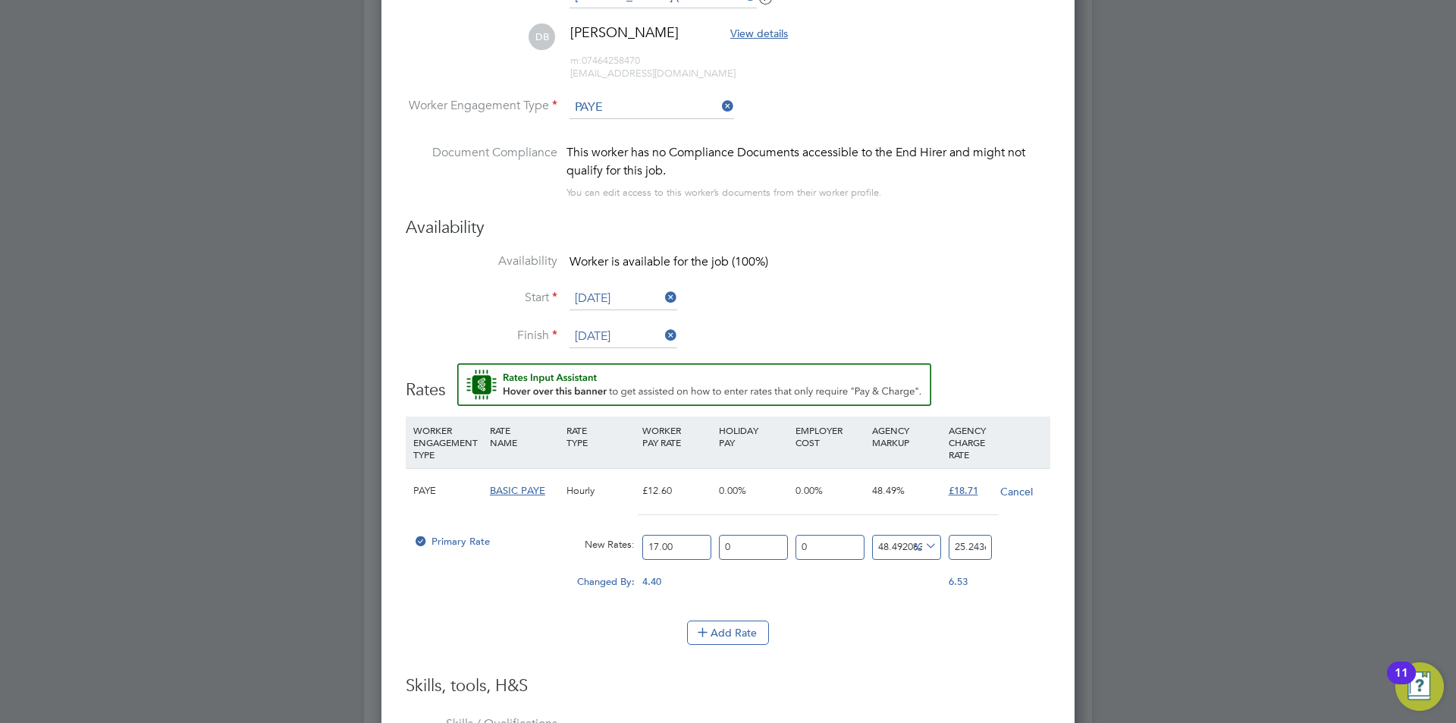
type input "17.00"
click at [958, 545] on div "25.243650793650794" at bounding box center [970, 547] width 51 height 40
drag, startPoint x: 956, startPoint y: 545, endPoint x: 1023, endPoint y: 535, distance: 68.2
click at [1023, 535] on div "Primary Rate New Rates: 17.00 0 n/a 0 n/a 48.492063492063494 8.243650793650794 …" at bounding box center [728, 547] width 645 height 40
type input "-94.11764705882354"
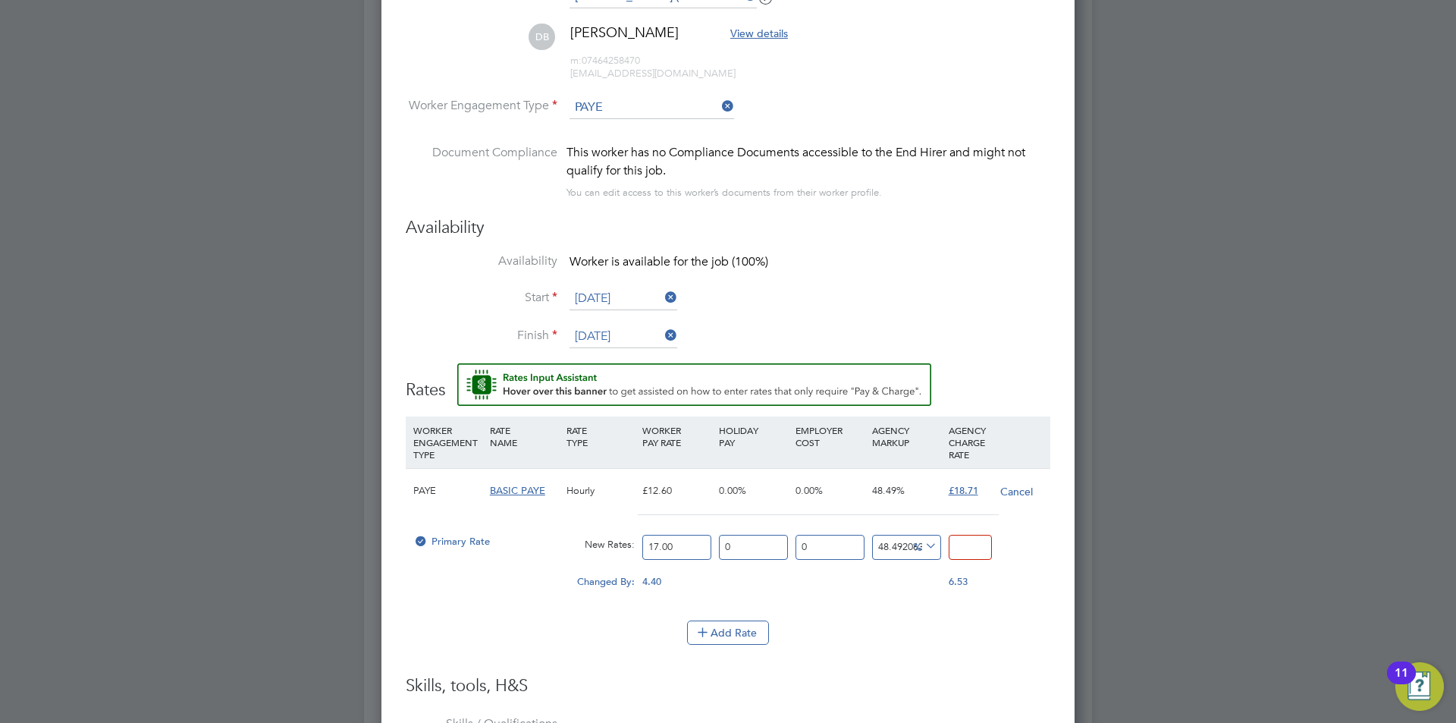
type input "1"
type input "5.882352941176471"
type input "18"
type input "10"
type input "18.7"
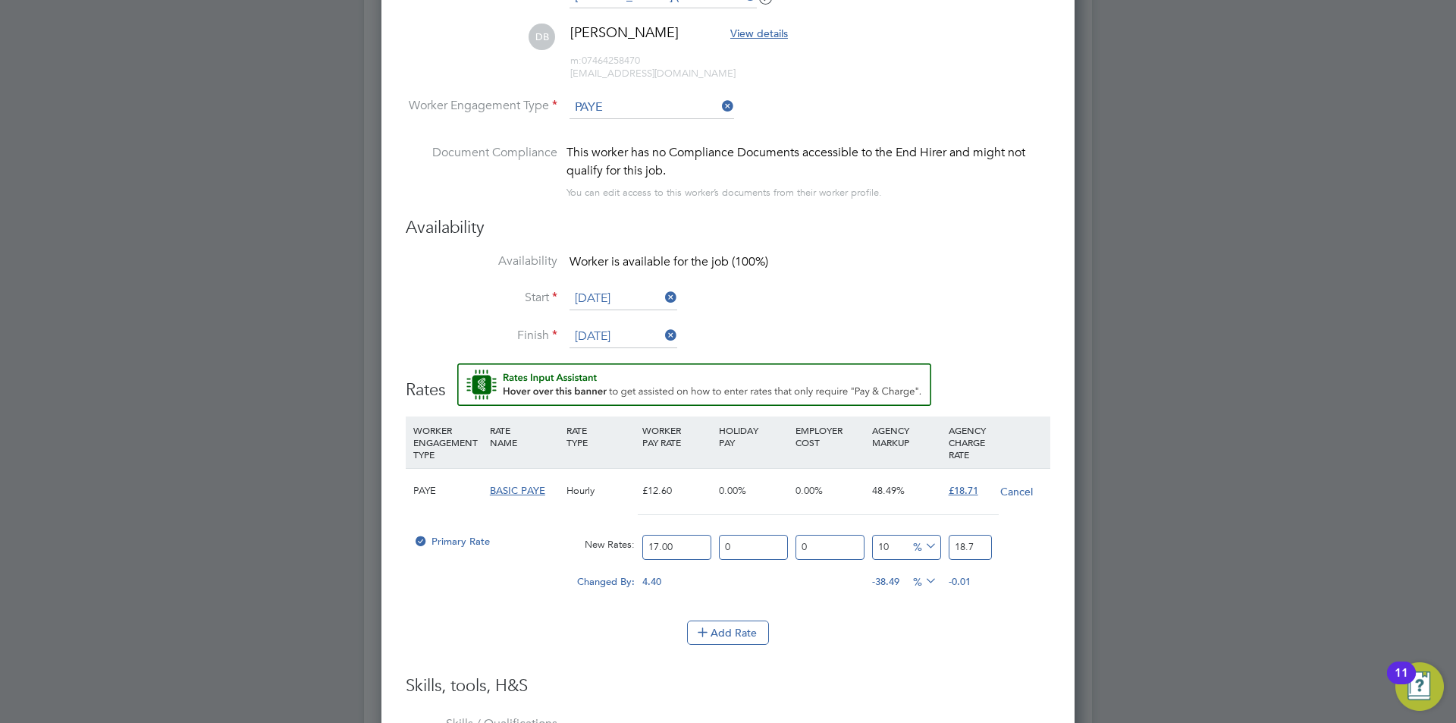
type input "10.058823529411764"
type input "18.71"
click at [950, 645] on li "Add Rate" at bounding box center [728, 639] width 645 height 39
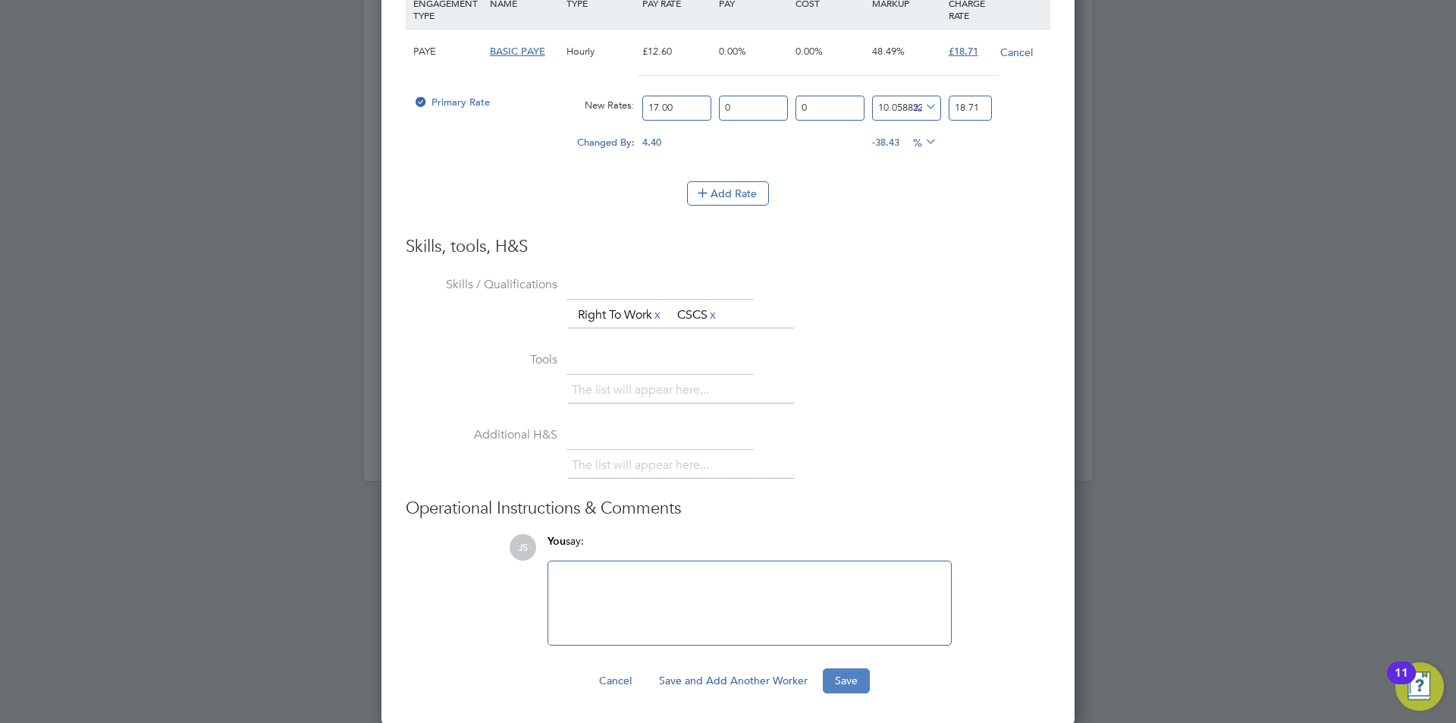
click at [856, 684] on button "Save" at bounding box center [846, 680] width 47 height 24
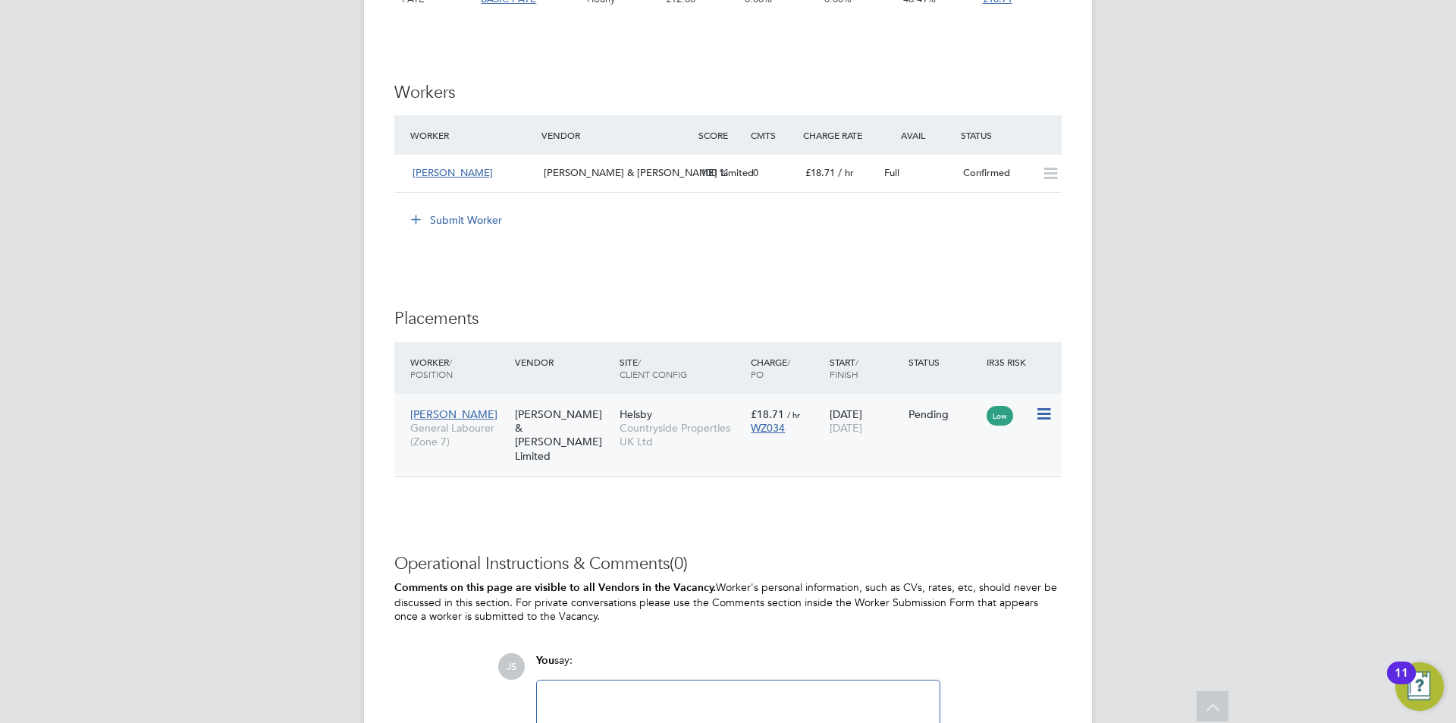
click at [1046, 416] on icon at bounding box center [1042, 414] width 15 height 18
click at [968, 506] on li "Start" at bounding box center [997, 507] width 108 height 21
type input "[PERSON_NAME]"
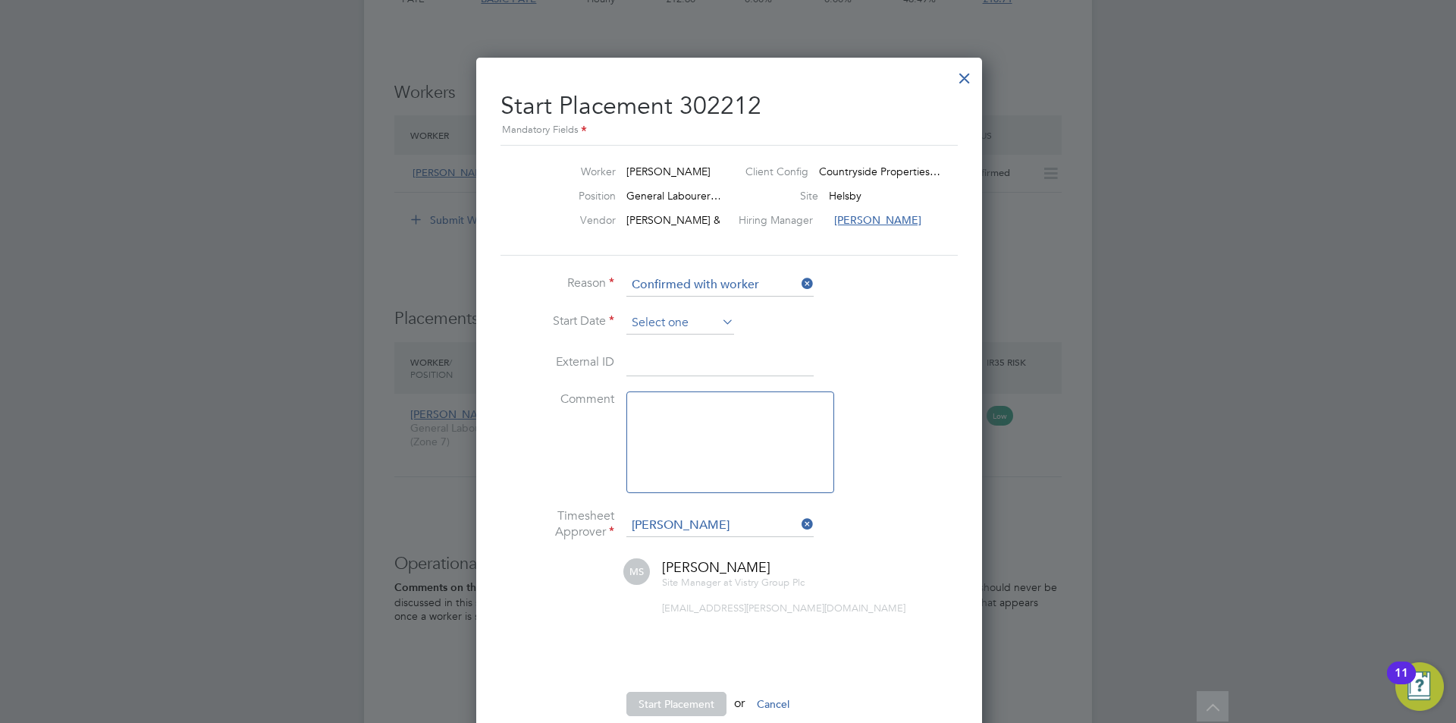
click at [661, 314] on input at bounding box center [680, 323] width 108 height 23
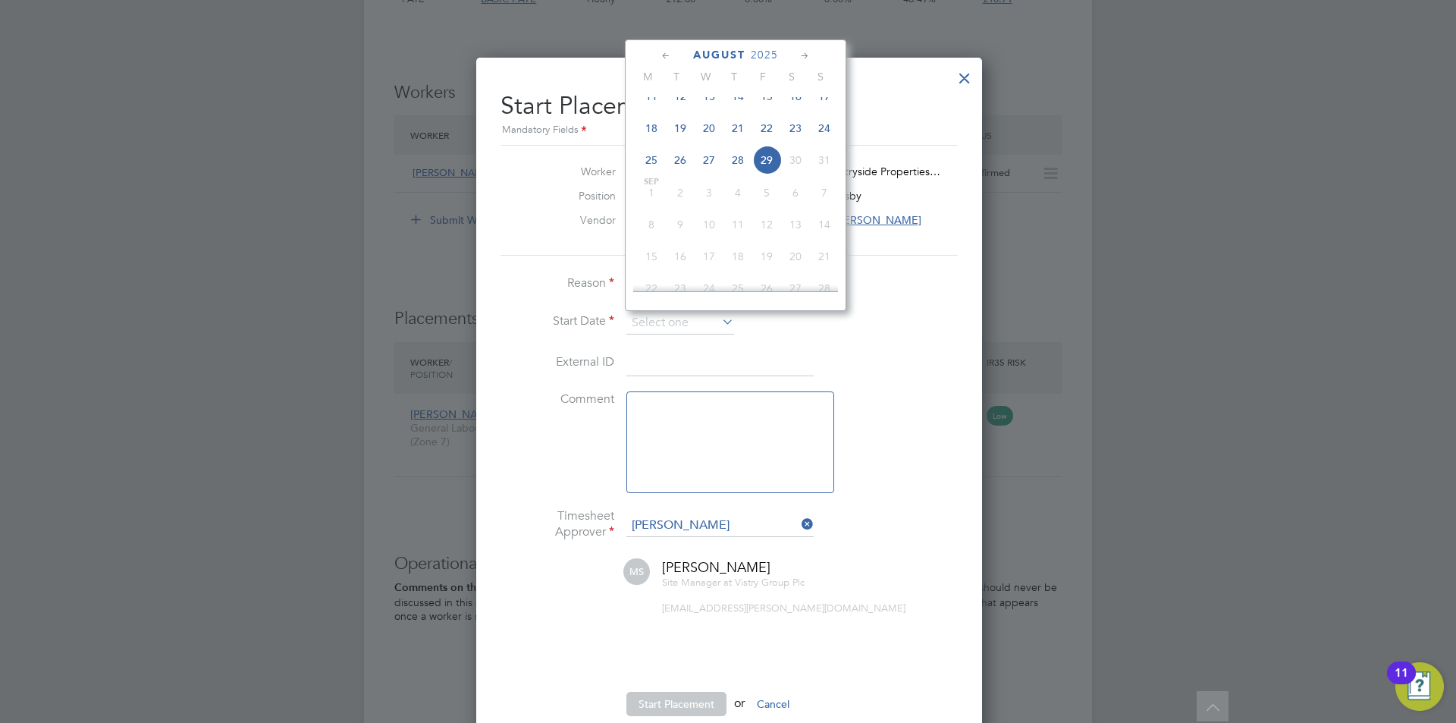
click at [679, 174] on span "26" at bounding box center [680, 160] width 29 height 29
type input "[DATE]"
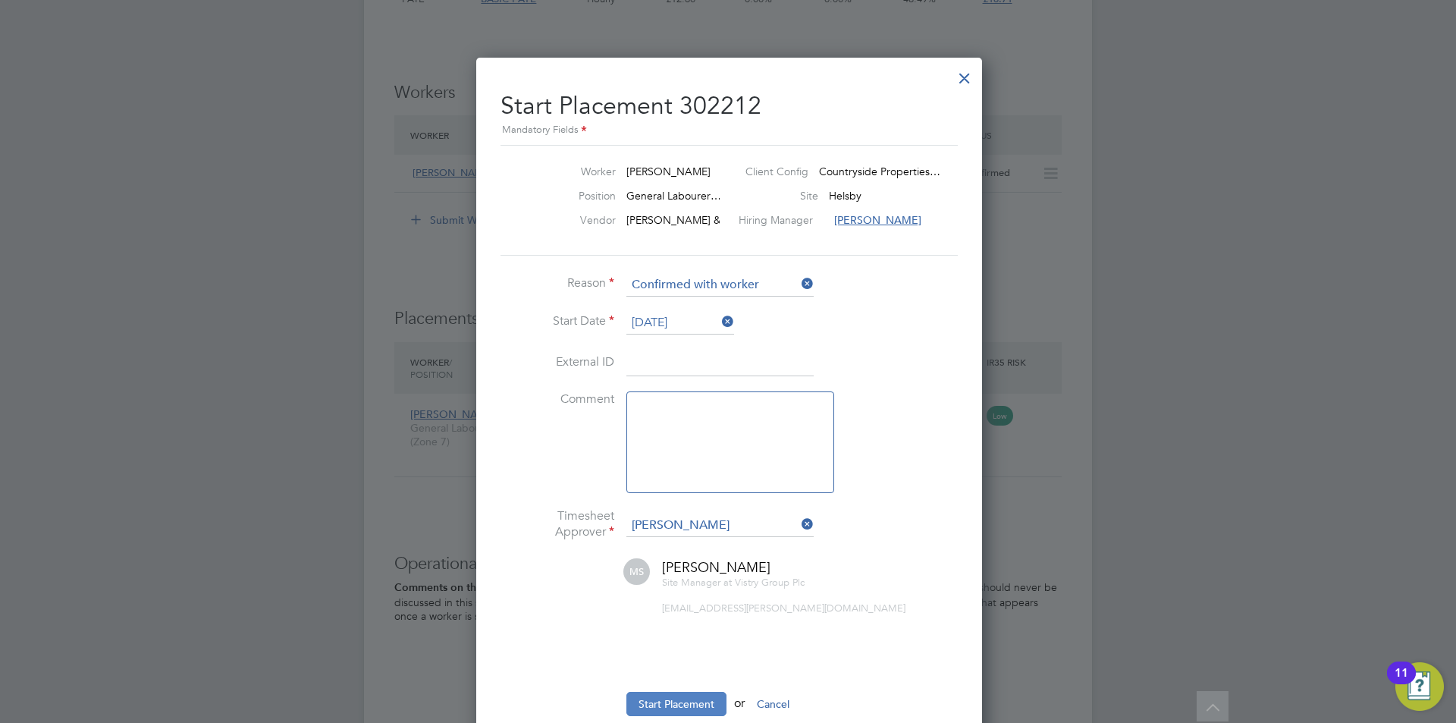
click at [641, 695] on button "Start Placement" at bounding box center [676, 704] width 100 height 24
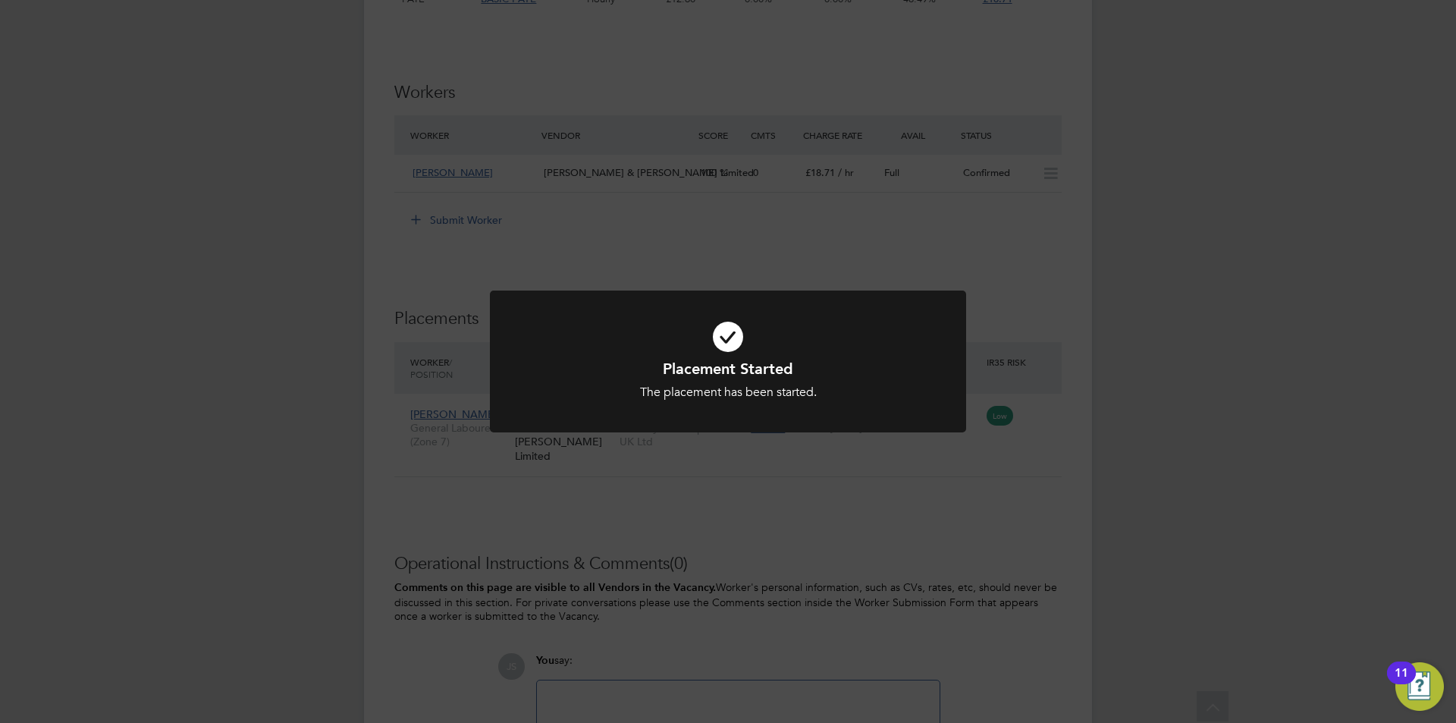
click at [1031, 292] on div "Placement Started The placement has been started. Cancel Okay" at bounding box center [728, 361] width 1456 height 723
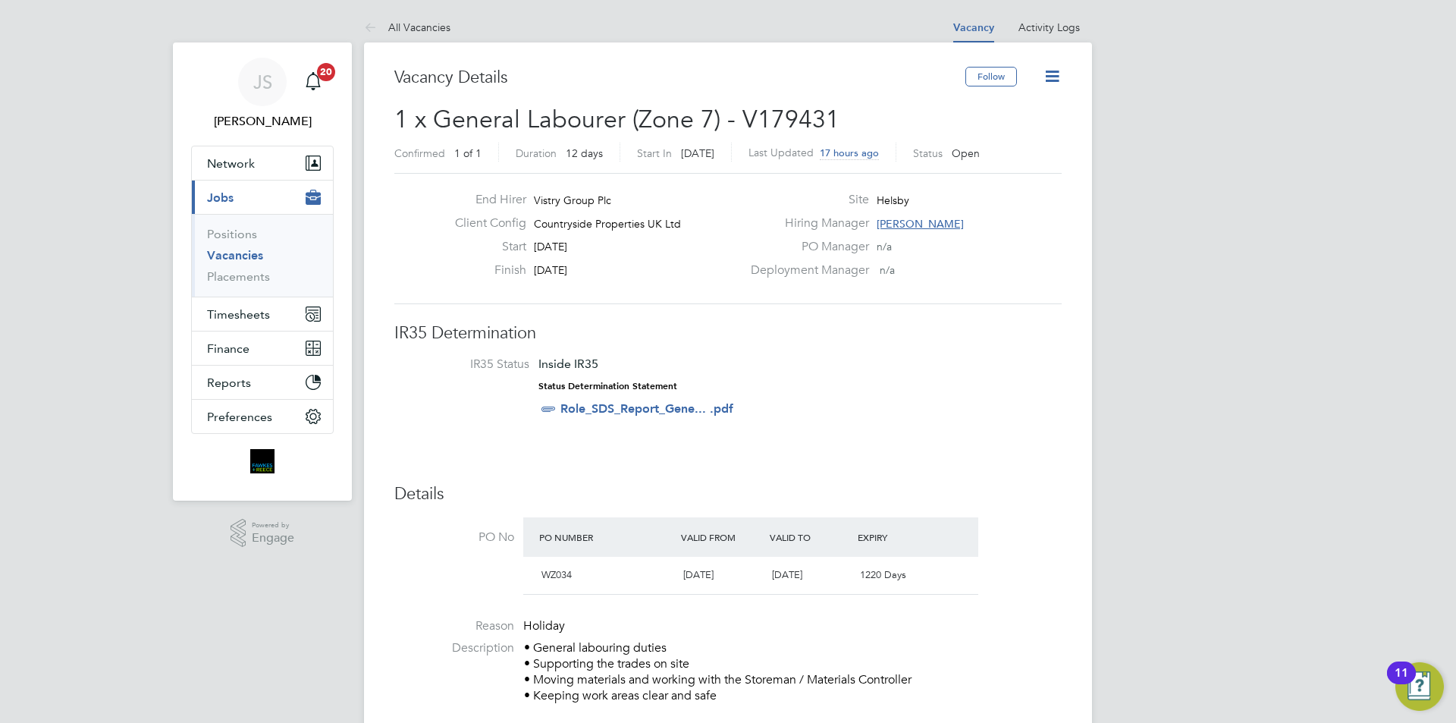
click at [1048, 74] on icon at bounding box center [1052, 76] width 19 height 19
click at [1031, 137] on li "Update Status" at bounding box center [1016, 133] width 88 height 21
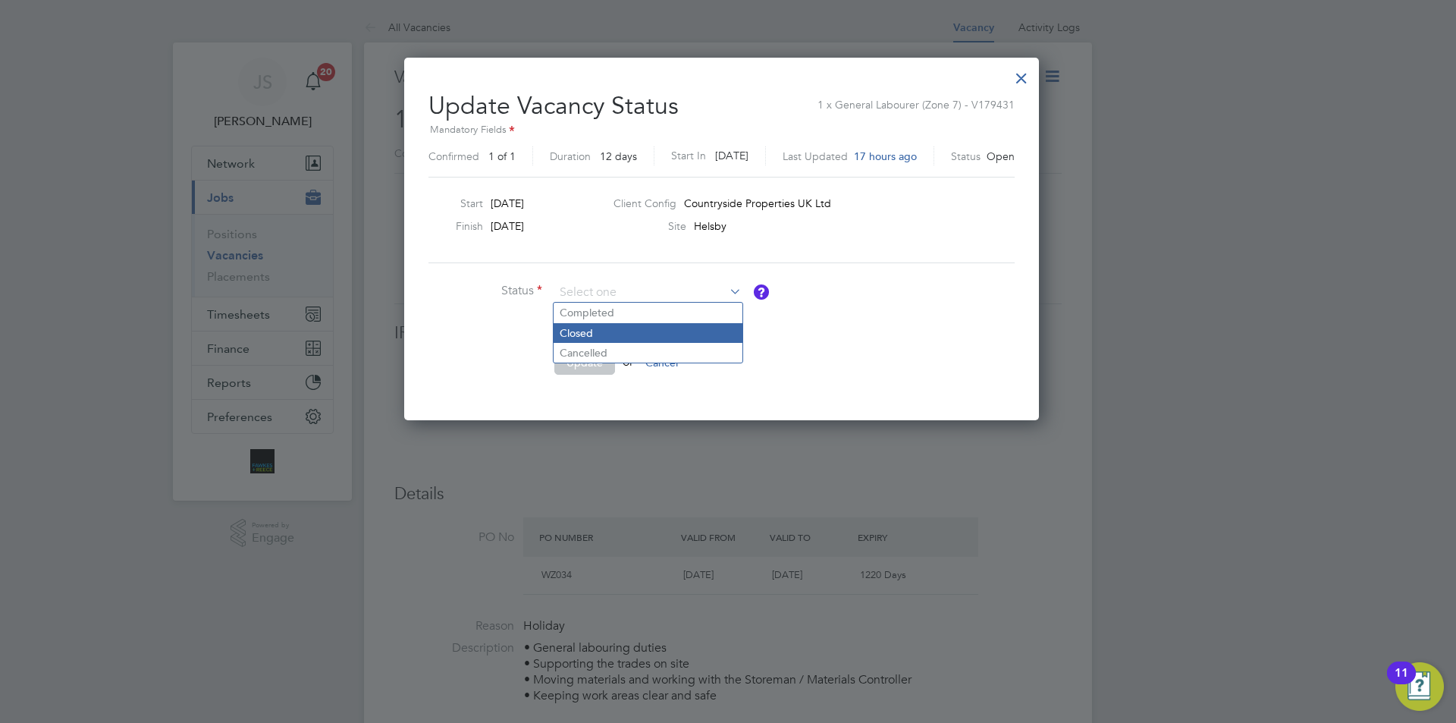
click at [573, 330] on li "Closed" at bounding box center [648, 333] width 189 height 20
type input "Closed"
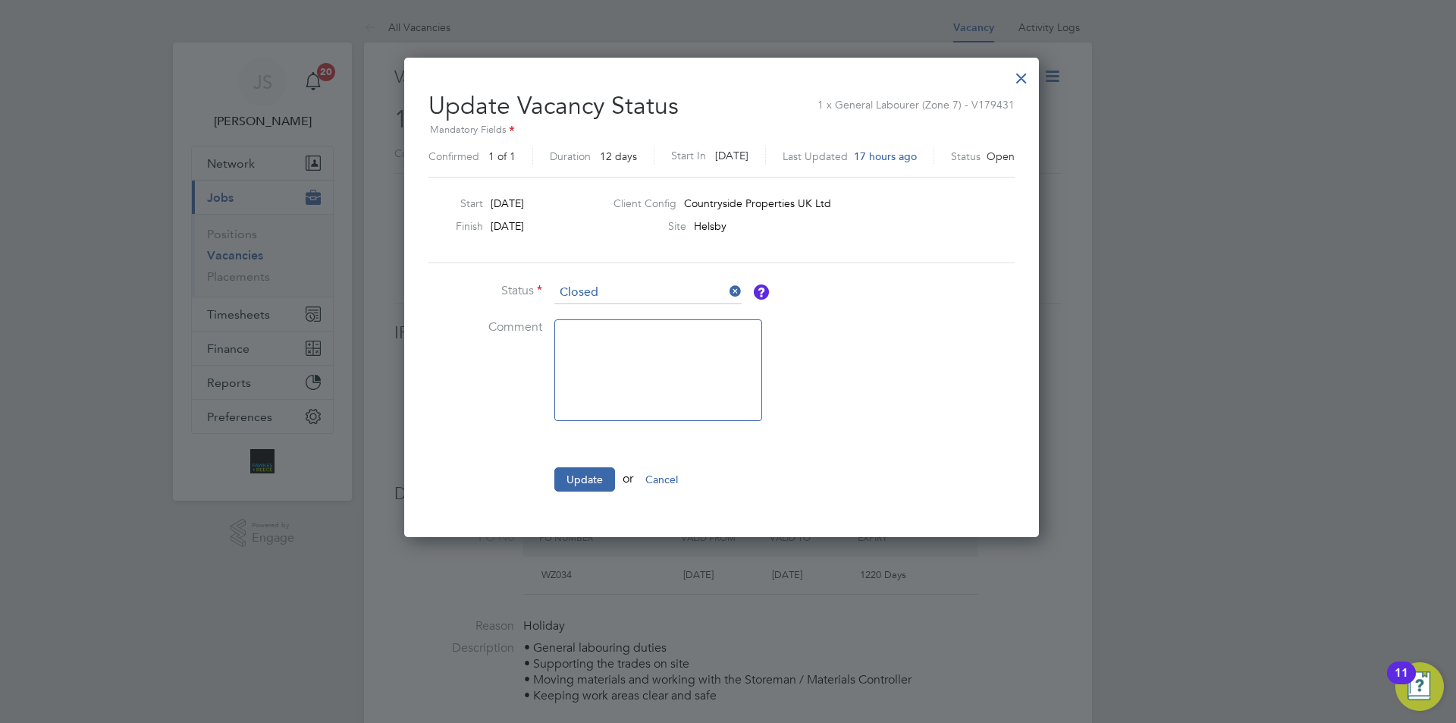
click at [591, 488] on button "Update" at bounding box center [584, 479] width 61 height 24
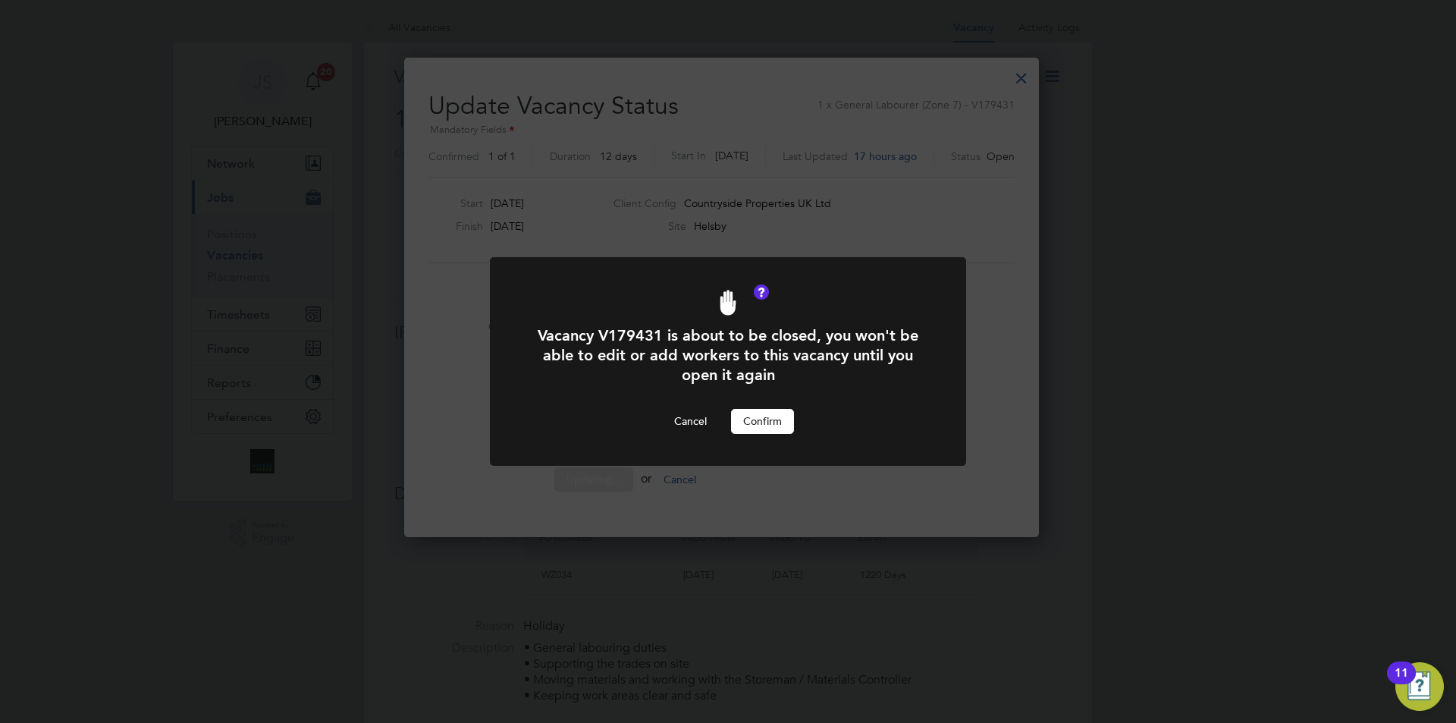
click at [781, 425] on button "Confirm" at bounding box center [762, 421] width 63 height 24
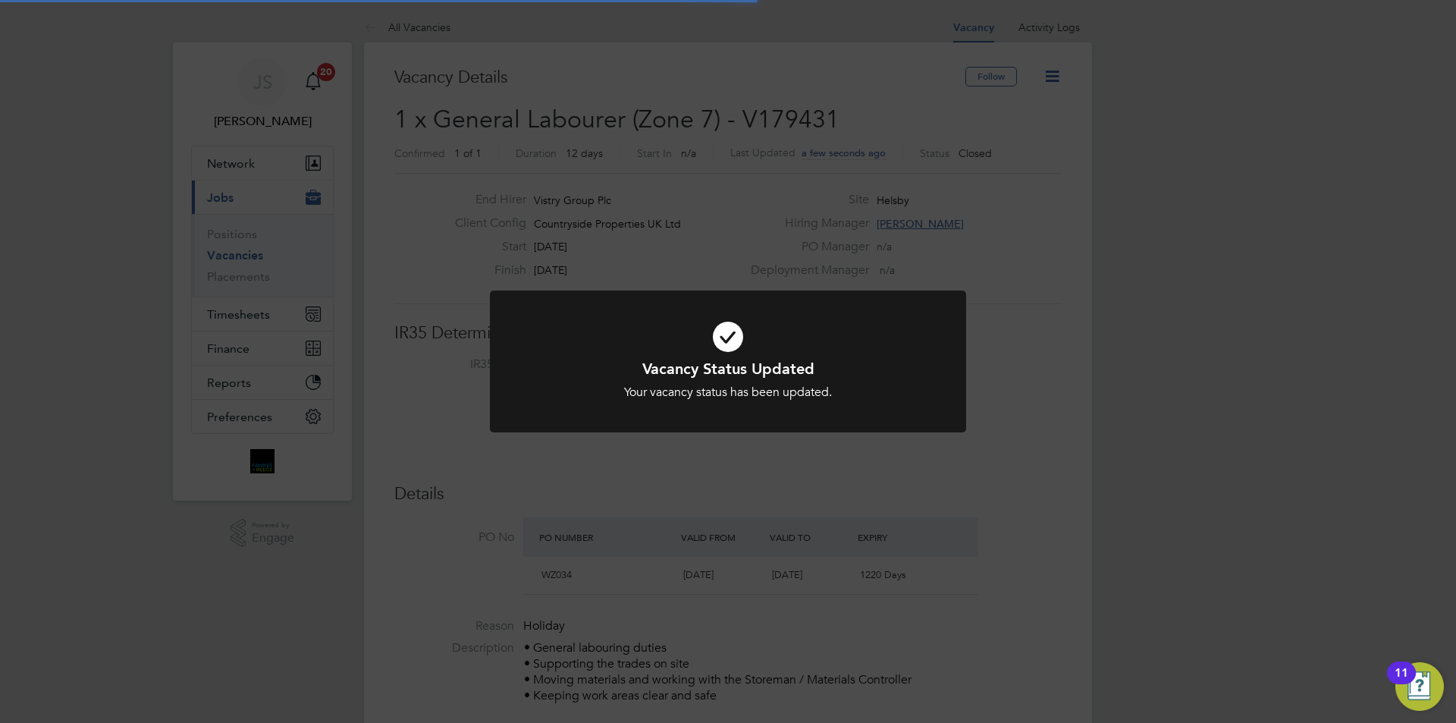
click at [852, 471] on div "Vacancy Status Updated Your vacancy status has been updated. Cancel Okay" at bounding box center [728, 361] width 1456 height 723
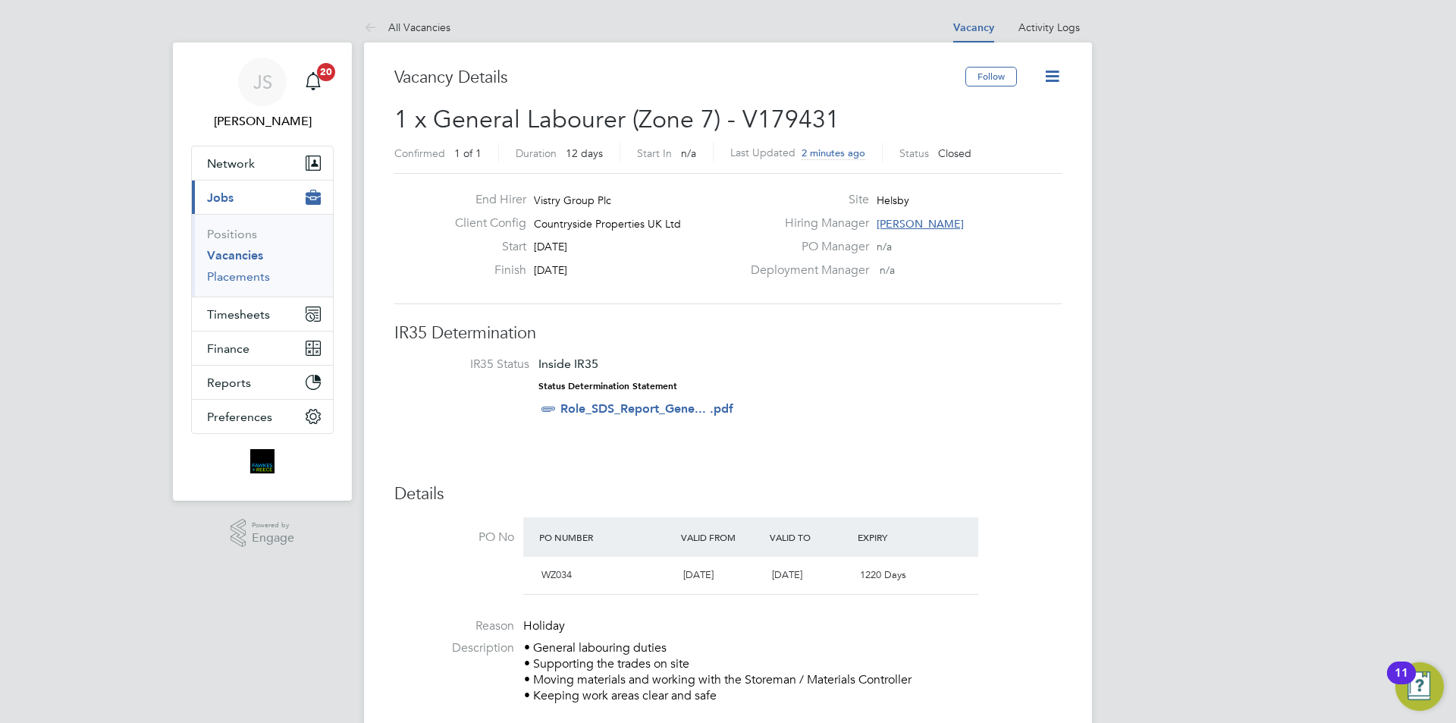
click at [257, 276] on link "Placements" at bounding box center [238, 276] width 63 height 14
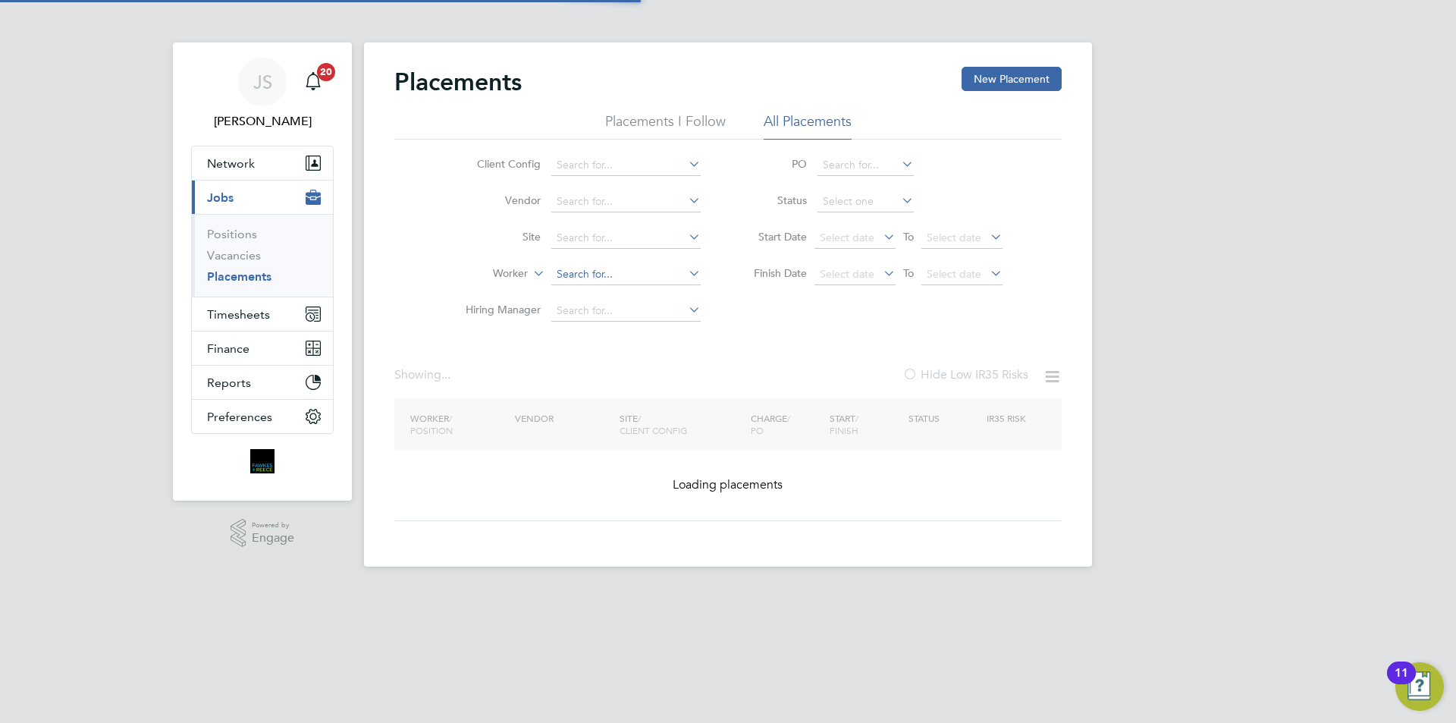
click at [573, 268] on input at bounding box center [625, 274] width 149 height 21
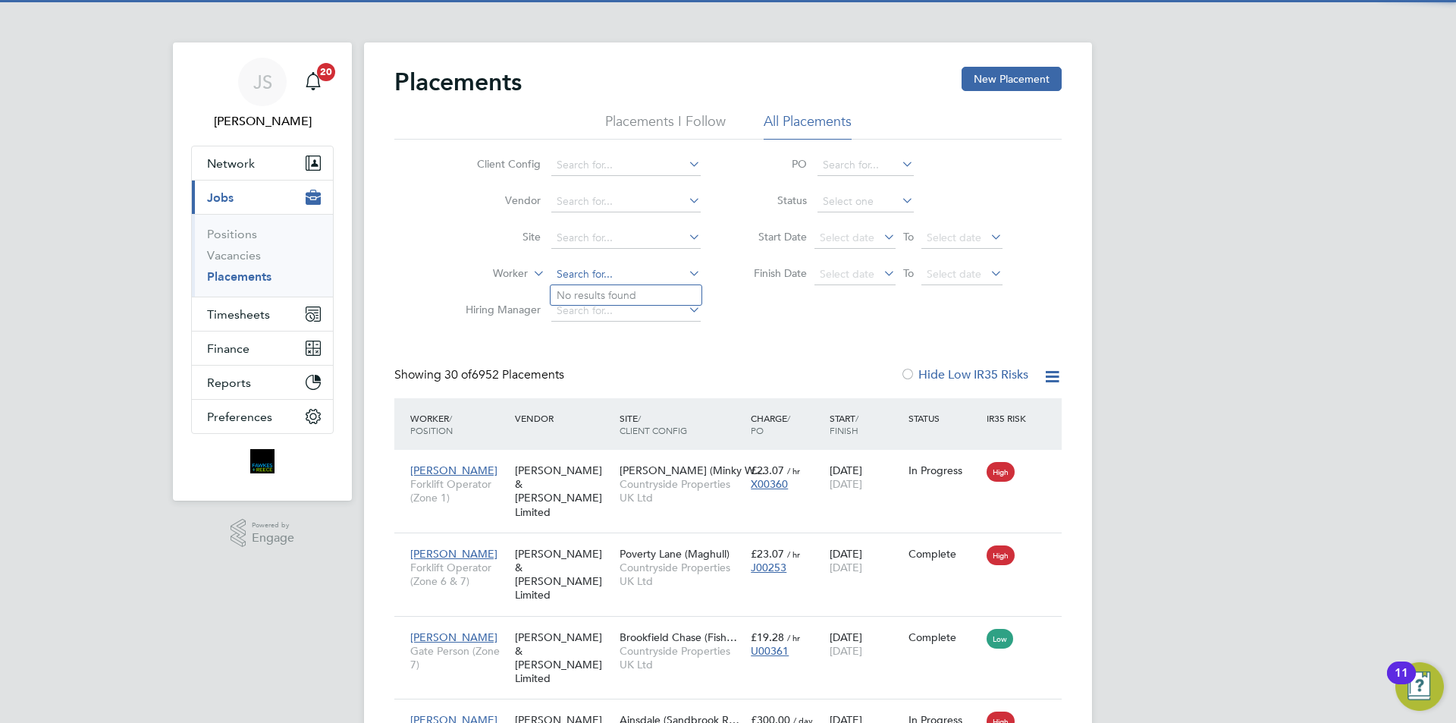
scroll to position [57, 132]
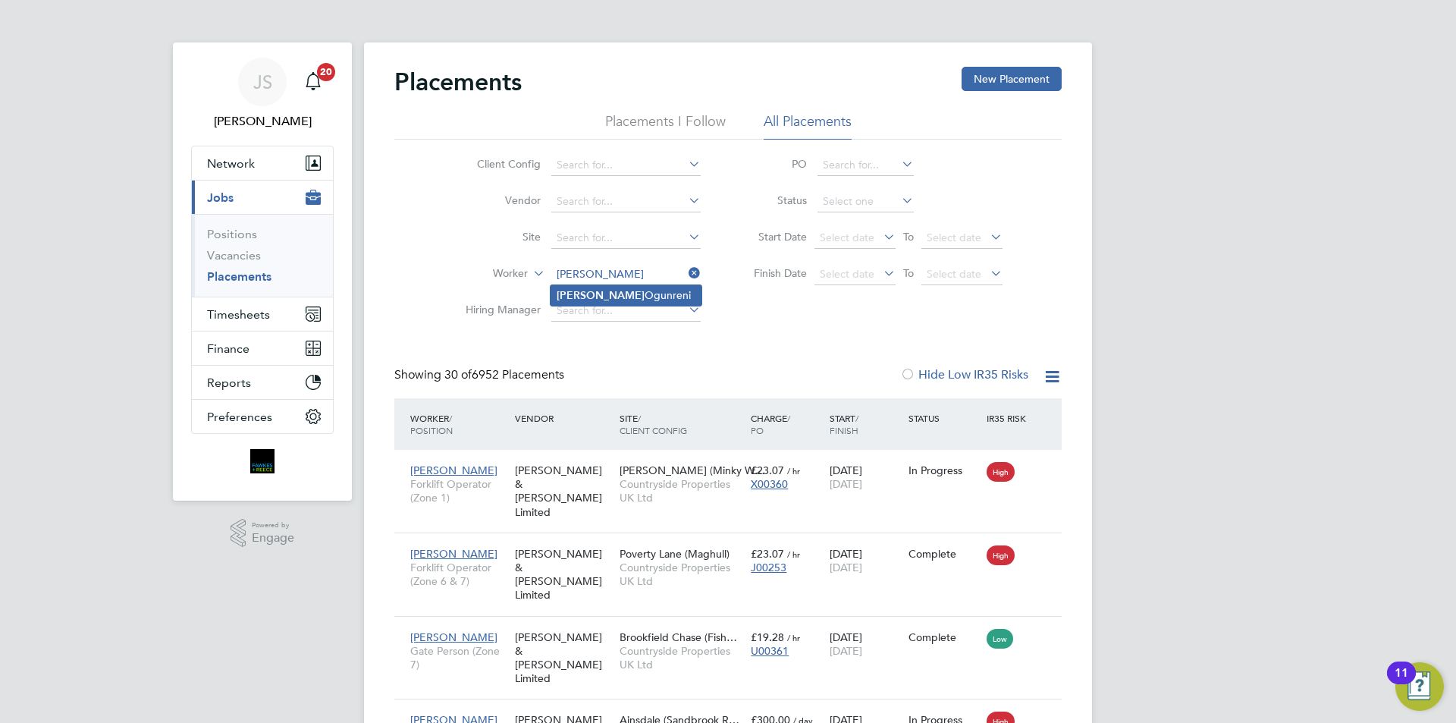
click at [592, 299] on b "[PERSON_NAME]" at bounding box center [601, 295] width 88 height 13
type input "[PERSON_NAME] Ogunreni"
